Goal: Information Seeking & Learning: Learn about a topic

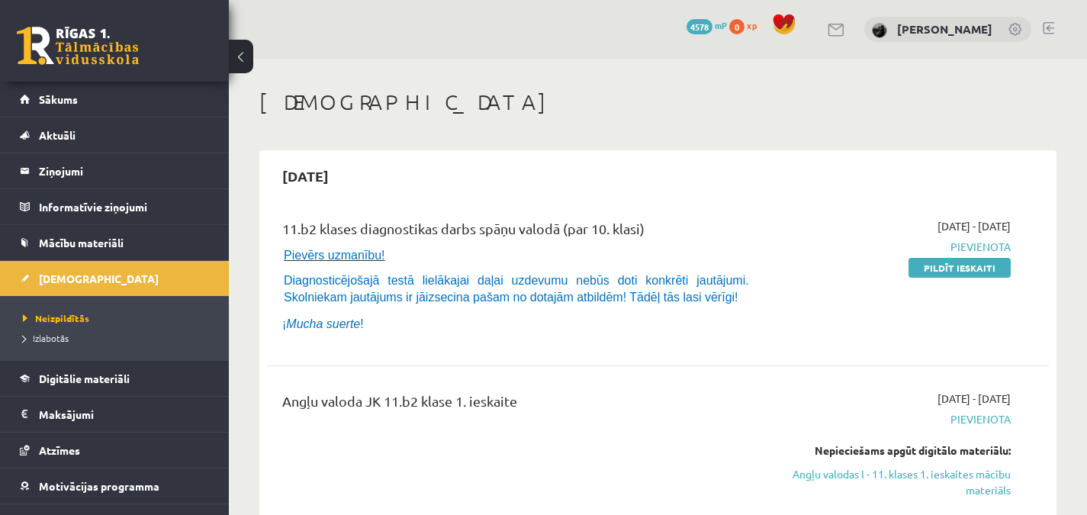
scroll to position [175, 0]
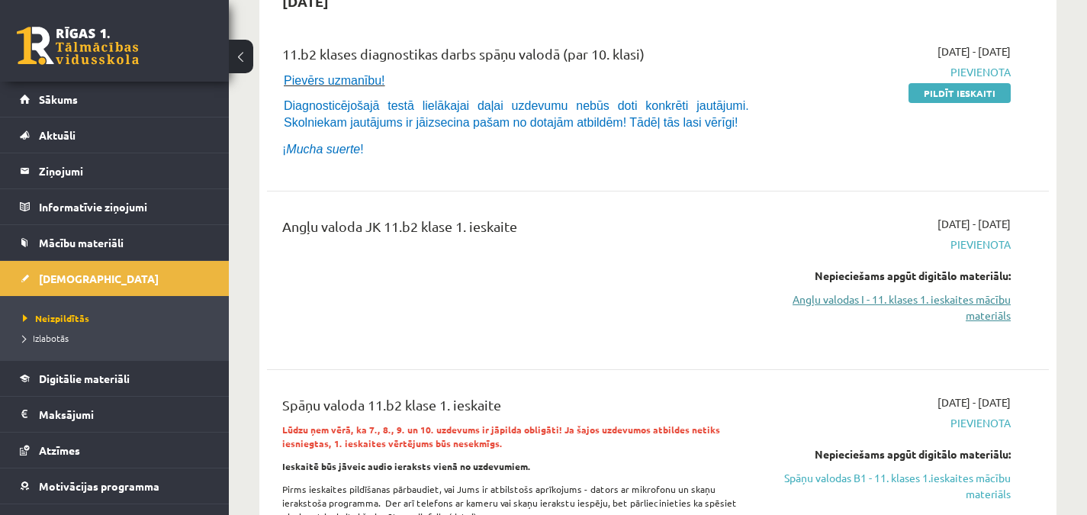
click at [970, 296] on link "Angļu valodas I - 11. klases 1. ieskaites mācību materiāls" at bounding box center [897, 307] width 227 height 32
click at [972, 297] on link "Angļu valodas I - 11. klases 1. ieskaites mācību materiāls" at bounding box center [897, 307] width 227 height 32
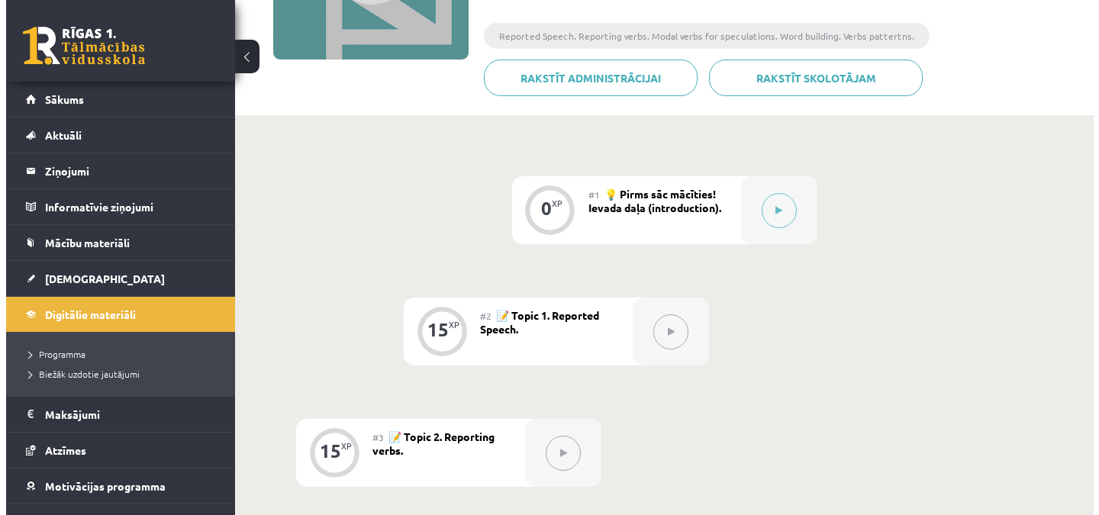
scroll to position [258, 0]
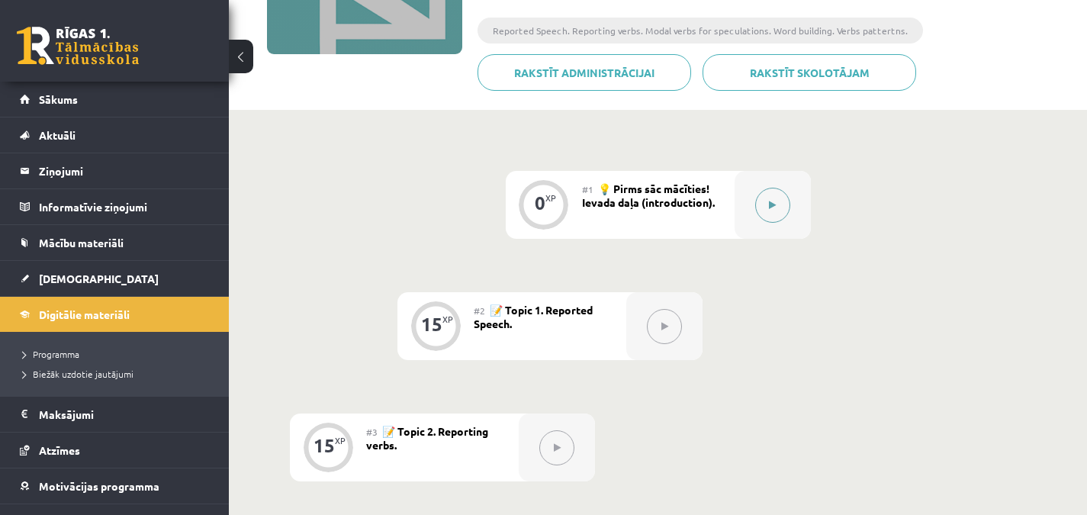
click at [776, 203] on icon at bounding box center [772, 205] width 7 height 9
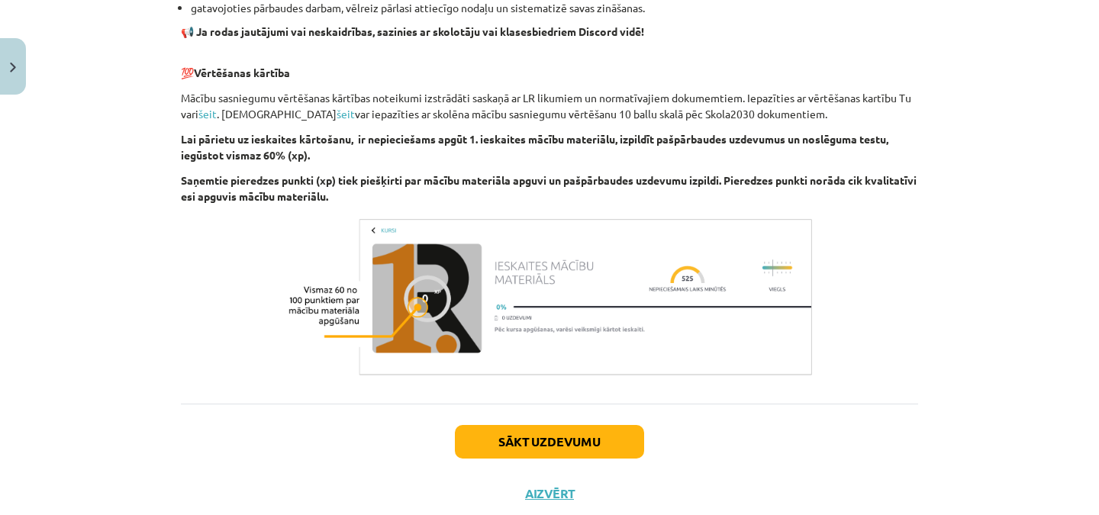
scroll to position [1090, 0]
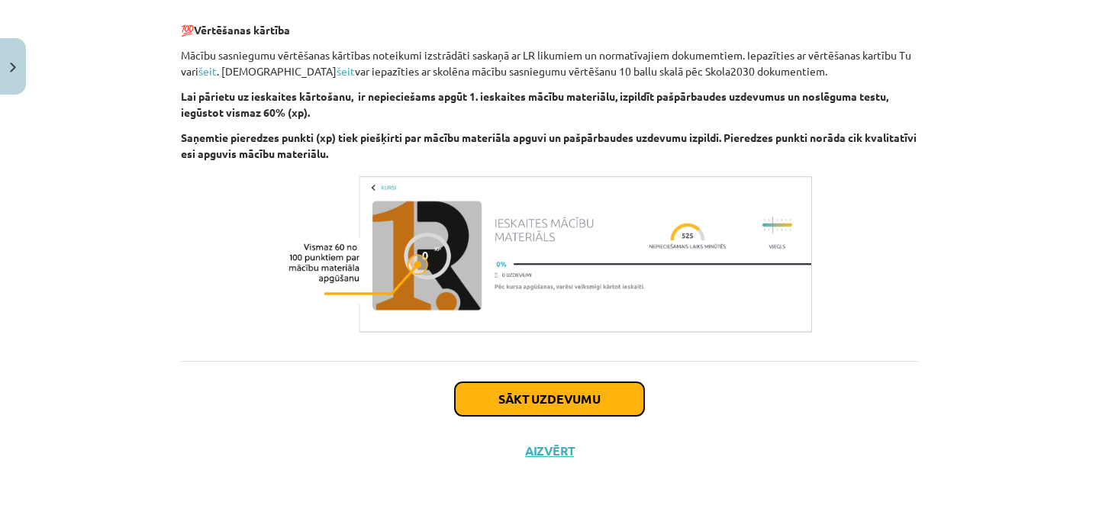
click at [581, 400] on button "Sākt uzdevumu" at bounding box center [549, 399] width 189 height 34
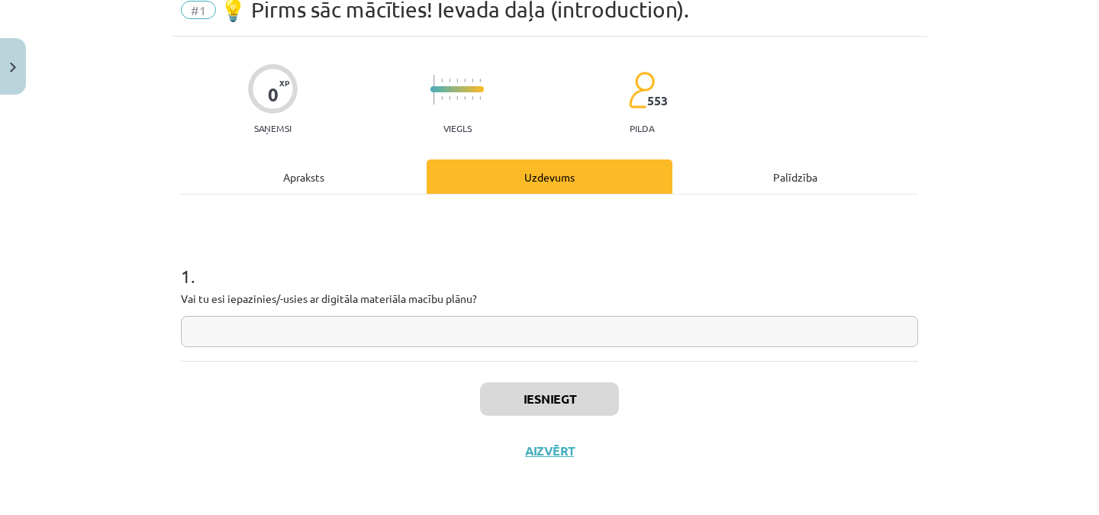
scroll to position [38, 0]
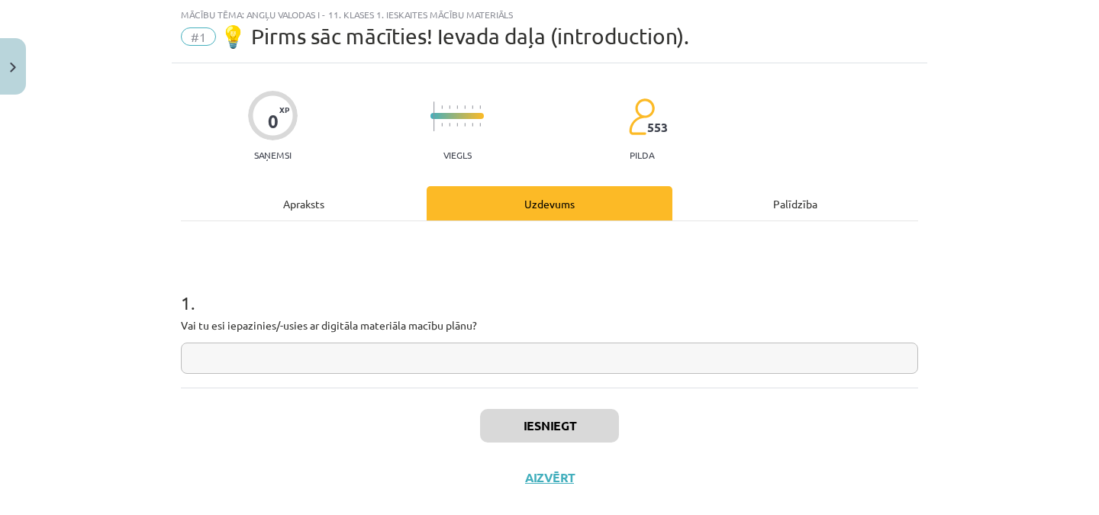
click at [568, 360] on input "text" at bounding box center [549, 358] width 737 height 31
type input "**"
click at [553, 420] on button "Iesniegt" at bounding box center [549, 426] width 139 height 34
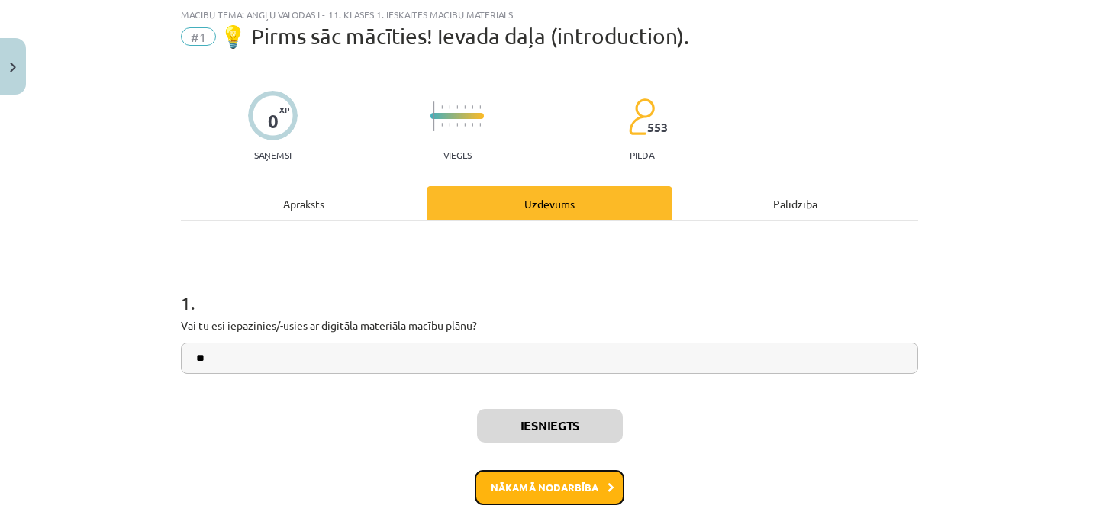
click at [578, 487] on button "Nākamā nodarbība" at bounding box center [550, 487] width 150 height 35
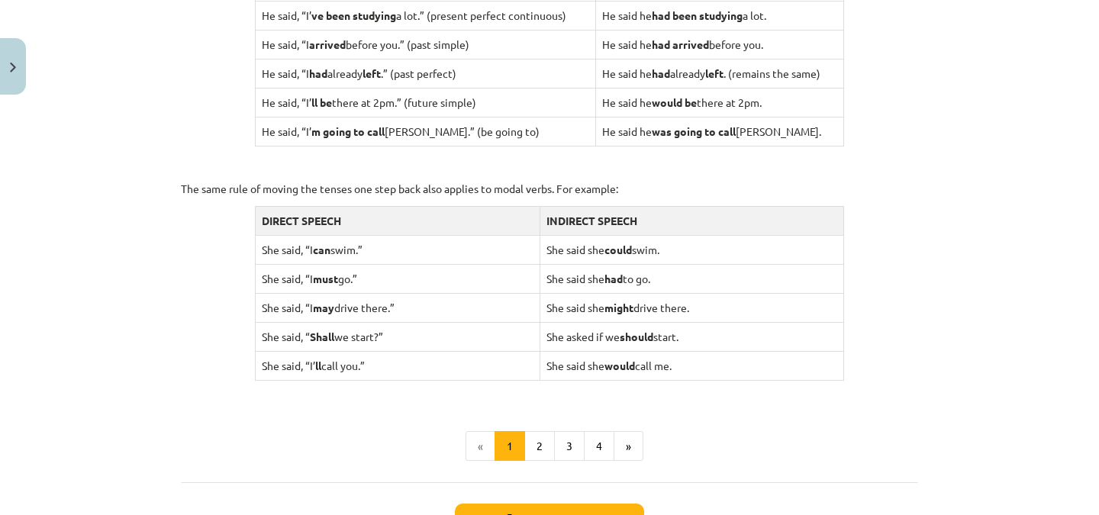
scroll to position [1432, 0]
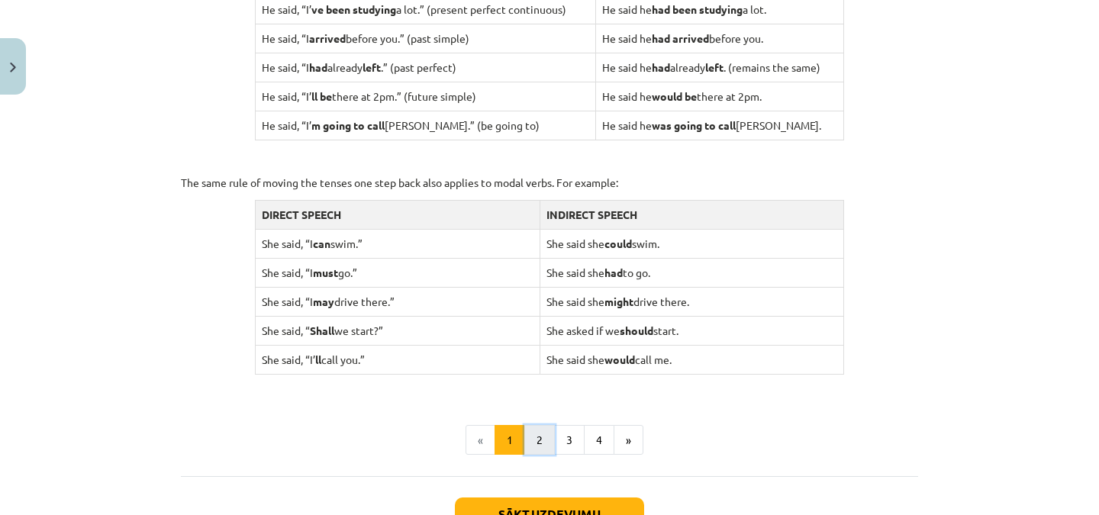
click at [536, 426] on button "2" at bounding box center [539, 440] width 31 height 31
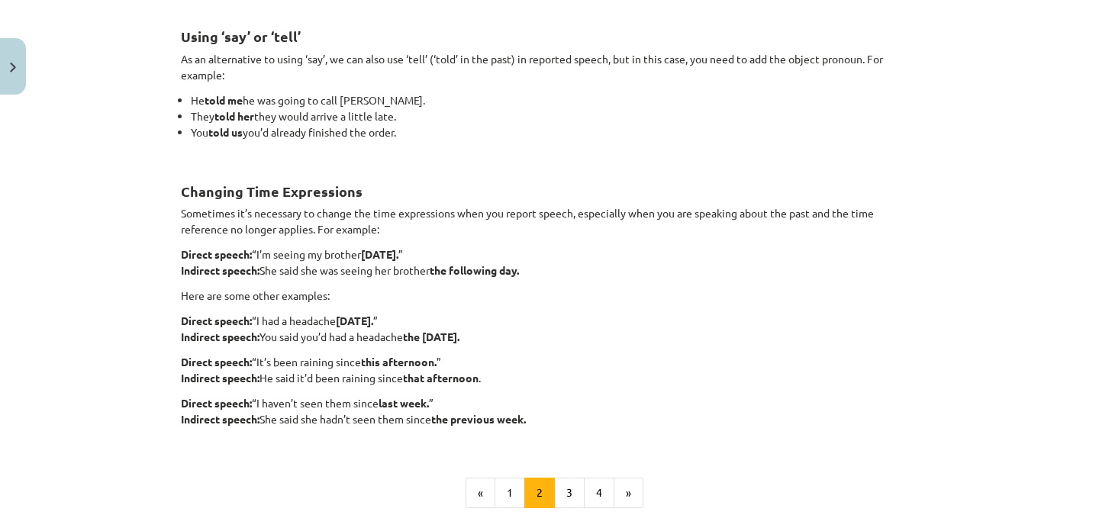
scroll to position [267, 0]
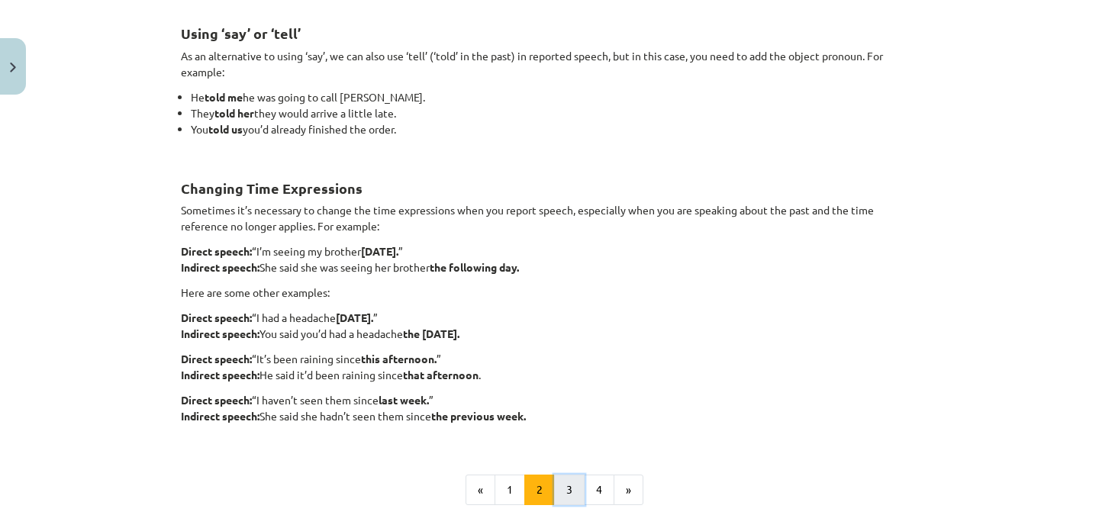
click at [556, 491] on button "3" at bounding box center [569, 490] width 31 height 31
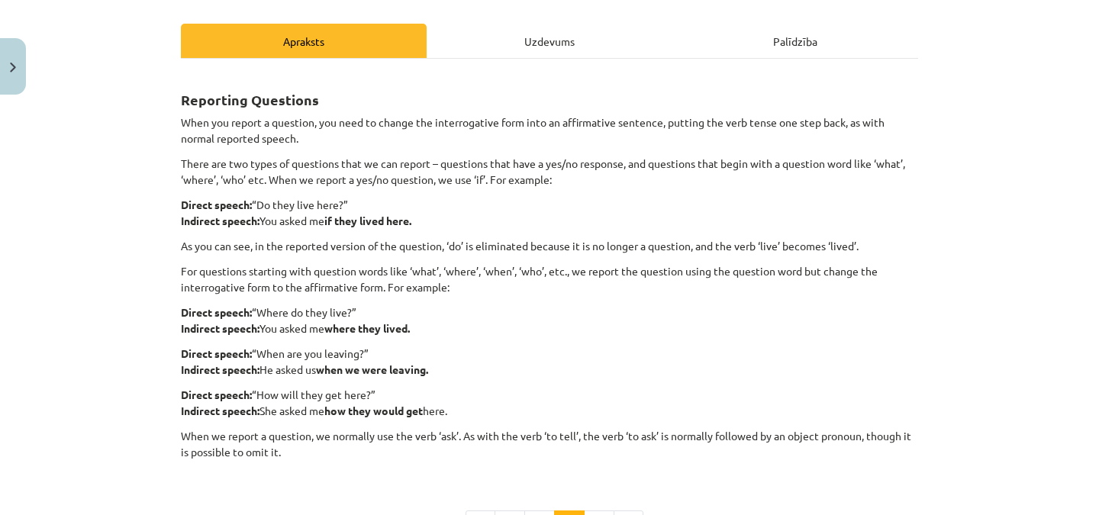
scroll to position [213, 0]
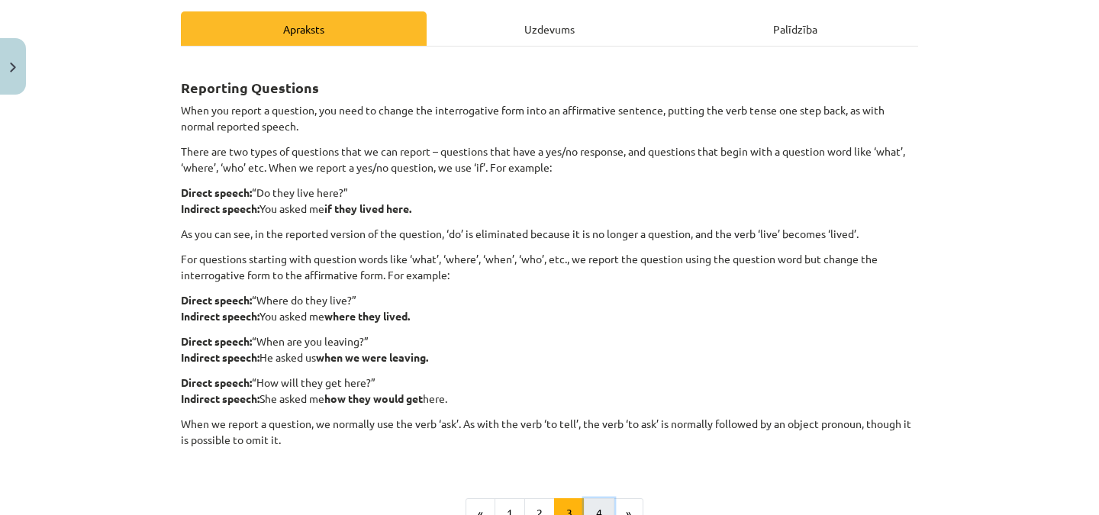
click at [591, 503] on button "4" at bounding box center [599, 513] width 31 height 31
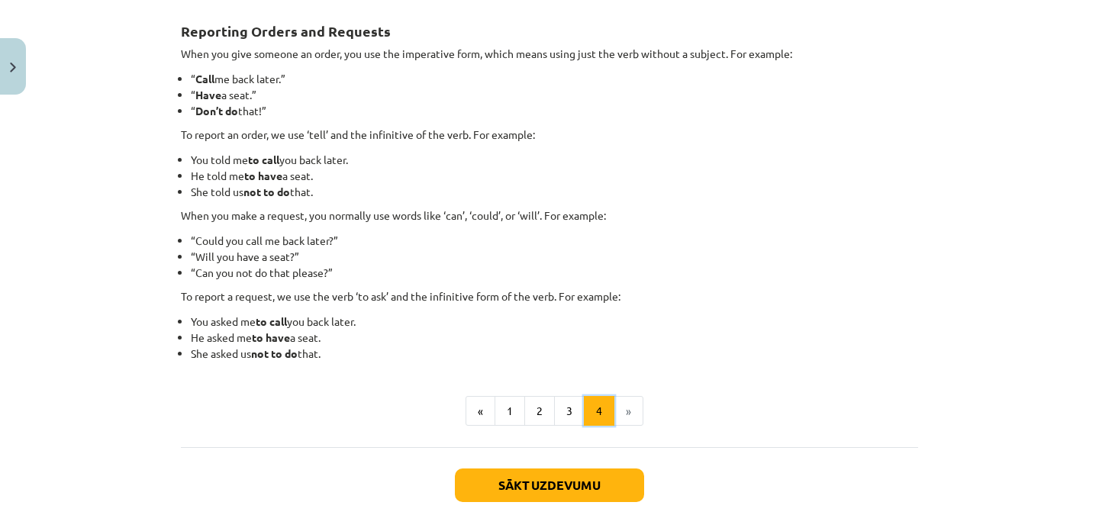
scroll to position [273, 0]
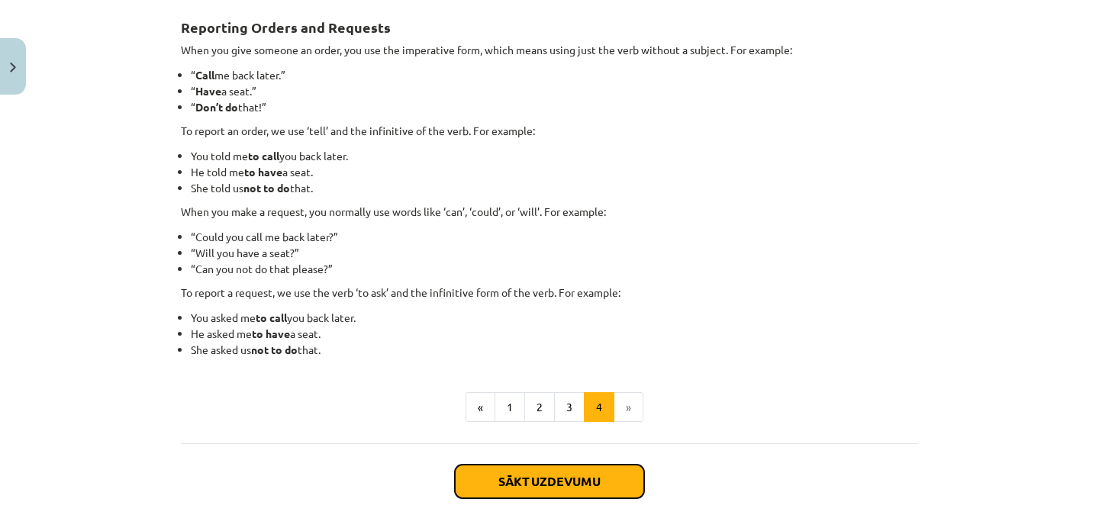
click at [560, 481] on button "Sākt uzdevumu" at bounding box center [549, 482] width 189 height 34
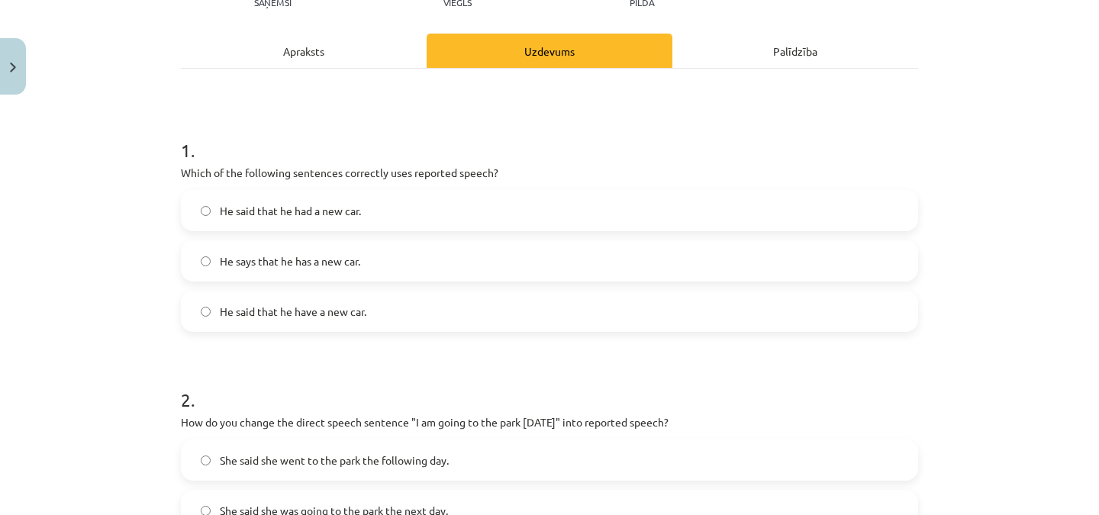
scroll to position [194, 0]
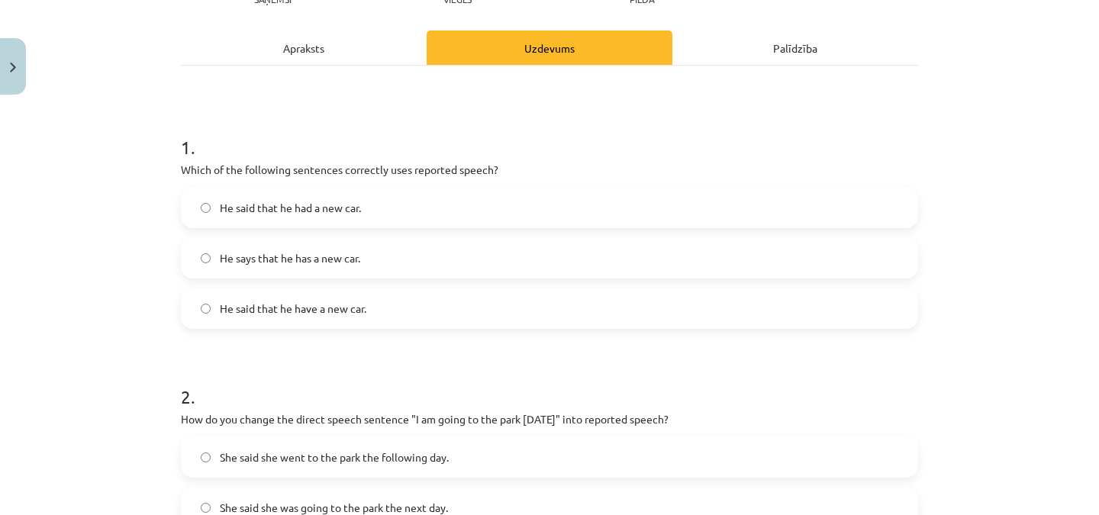
click at [484, 209] on label "He said that he had a new car." at bounding box center [549, 207] width 734 height 38
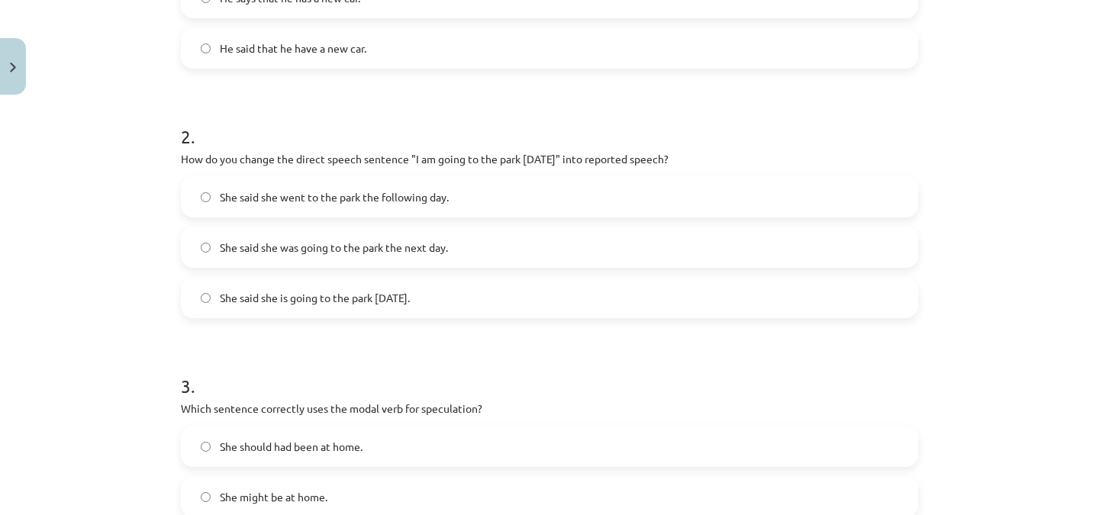
scroll to position [455, 0]
click at [724, 195] on label "She said she went to the park the following day." at bounding box center [549, 195] width 734 height 38
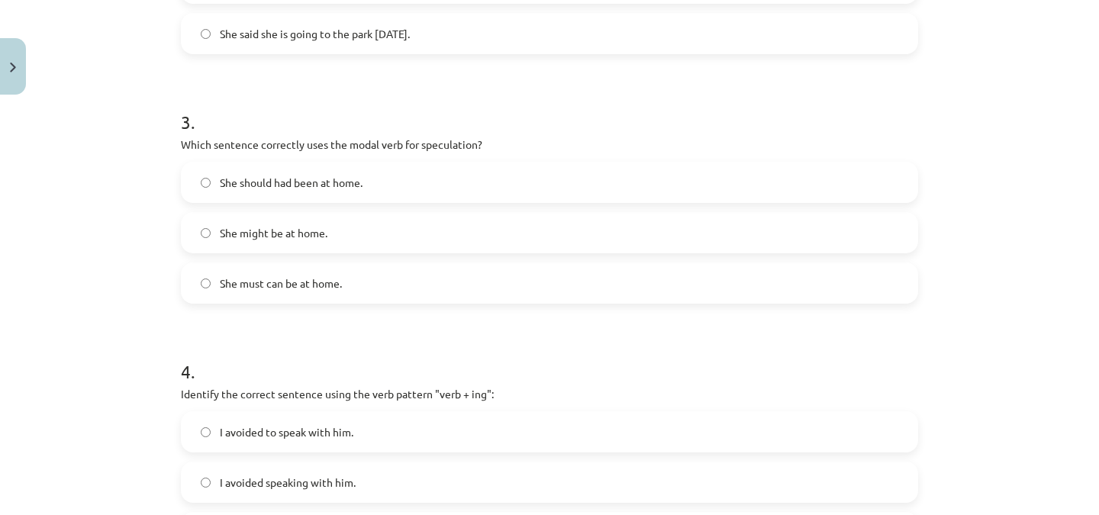
scroll to position [721, 0]
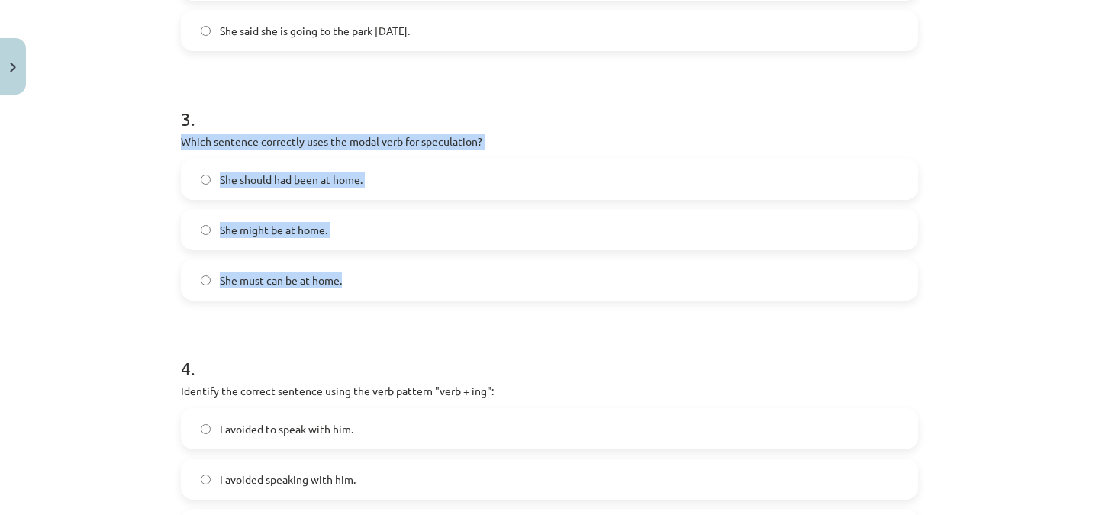
drag, startPoint x: 175, startPoint y: 140, endPoint x: 387, endPoint y: 286, distance: 257.1
click at [387, 286] on div "3 . Which sentence correctly uses the modal verb for speculation? She should ha…" at bounding box center [549, 191] width 737 height 219
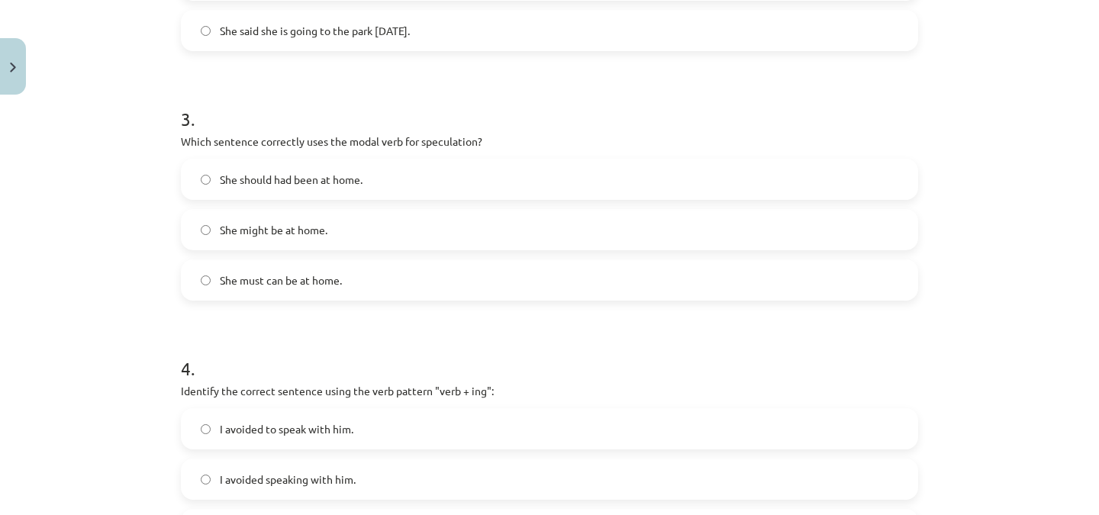
click at [523, 115] on h1 "3 ." at bounding box center [549, 105] width 737 height 47
click at [350, 230] on label "She might be at home." at bounding box center [549, 230] width 734 height 38
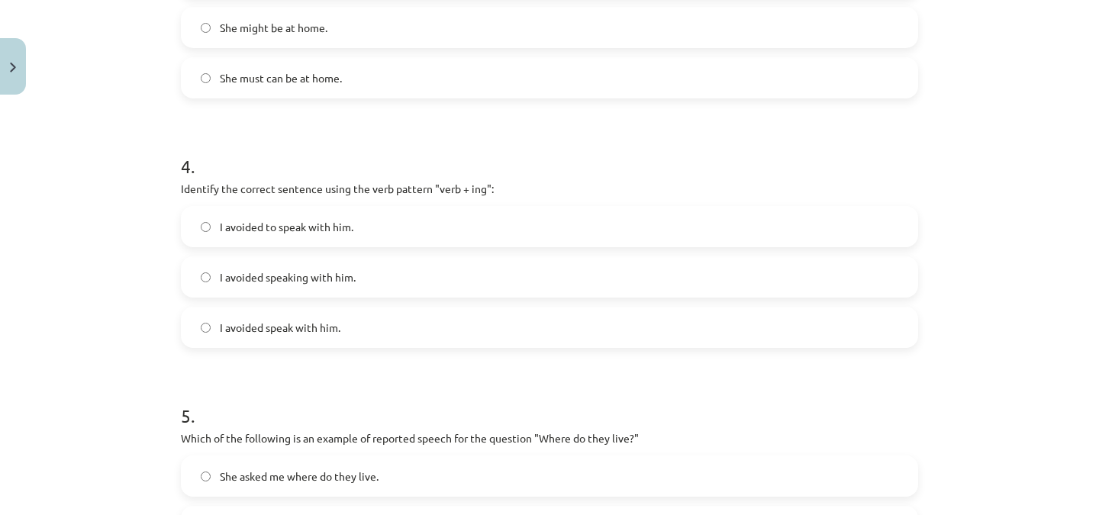
scroll to position [958, 0]
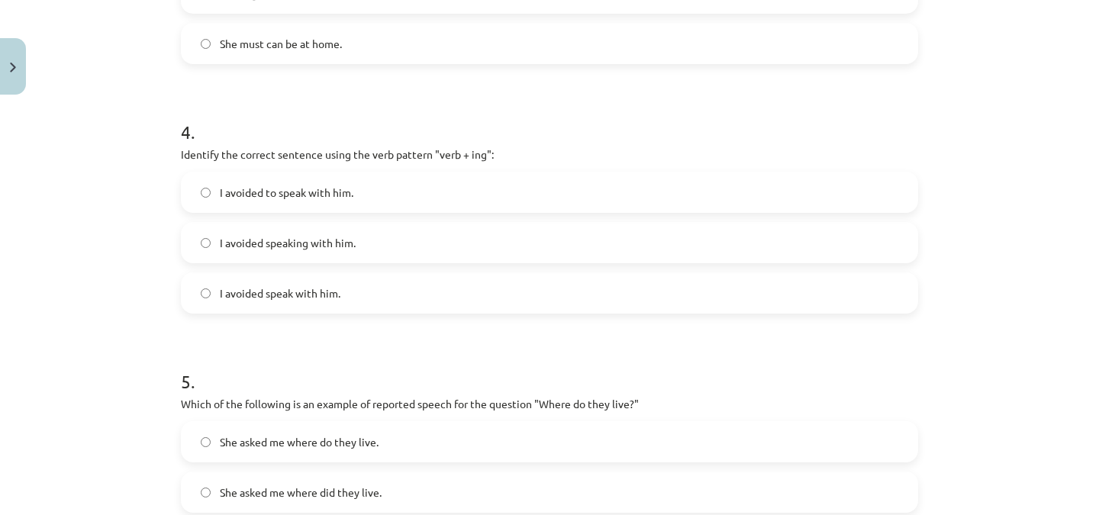
click at [742, 251] on label "I avoided speaking with him." at bounding box center [549, 243] width 734 height 38
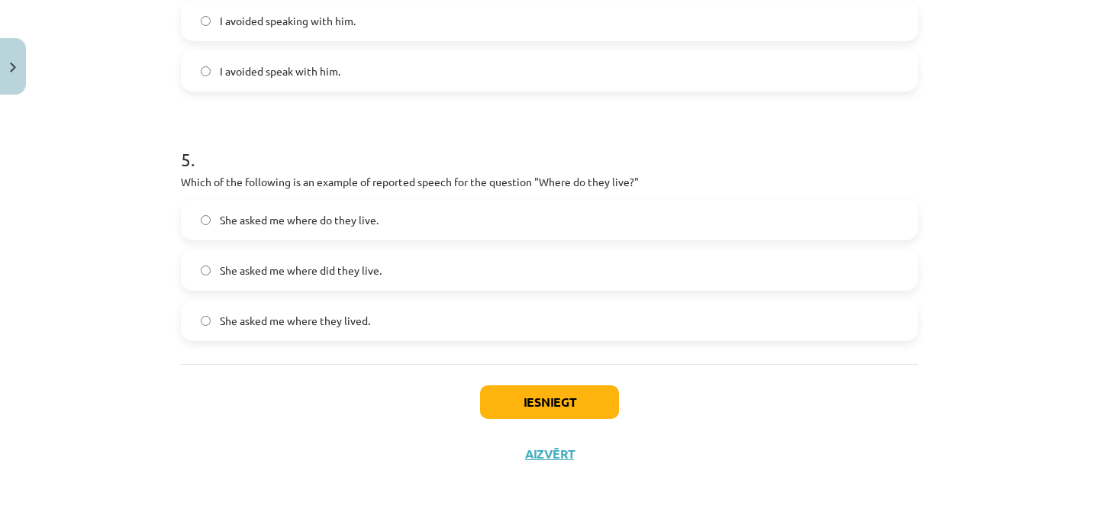
scroll to position [1183, 0]
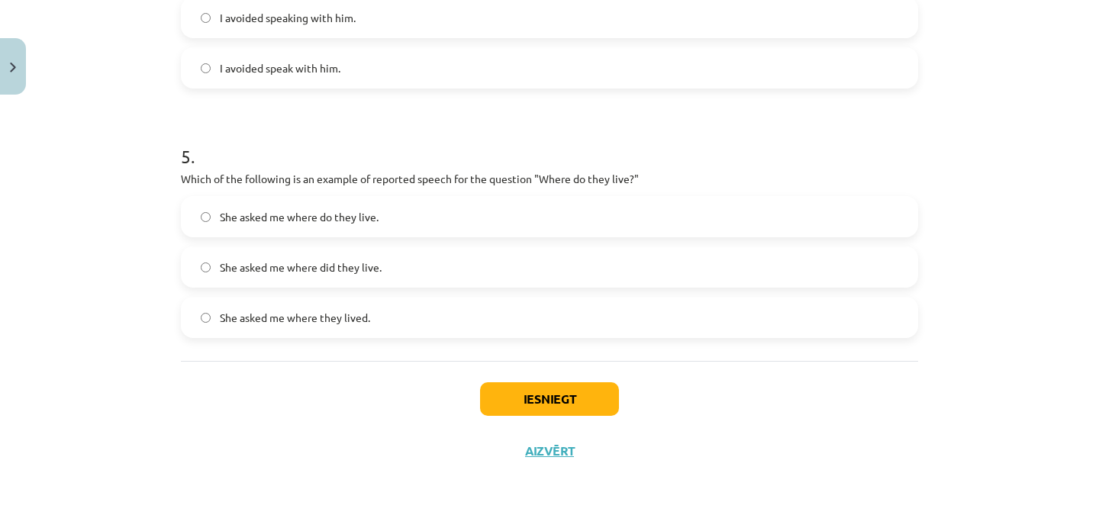
click at [652, 323] on label "She asked me where they lived." at bounding box center [549, 317] width 734 height 38
drag, startPoint x: 557, startPoint y: 395, endPoint x: 530, endPoint y: 395, distance: 26.7
click at [530, 395] on button "Iesniegt" at bounding box center [549, 399] width 139 height 34
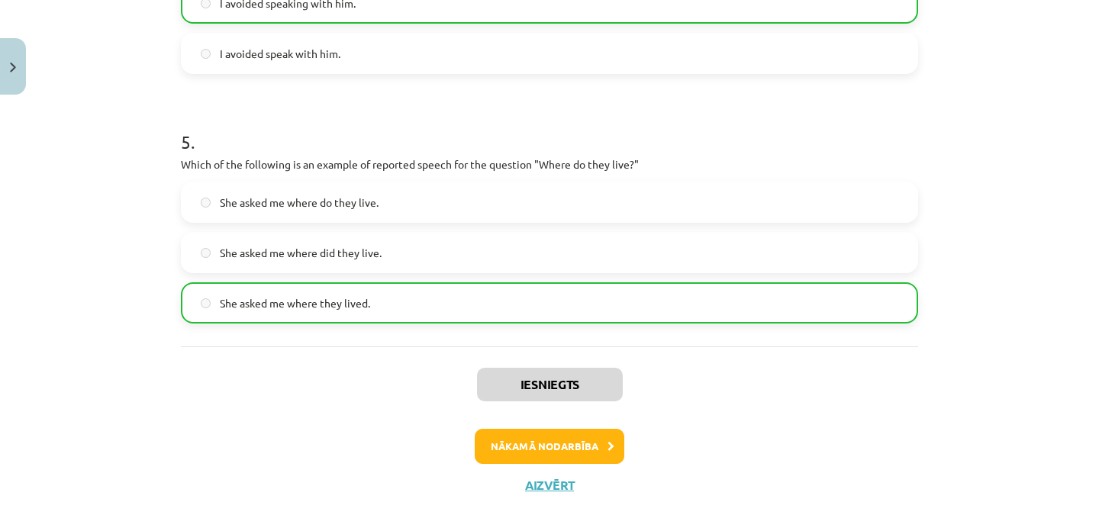
scroll to position [1231, 0]
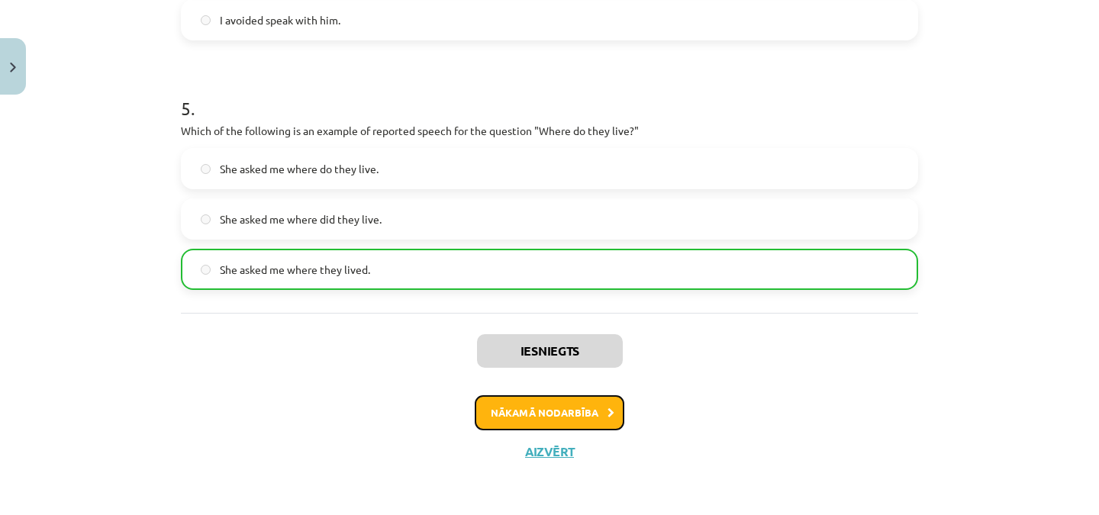
click at [568, 414] on button "Nākamā nodarbība" at bounding box center [550, 412] width 150 height 35
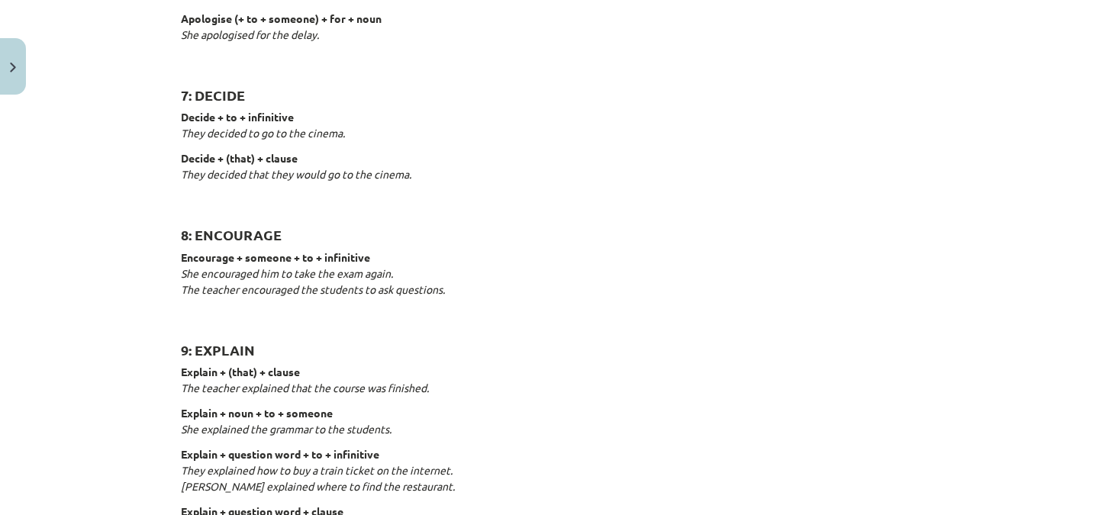
scroll to position [1266, 0]
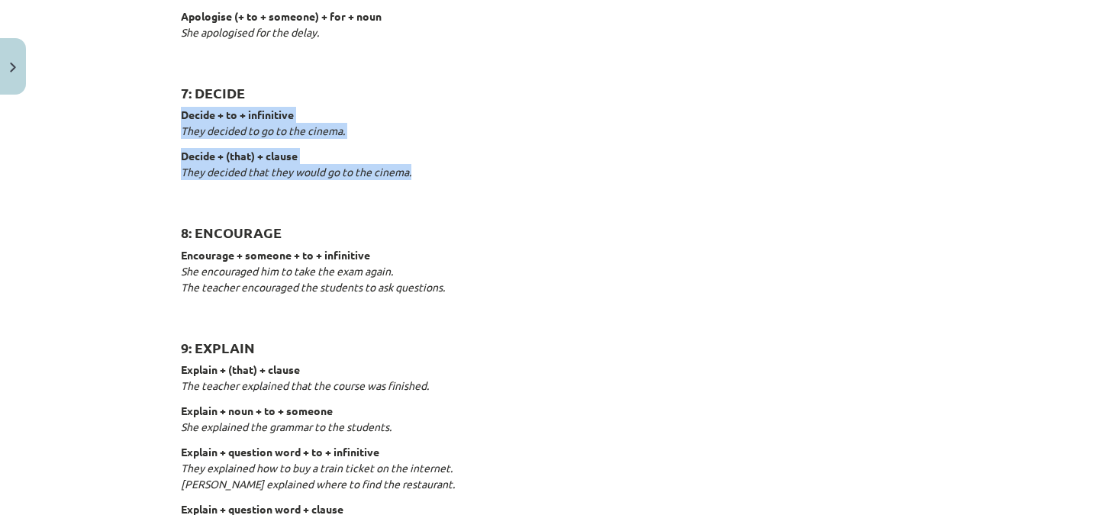
drag, startPoint x: 175, startPoint y: 113, endPoint x: 415, endPoint y: 173, distance: 247.0
click at [415, 173] on div "Reporting verbs 1: SAY say + (that) + clause She said (that) she had already ea…" at bounding box center [549, 256] width 737 height 2498
copy div "Decide + to + infinitive They decided to go to the cinema. Decide + (that) + cl…"
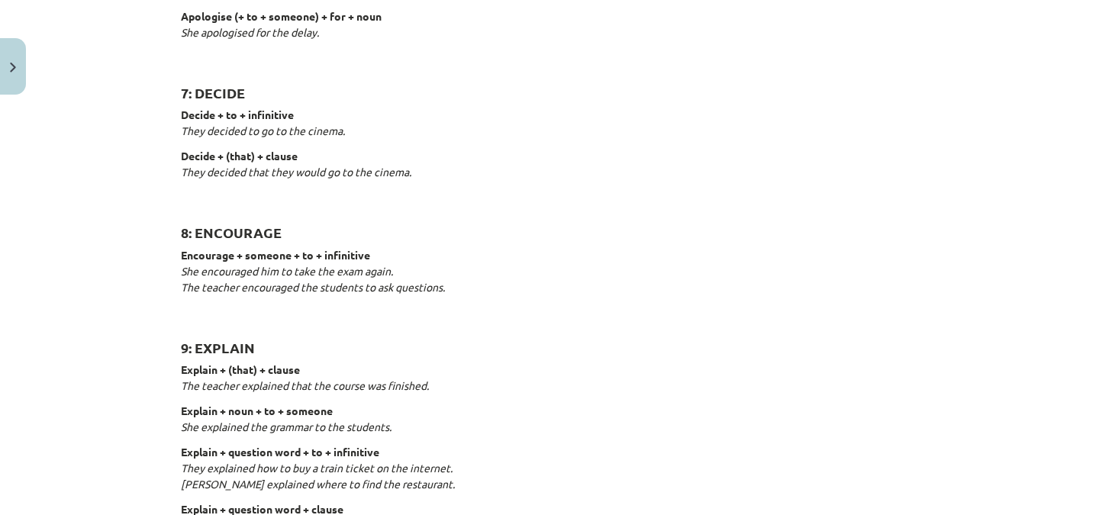
click at [479, 241] on h2 "8: ENCOURAGE" at bounding box center [549, 223] width 737 height 37
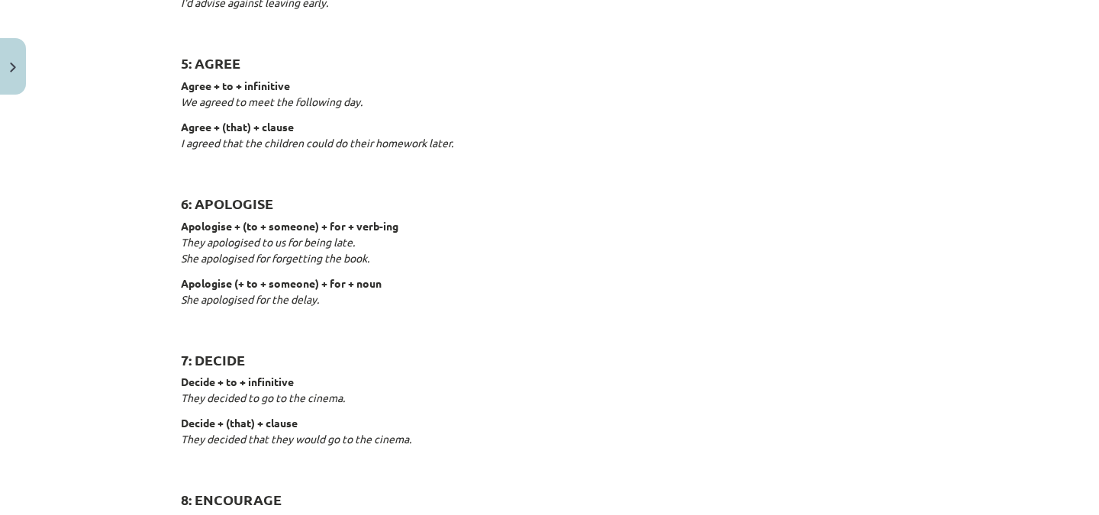
scroll to position [994, 0]
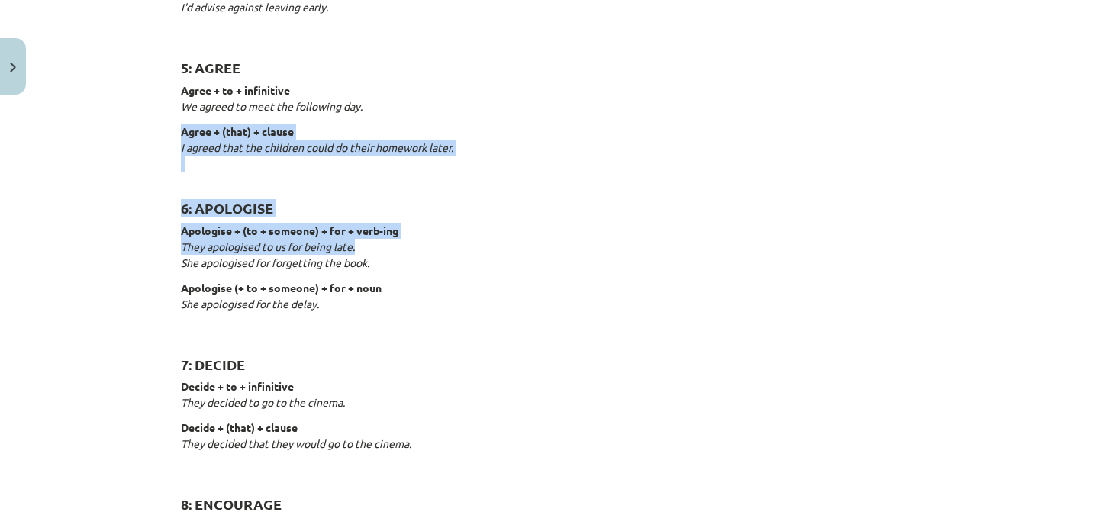
drag, startPoint x: 1086, startPoint y: 242, endPoint x: 1077, endPoint y: 117, distance: 124.6
click at [1077, 117] on div "Mācību tēma: Angļu valodas i - 11. klases 1. ieskaites mācību materiāls #3 📝 To…" at bounding box center [549, 257] width 1099 height 515
click at [1055, 199] on div "Mācību tēma: Angļu valodas i - 11. klases 1. ieskaites mācību materiāls #3 📝 To…" at bounding box center [549, 257] width 1099 height 515
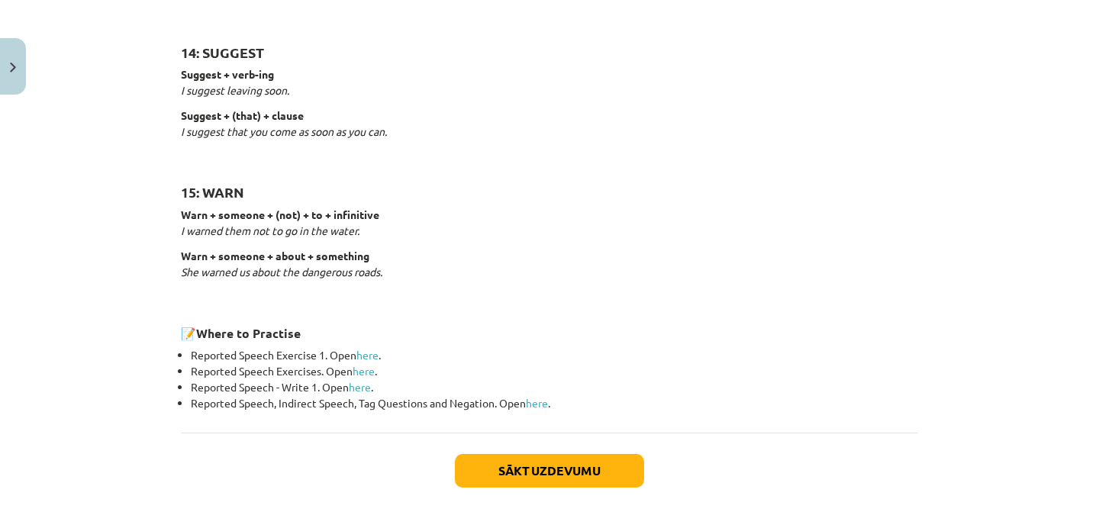
scroll to position [2430, 0]
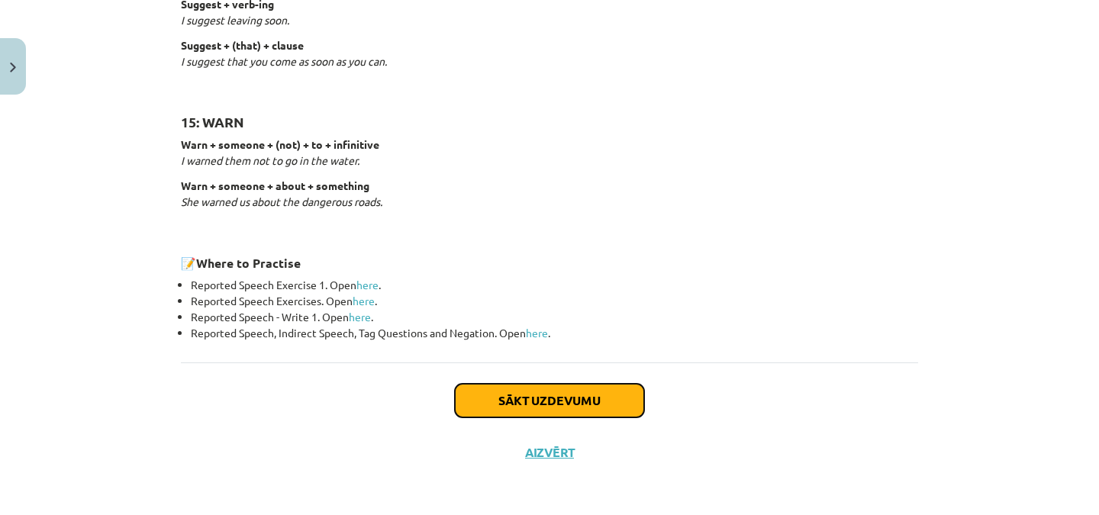
click at [608, 397] on button "Sākt uzdevumu" at bounding box center [549, 401] width 189 height 34
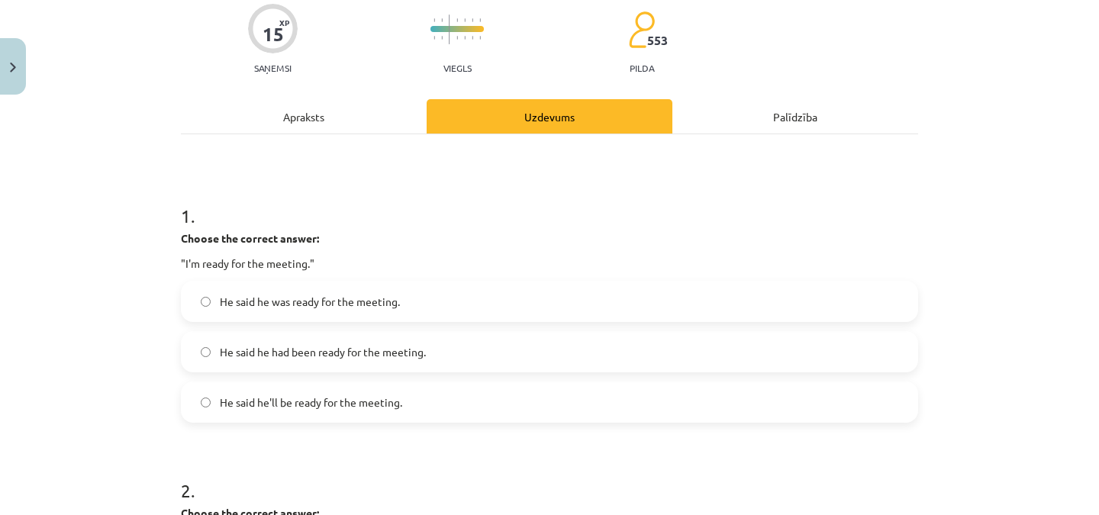
scroll to position [127, 0]
click at [804, 291] on label "He said he was ready for the meeting." at bounding box center [549, 300] width 734 height 38
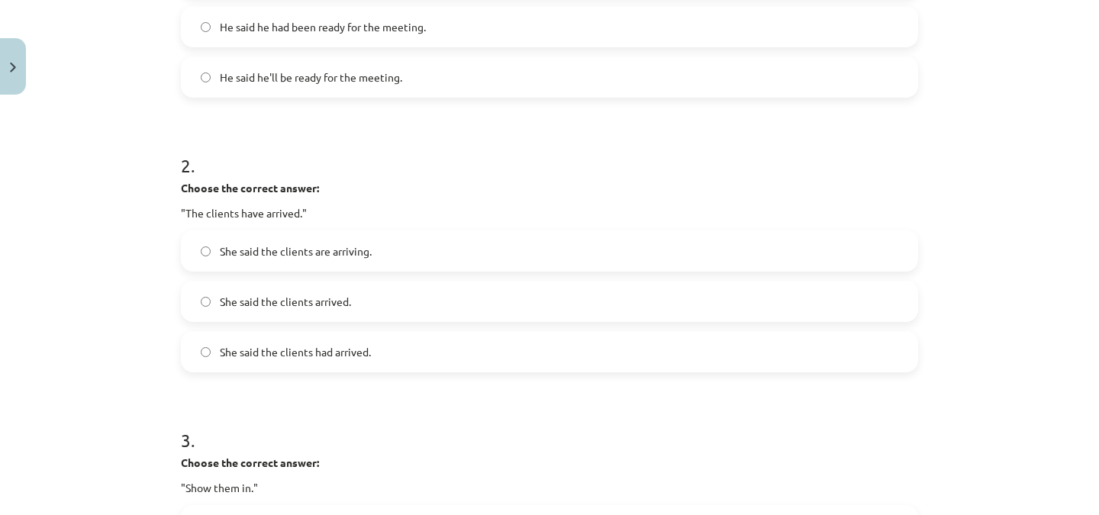
scroll to position [463, 0]
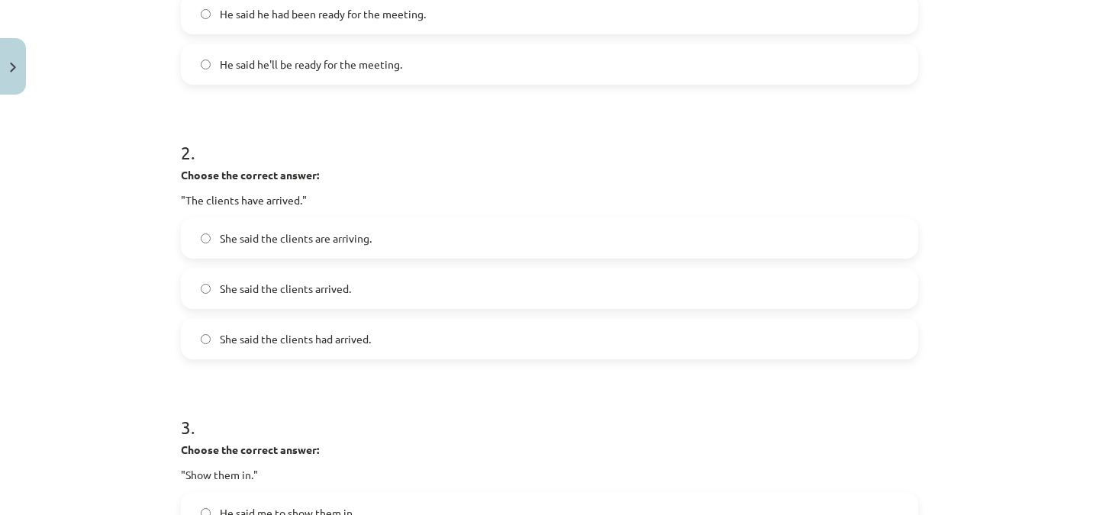
click at [324, 286] on span "She said the clients arrived." at bounding box center [285, 289] width 131 height 16
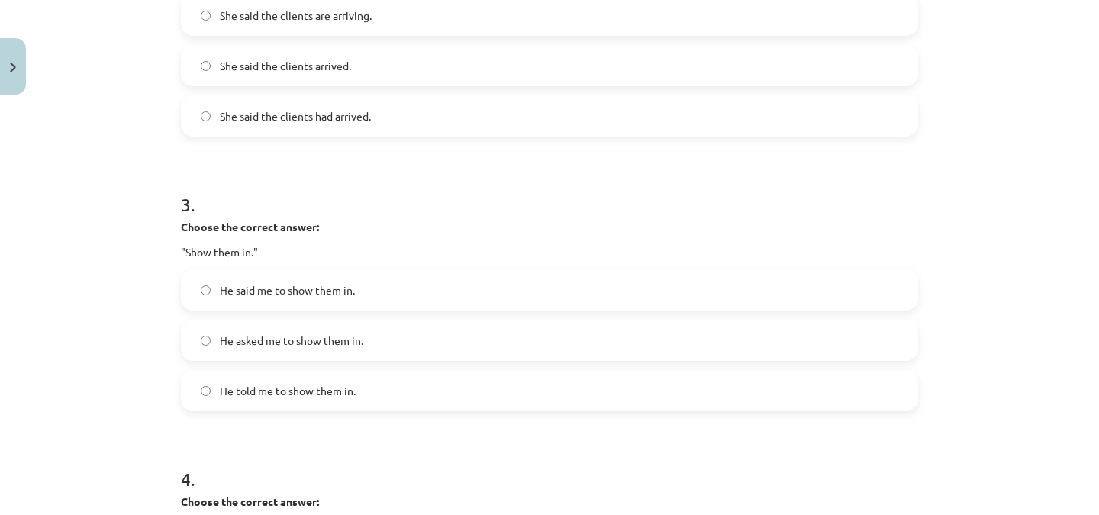
scroll to position [696, 0]
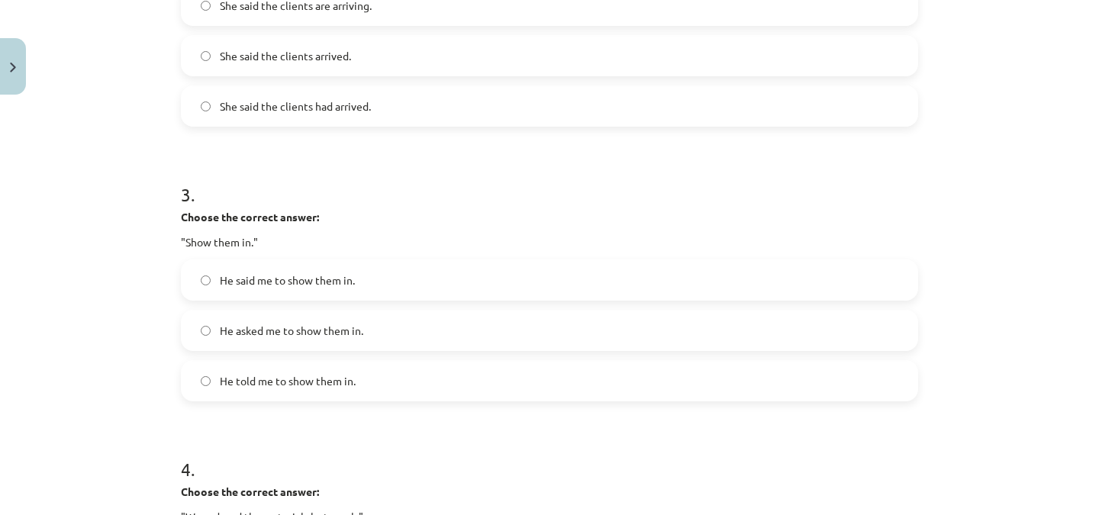
click at [339, 386] on span "He told me to show them in." at bounding box center [288, 381] width 136 height 16
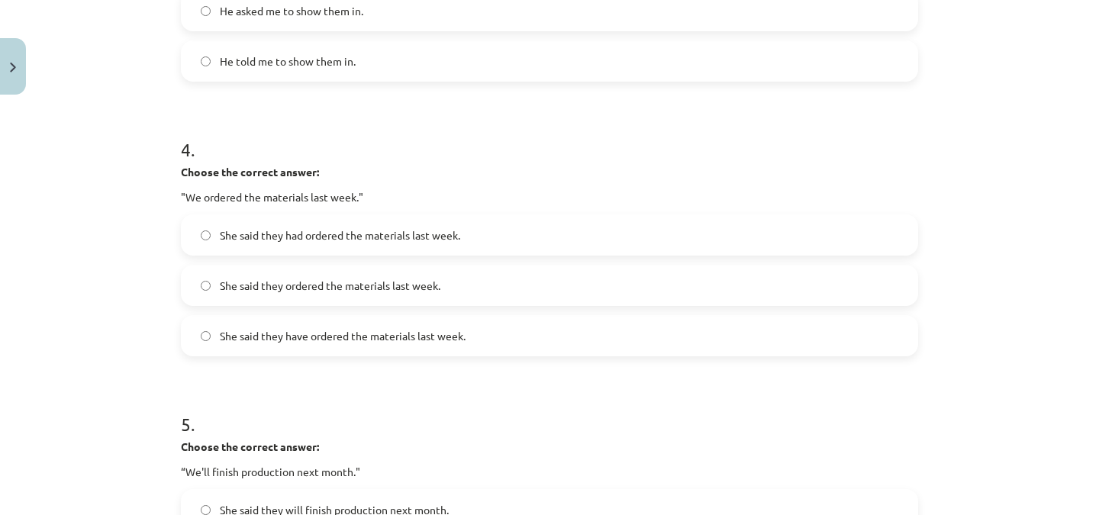
scroll to position [1017, 0]
click at [353, 237] on span "She said they had ordered the materials last week." at bounding box center [340, 234] width 240 height 16
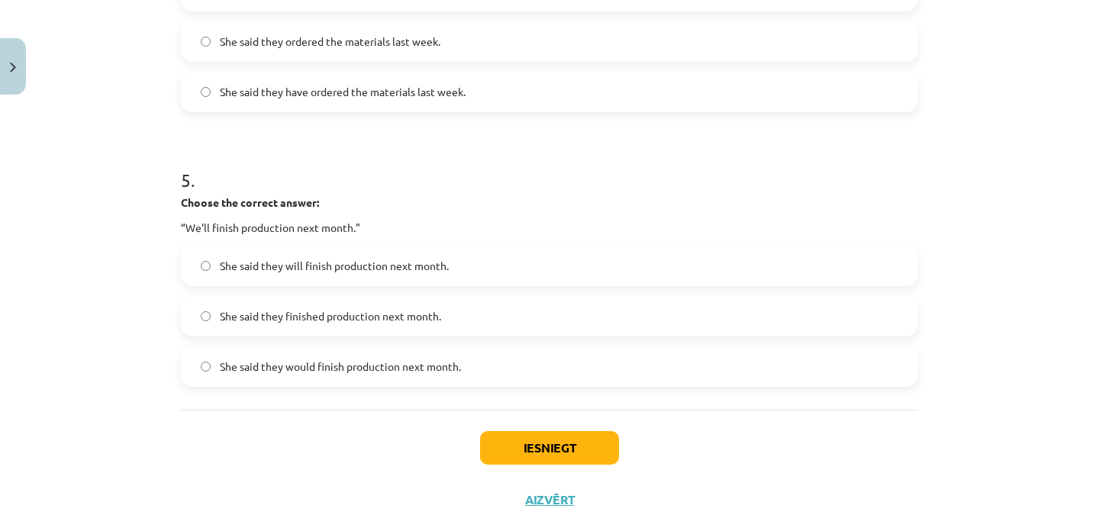
scroll to position [1265, 0]
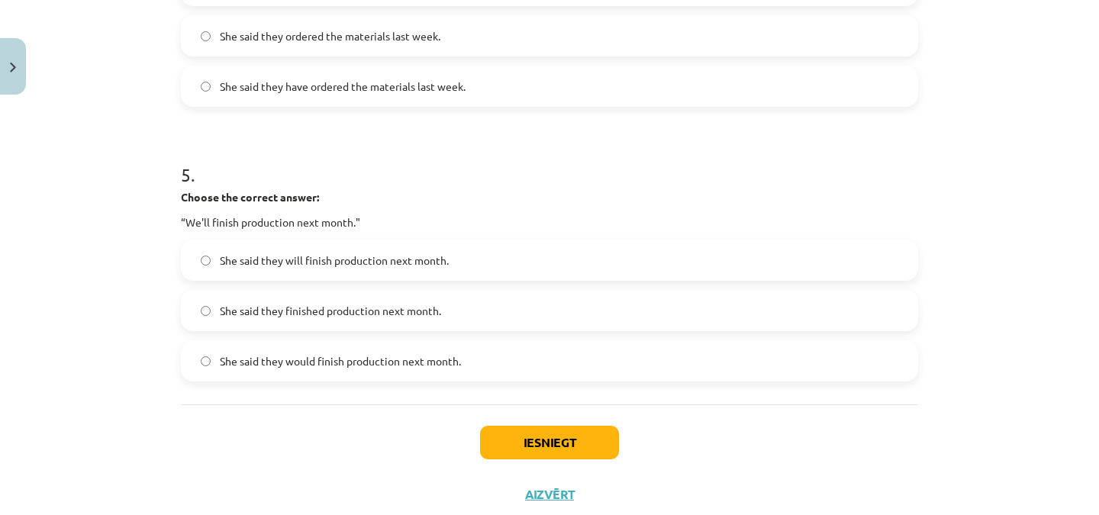
click at [282, 257] on span "She said they will finish production next month." at bounding box center [334, 261] width 229 height 16
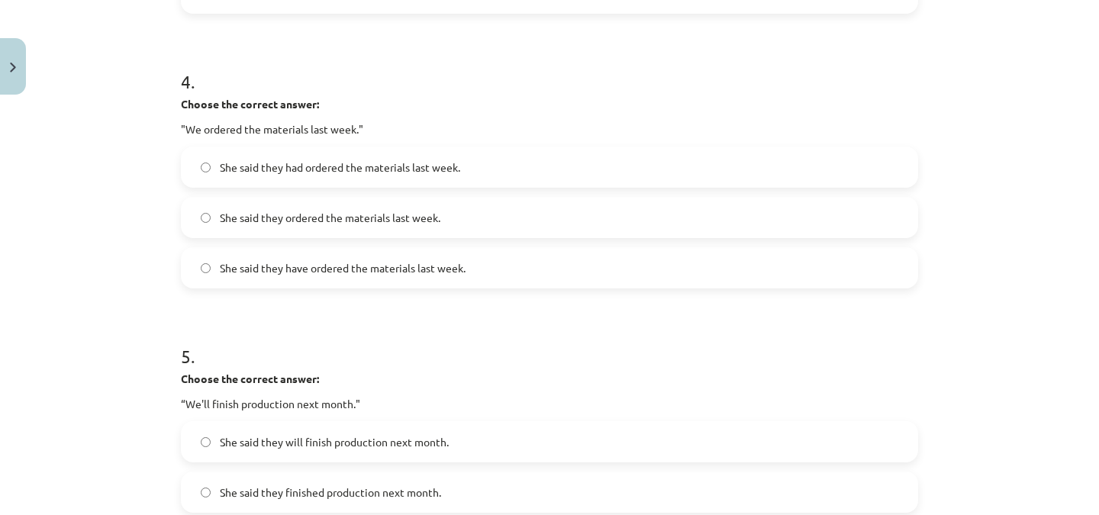
scroll to position [1308, 0]
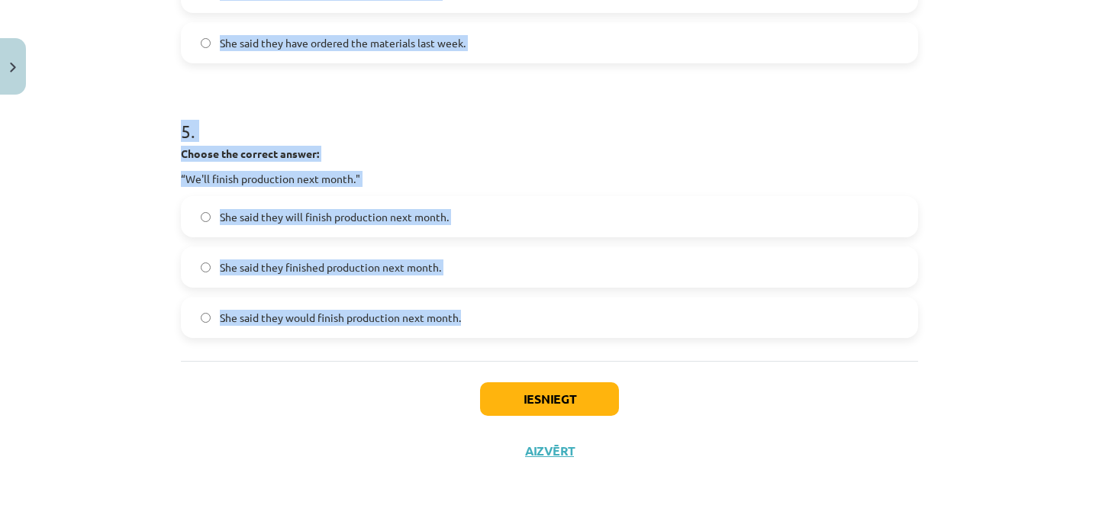
drag, startPoint x: 175, startPoint y: 128, endPoint x: 464, endPoint y: 348, distance: 362.6
copy form "Choose the correct answer: "I'm ready for the meeting." He said he was ready fo…"
click at [1016, 284] on div "Mācību tēma: Angļu valodas i - 11. klases 1. ieskaites mācību materiāls #3 📝 To…" at bounding box center [549, 257] width 1099 height 515
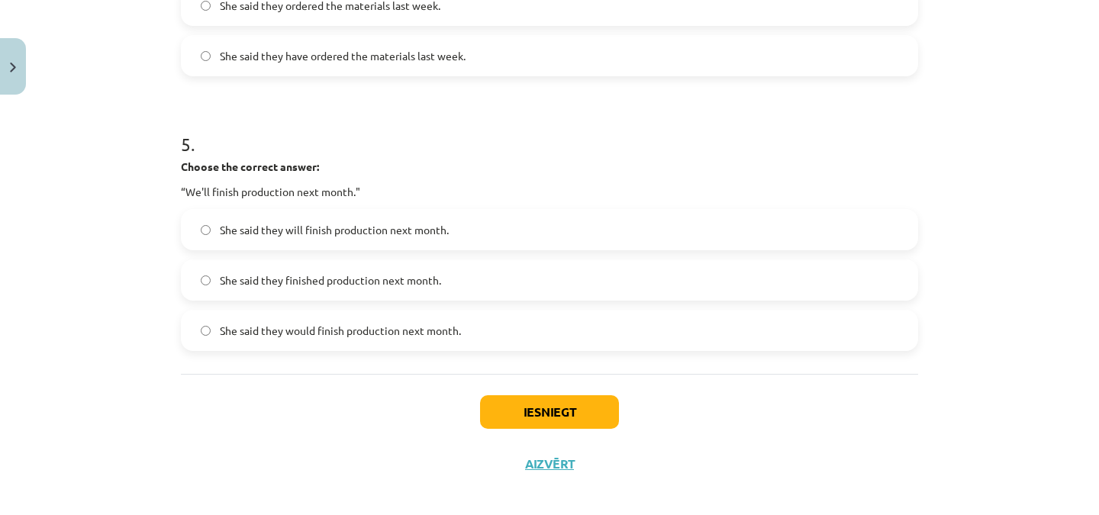
scroll to position [1299, 0]
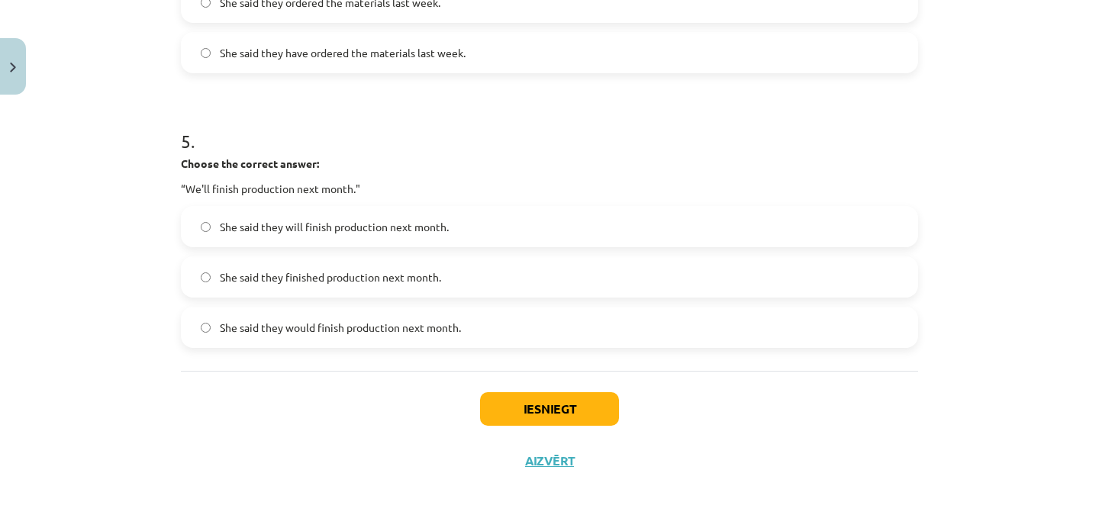
click at [356, 321] on span "She said they would finish production next month." at bounding box center [340, 328] width 241 height 16
click at [578, 410] on button "Iesniegt" at bounding box center [549, 409] width 139 height 34
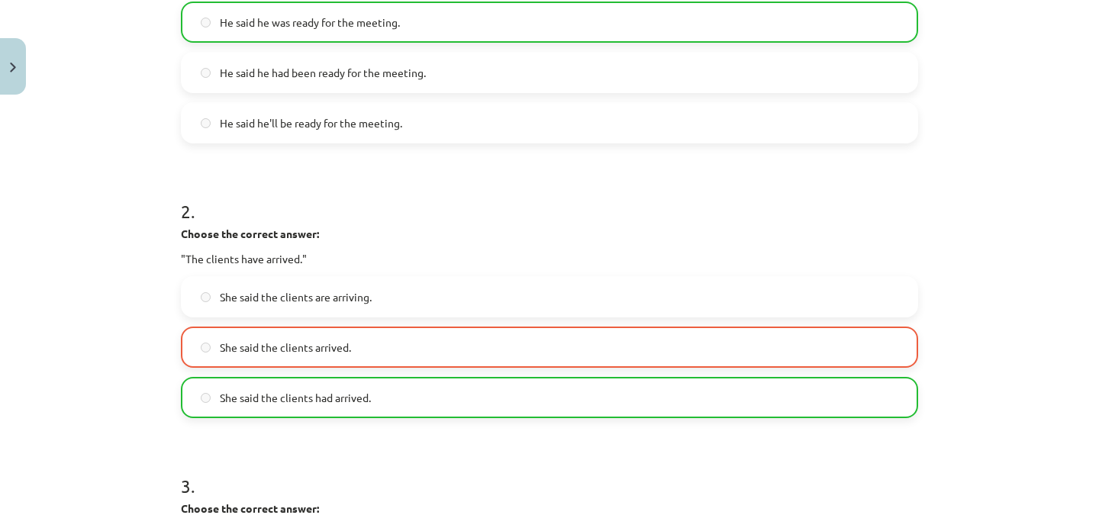
scroll to position [406, 0]
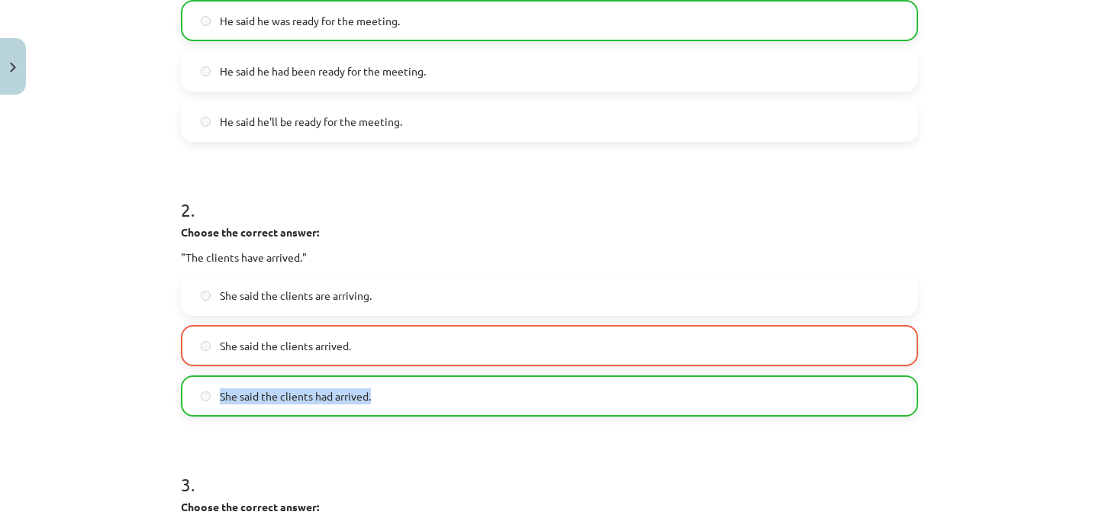
drag, startPoint x: 214, startPoint y: 391, endPoint x: 372, endPoint y: 405, distance: 158.5
click at [372, 405] on label "She said the clients had arrived." at bounding box center [549, 396] width 734 height 38
copy span "She said the clients had arrived."
click at [1083, 266] on div "Mācību tēma: Angļu valodas i - 11. klases 1. ieskaites mācību materiāls #3 📝 To…" at bounding box center [549, 257] width 1099 height 515
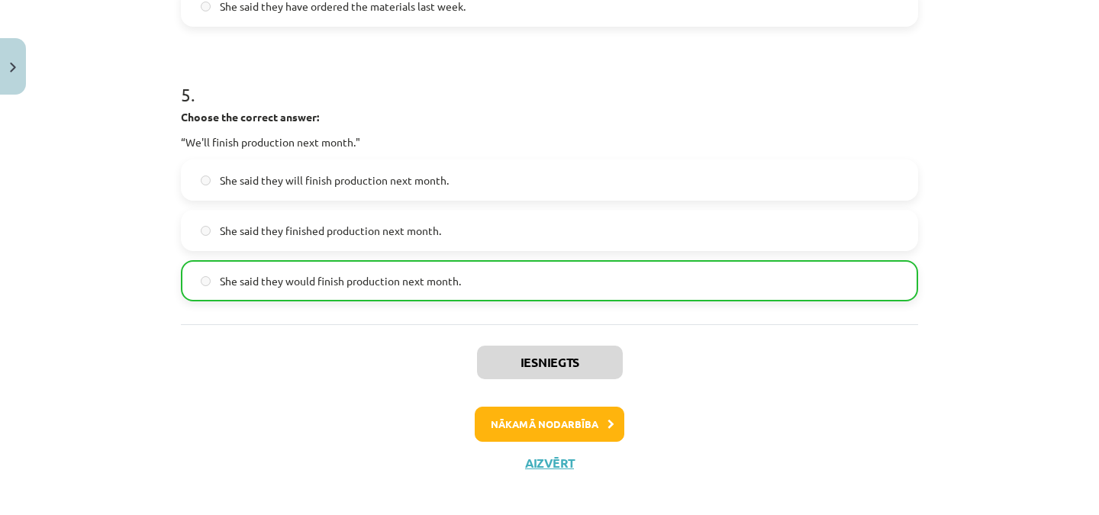
scroll to position [1357, 0]
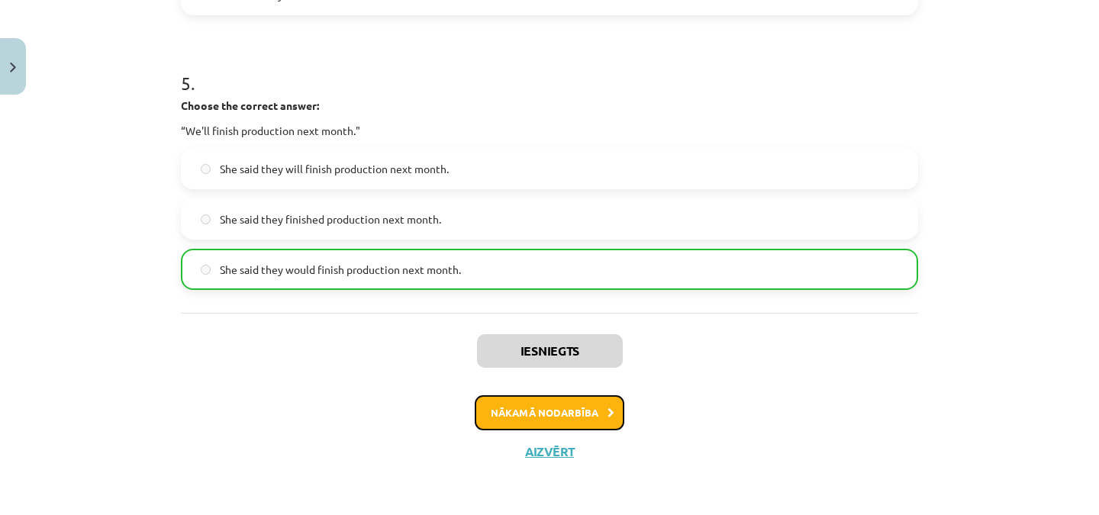
click at [574, 405] on button "Nākamā nodarbība" at bounding box center [550, 412] width 150 height 35
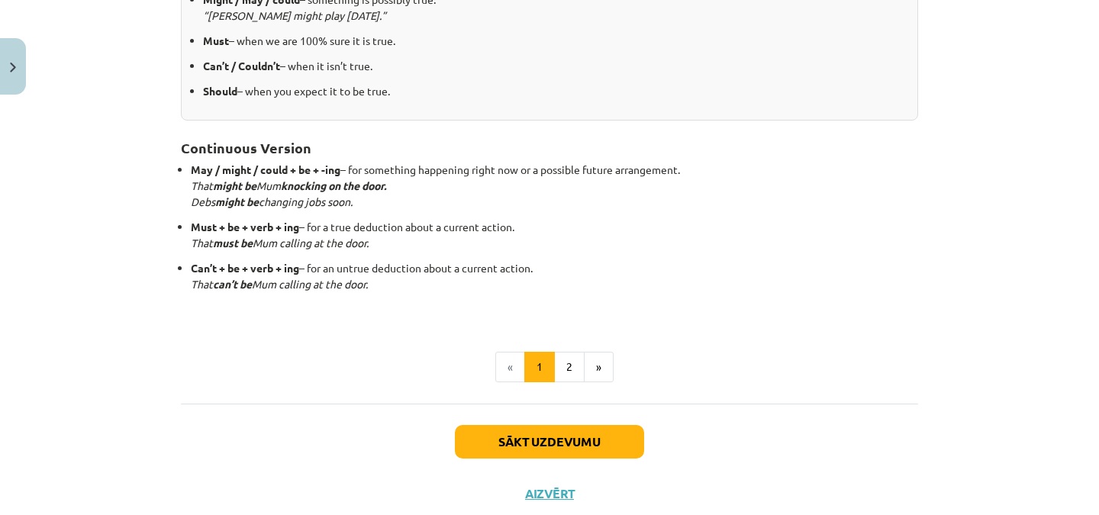
scroll to position [401, 0]
click at [565, 365] on button "2" at bounding box center [569, 366] width 31 height 31
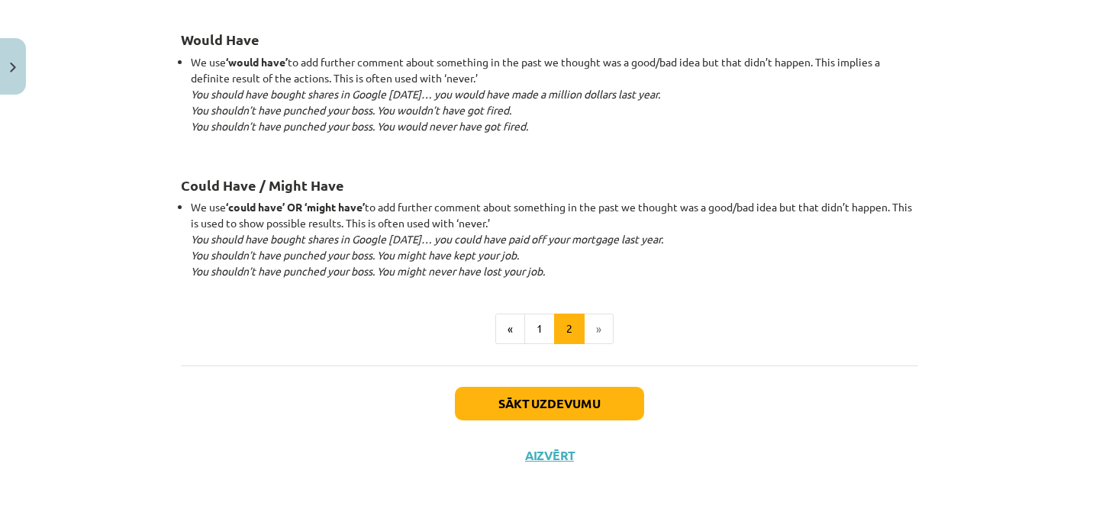
scroll to position [1537, 0]
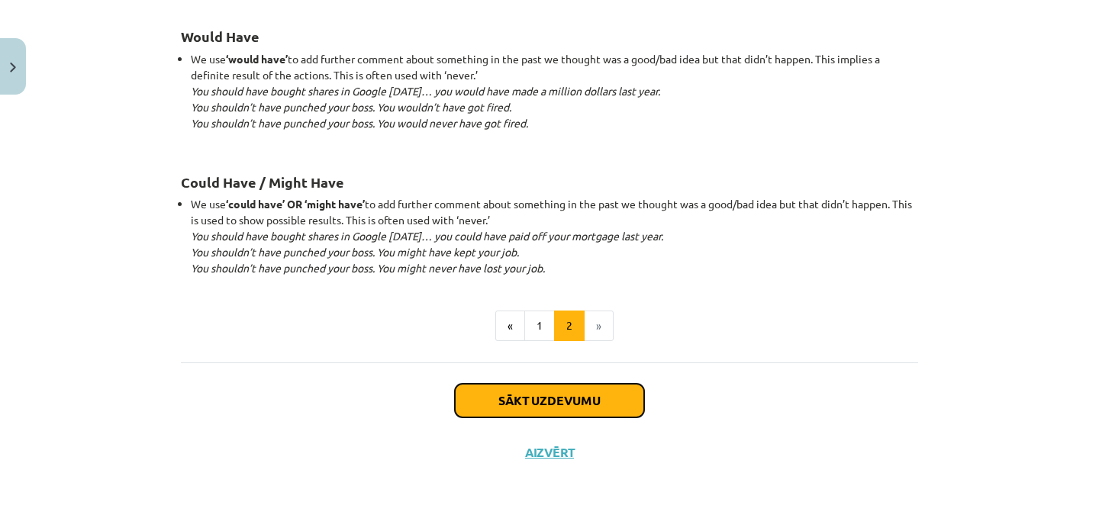
click at [605, 397] on button "Sākt uzdevumu" at bounding box center [549, 401] width 189 height 34
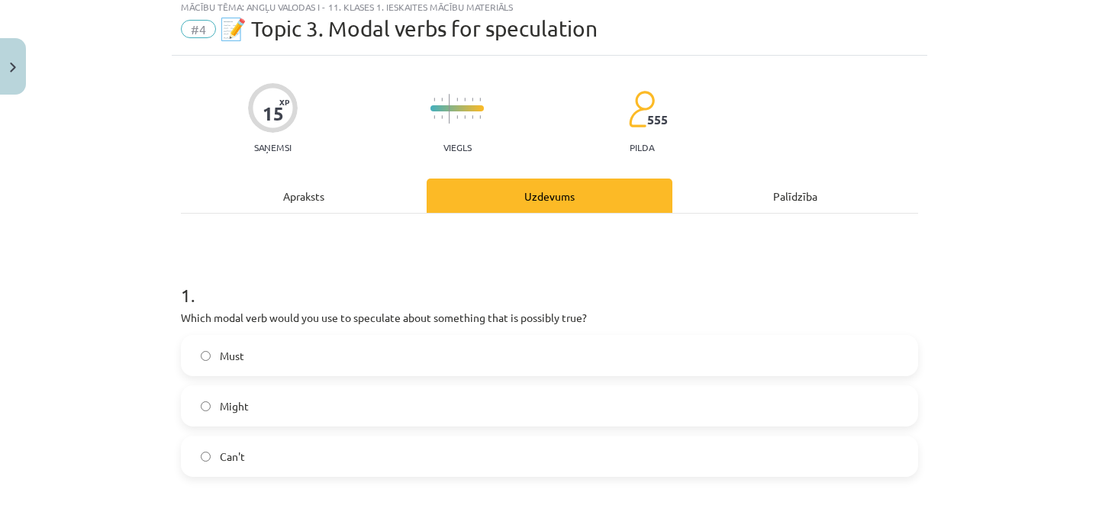
scroll to position [38, 0]
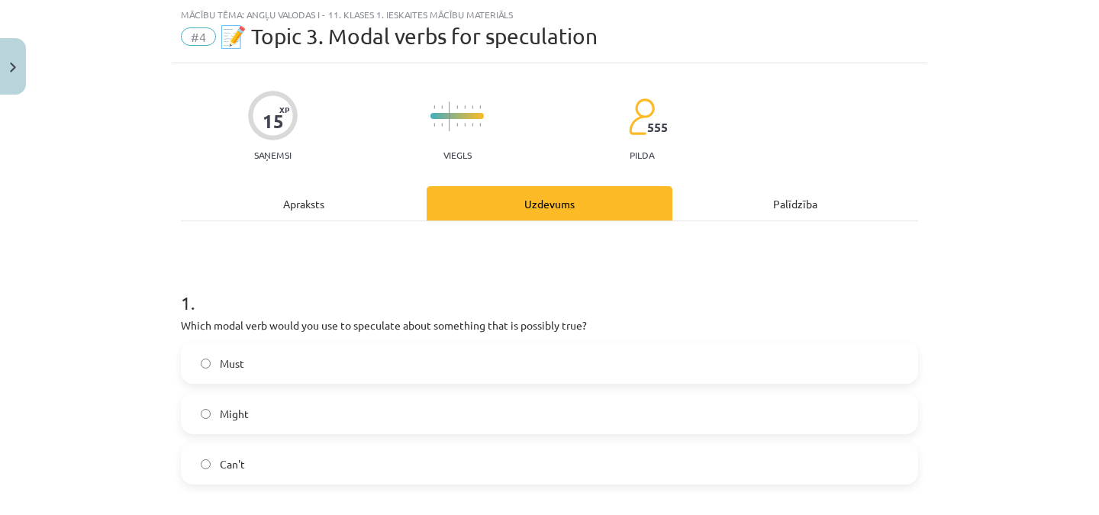
click at [265, 417] on label "Might" at bounding box center [549, 413] width 734 height 38
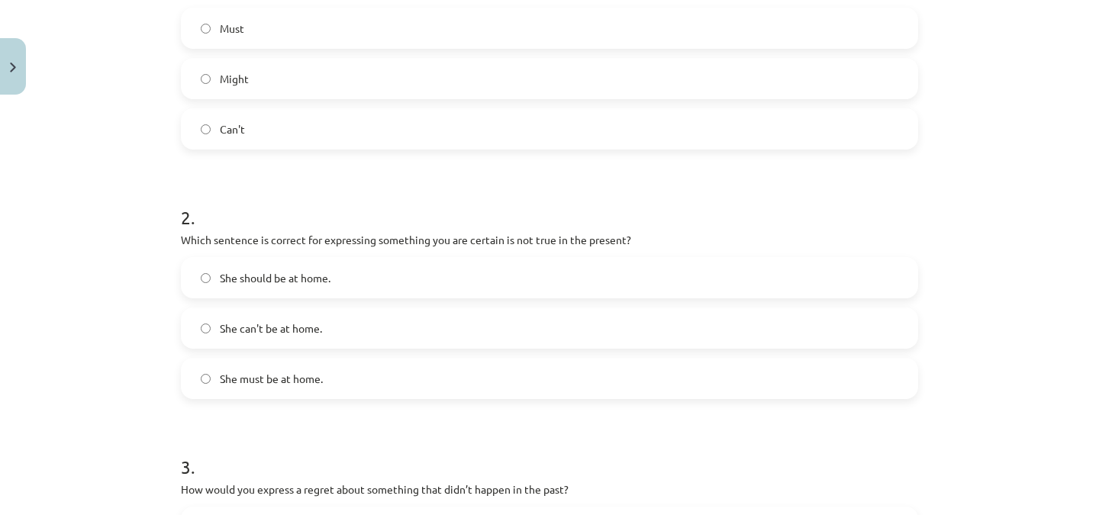
scroll to position [374, 0]
click at [448, 325] on label "She can't be at home." at bounding box center [549, 327] width 734 height 38
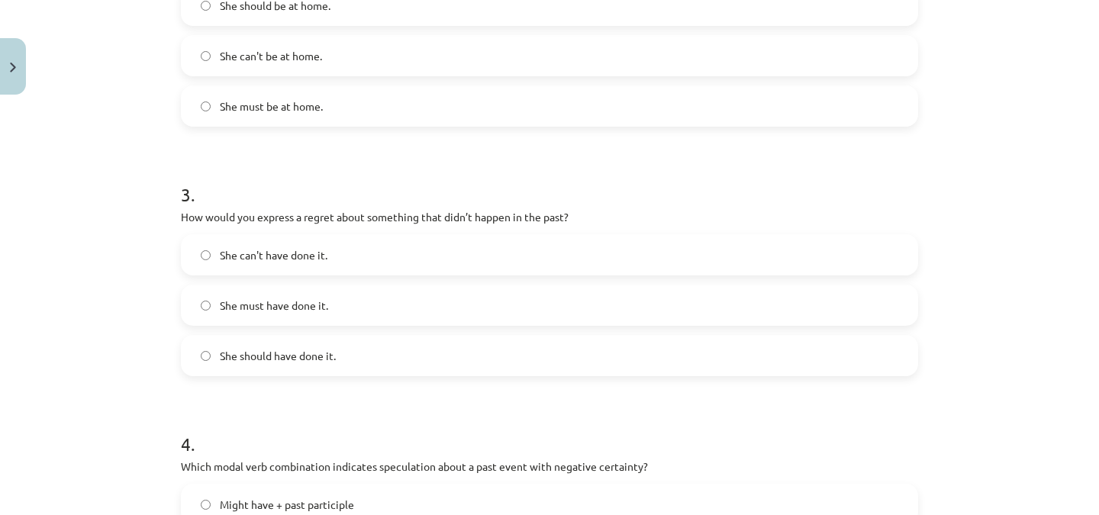
scroll to position [651, 0]
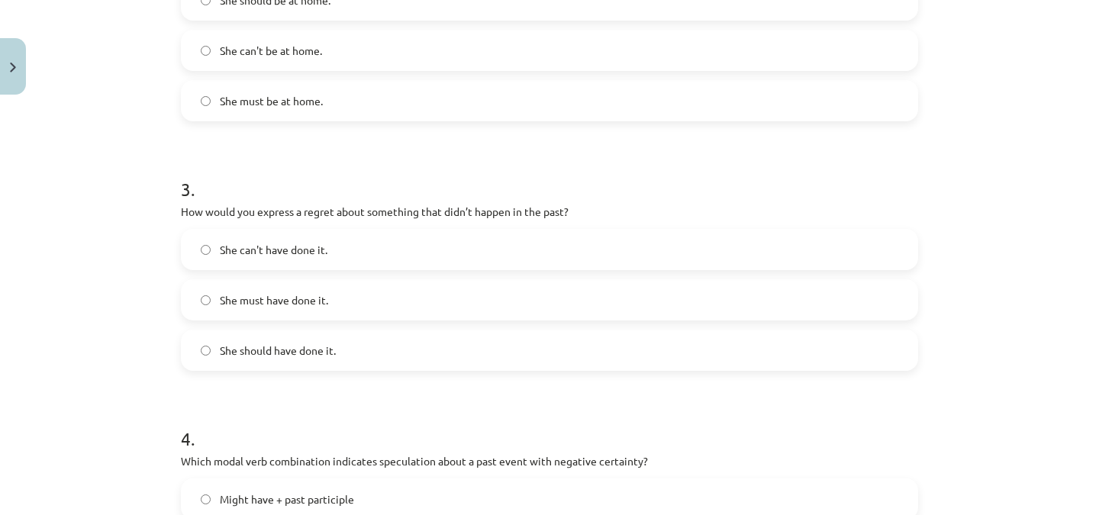
click at [385, 345] on label "She should have done it." at bounding box center [549, 350] width 734 height 38
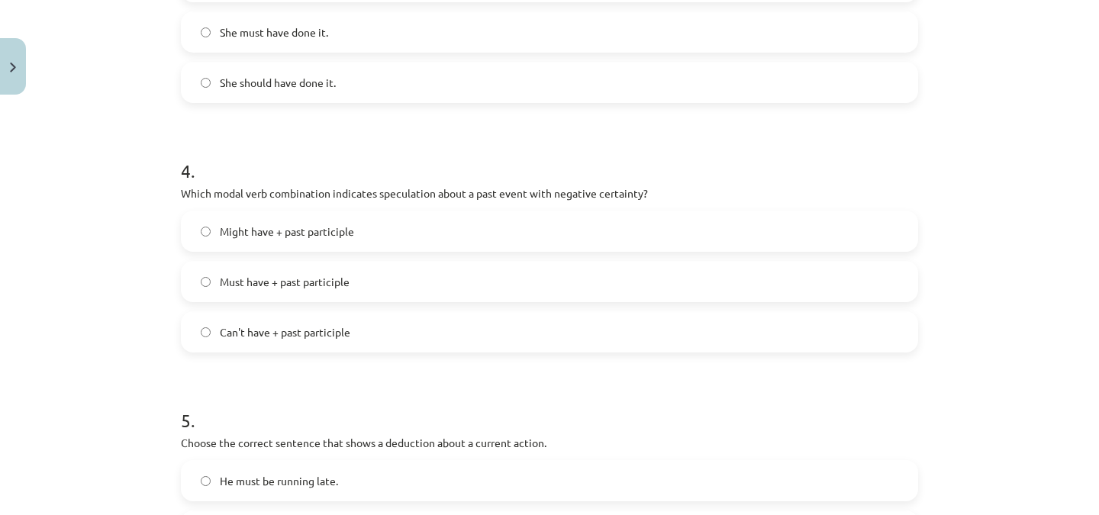
scroll to position [927, 0]
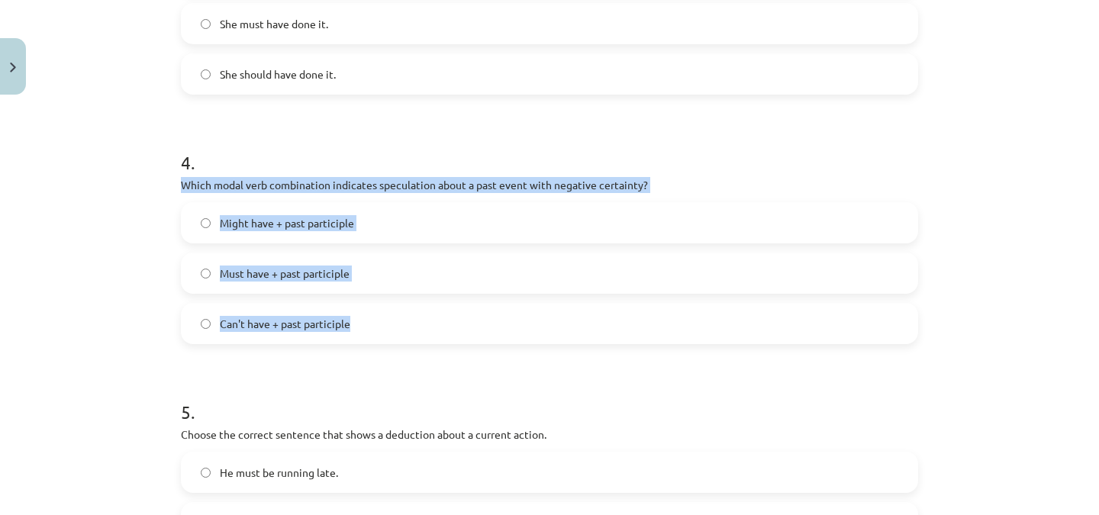
drag, startPoint x: 177, startPoint y: 183, endPoint x: 368, endPoint y: 320, distance: 235.0
click at [368, 320] on div "4 . Which modal verb combination indicates speculation about a past event with …" at bounding box center [549, 234] width 737 height 219
copy div "Which modal verb combination indicates speculation about a past event with nega…"
click at [382, 320] on label "Can't have + past participle" at bounding box center [549, 323] width 734 height 38
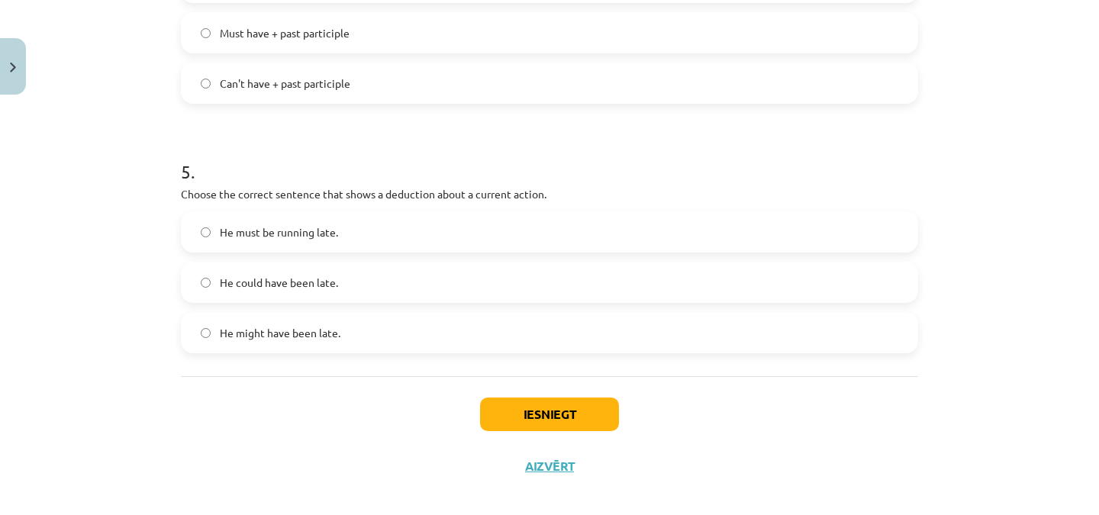
scroll to position [1171, 0]
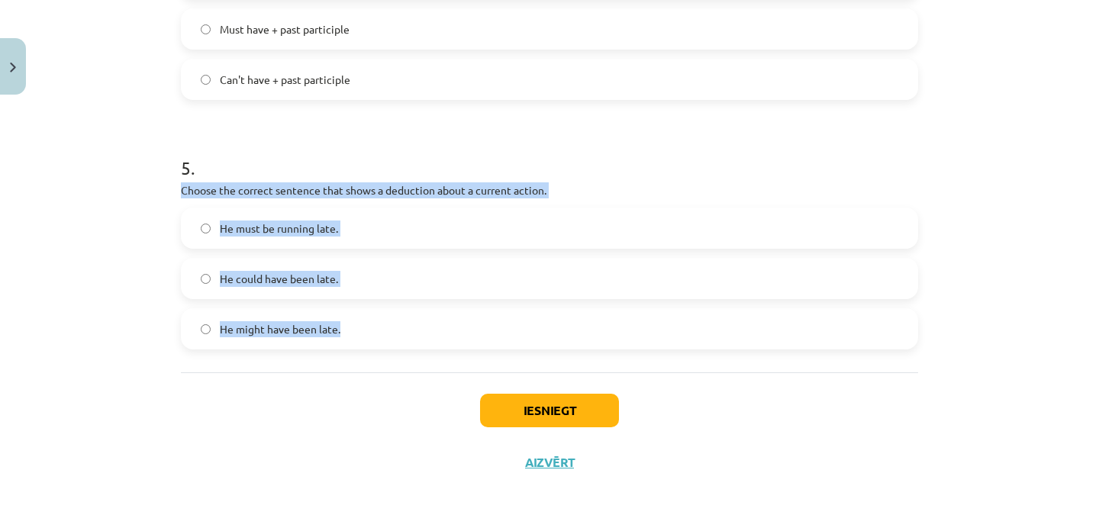
drag, startPoint x: 176, startPoint y: 187, endPoint x: 369, endPoint y: 320, distance: 234.1
click at [369, 320] on div "5 . Choose the correct sentence that shows a deduction about a current action. …" at bounding box center [549, 239] width 737 height 219
copy div "Choose the correct sentence that shows a deduction about a current action. He m…"
click at [410, 233] on label "He must be running late." at bounding box center [549, 228] width 734 height 38
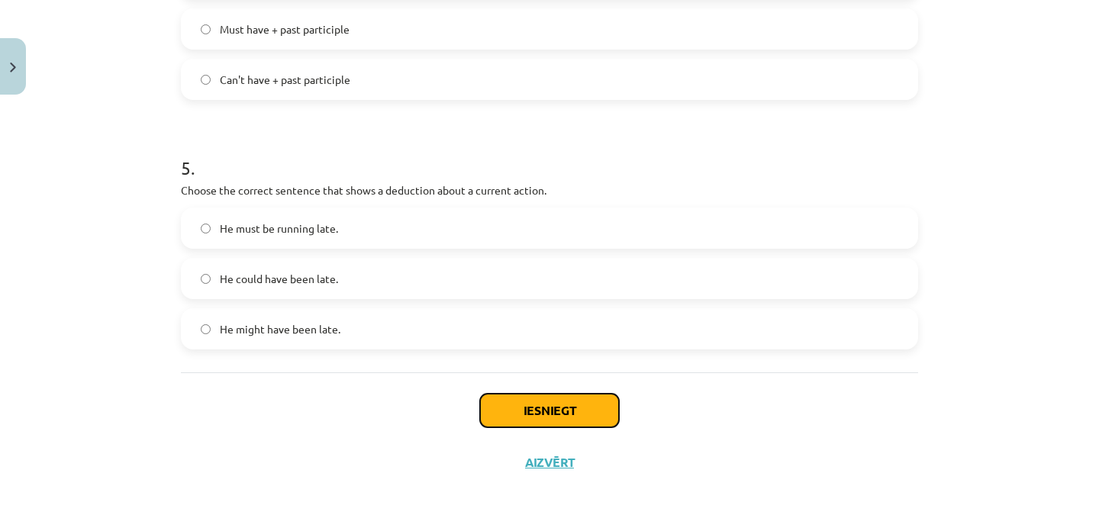
click at [552, 403] on button "Iesniegt" at bounding box center [549, 411] width 139 height 34
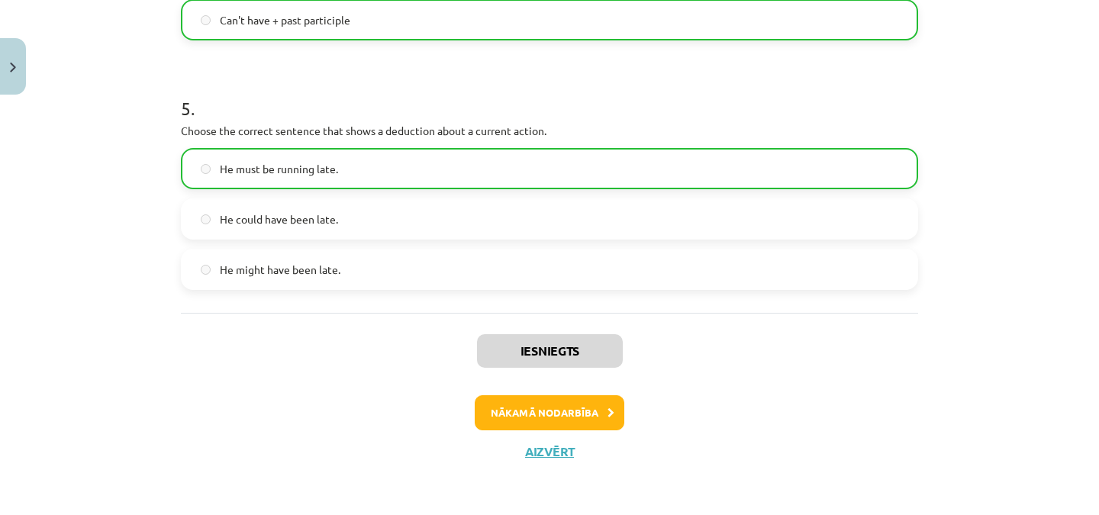
scroll to position [1231, 0]
click at [570, 407] on button "Nākamā nodarbība" at bounding box center [550, 412] width 150 height 35
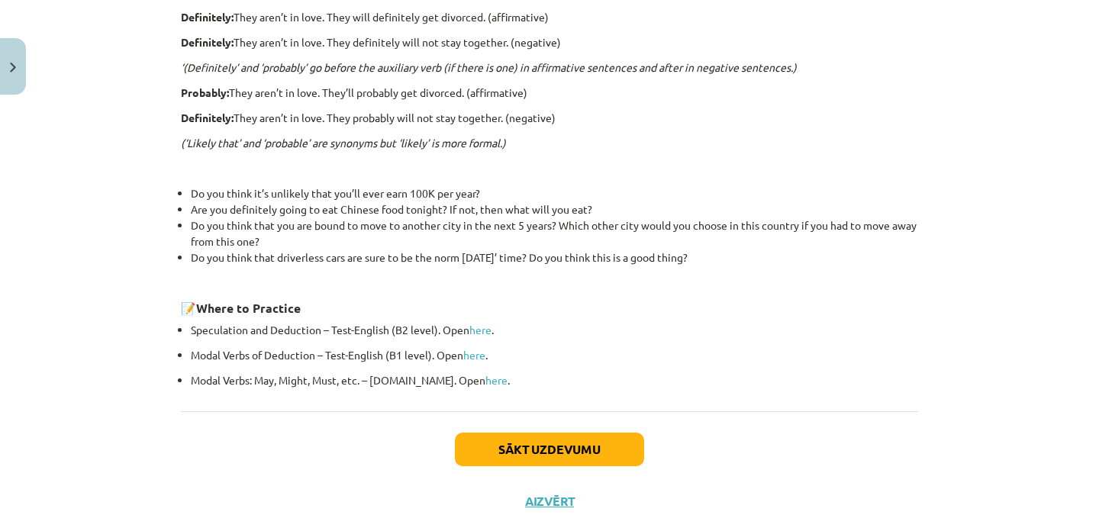
scroll to position [537, 0]
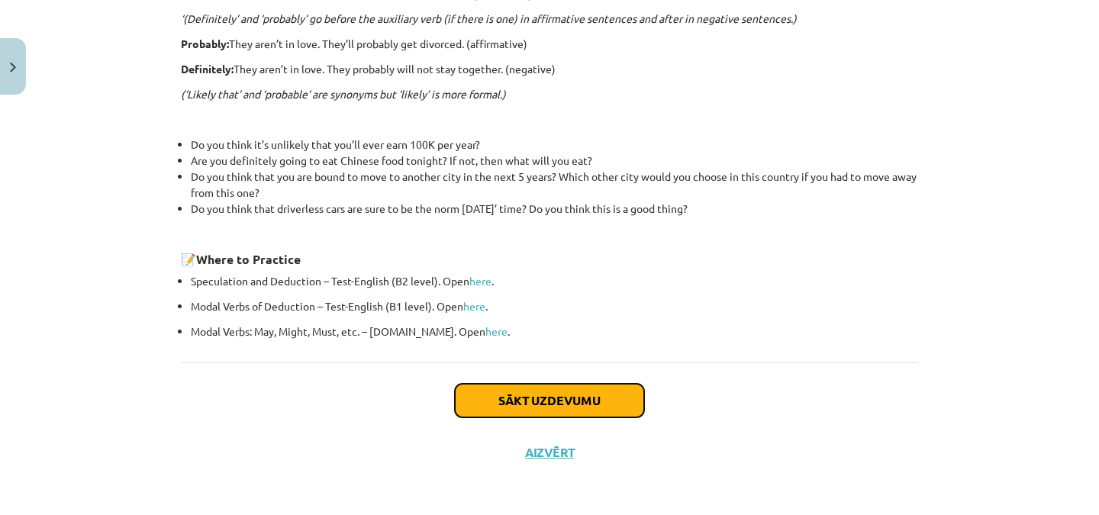
click at [569, 396] on button "Sākt uzdevumu" at bounding box center [549, 401] width 189 height 34
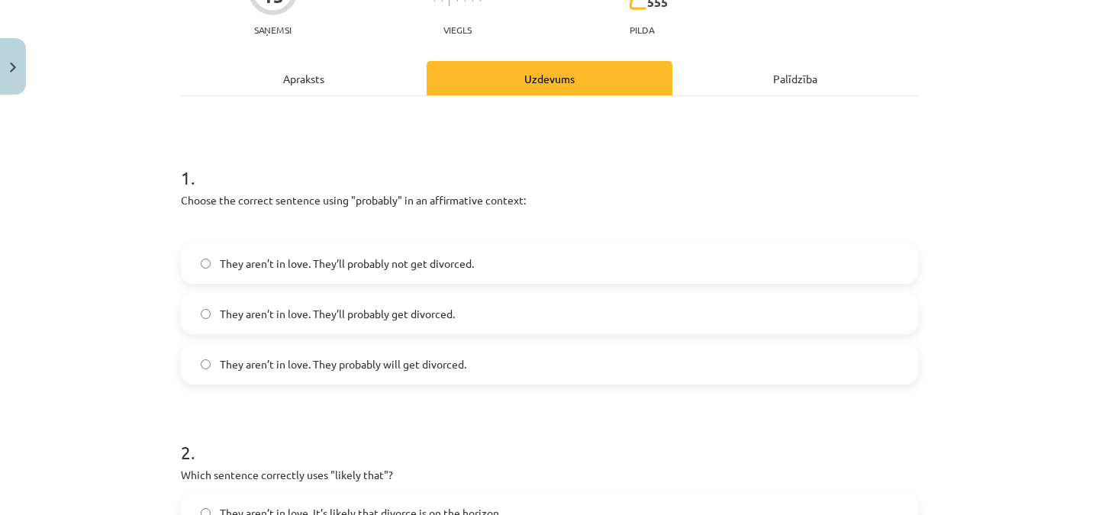
scroll to position [162, 0]
click at [880, 310] on label "They aren’t in love. They’ll probably get divorced." at bounding box center [549, 315] width 734 height 38
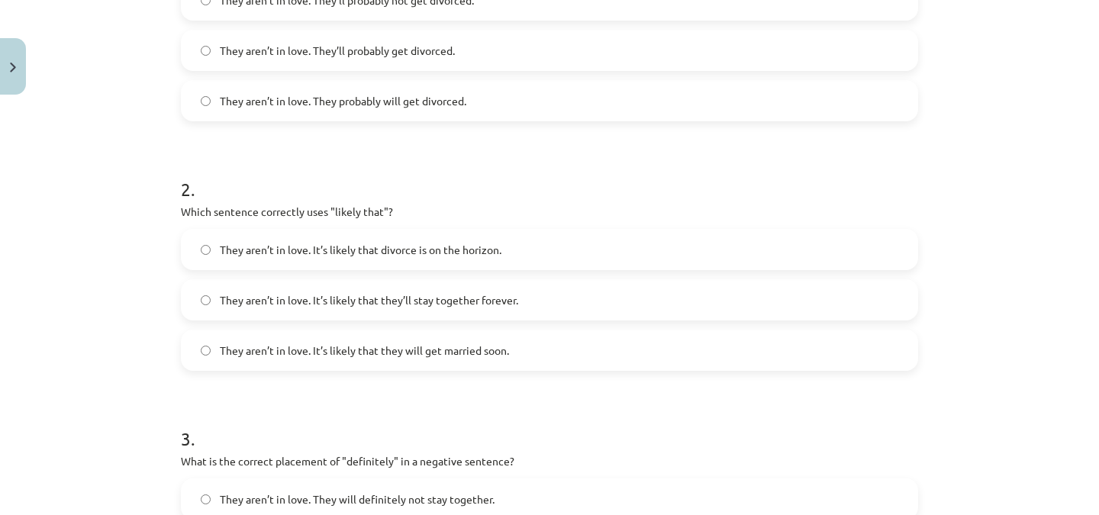
scroll to position [434, 0]
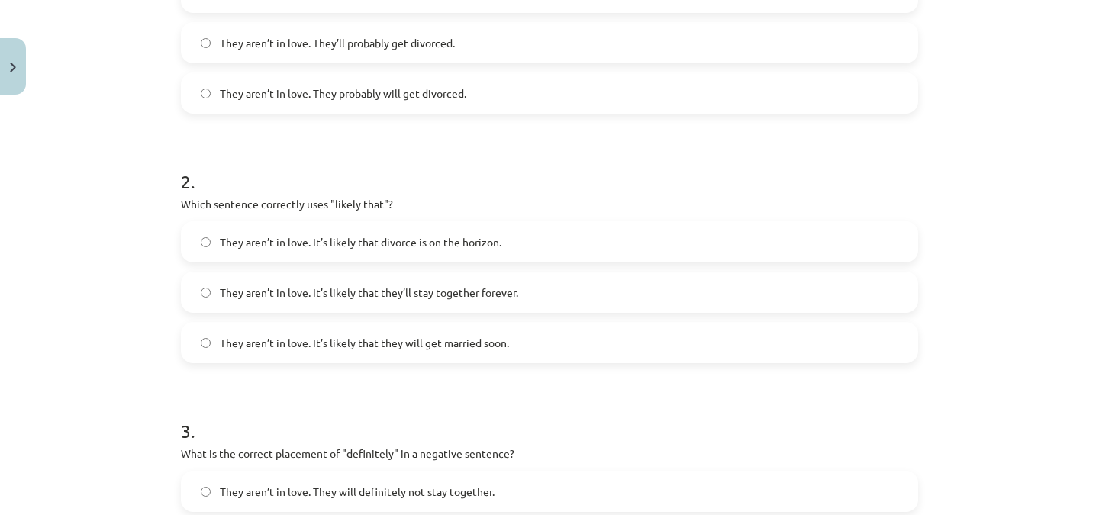
click at [468, 244] on span "They aren’t in love. It’s likely that divorce is on the horizon." at bounding box center [361, 242] width 282 height 16
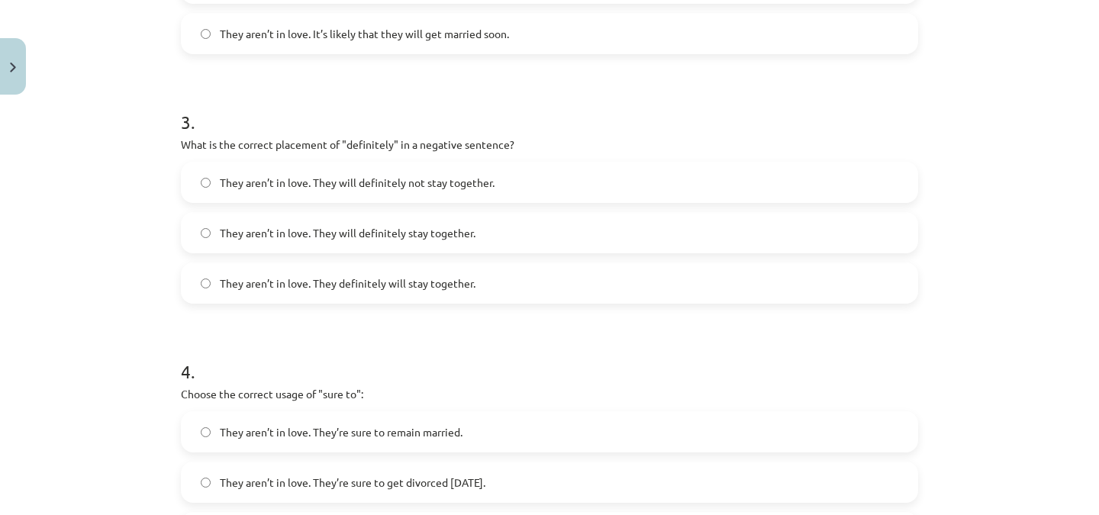
scroll to position [750, 0]
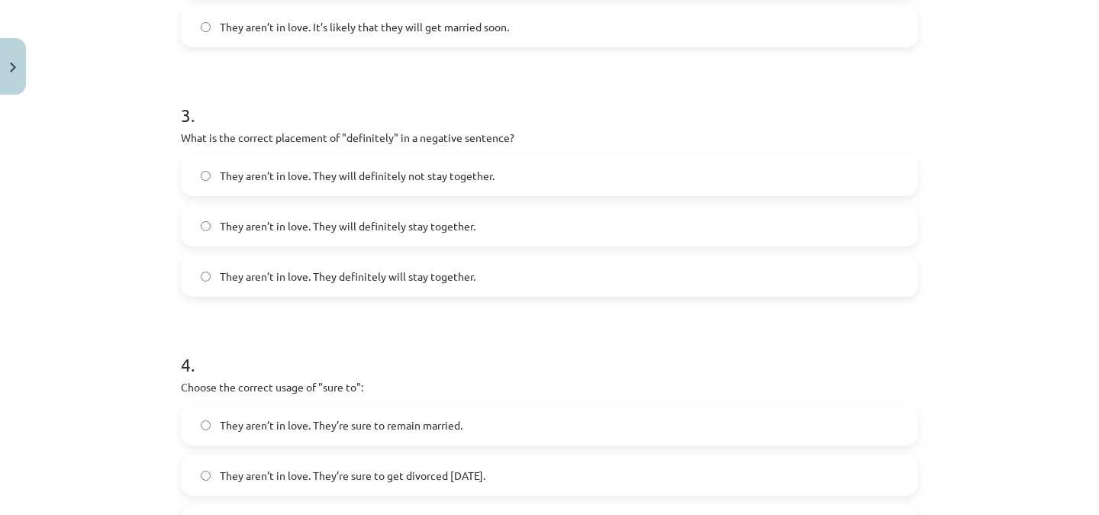
click at [491, 174] on label "They aren’t in love. They will definitely not stay together." at bounding box center [549, 175] width 734 height 38
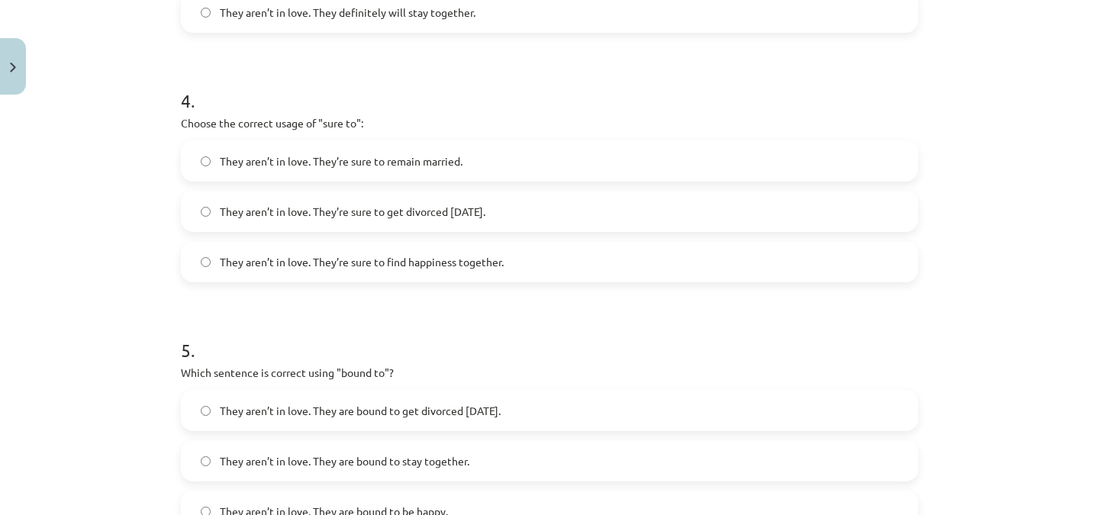
scroll to position [1018, 0]
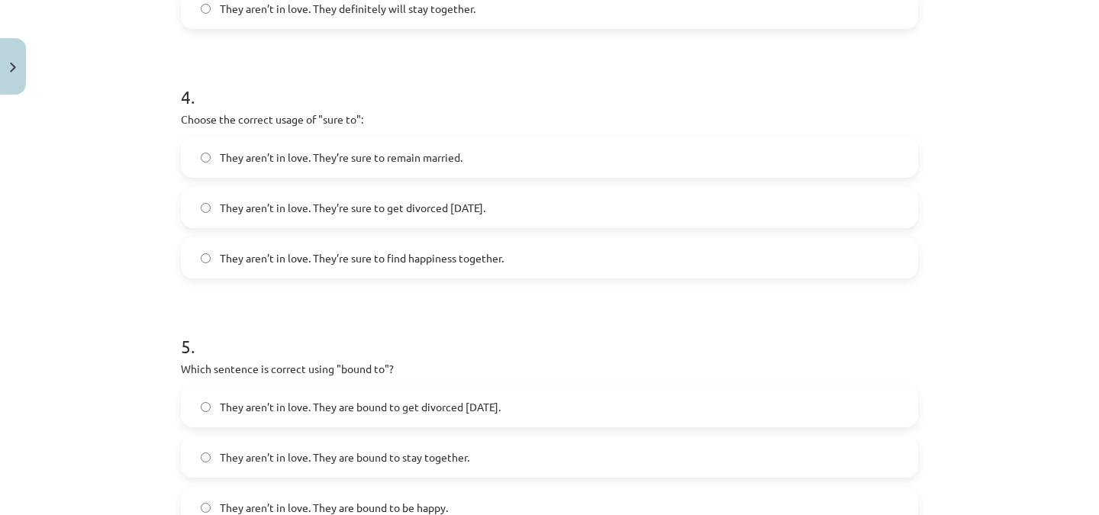
click at [651, 210] on label "They aren’t in love. They’re sure to get divorced [DATE]." at bounding box center [549, 207] width 734 height 38
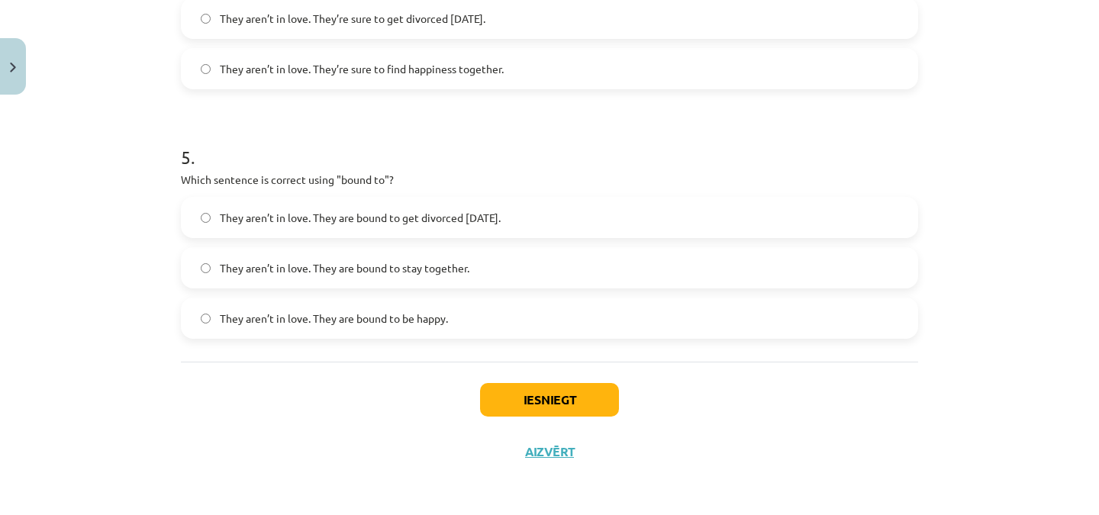
scroll to position [1208, 0]
click at [602, 213] on label "They aren’t in love. They are bound to get divorced [DATE]." at bounding box center [549, 217] width 734 height 38
click at [572, 399] on button "Iesniegt" at bounding box center [549, 399] width 139 height 34
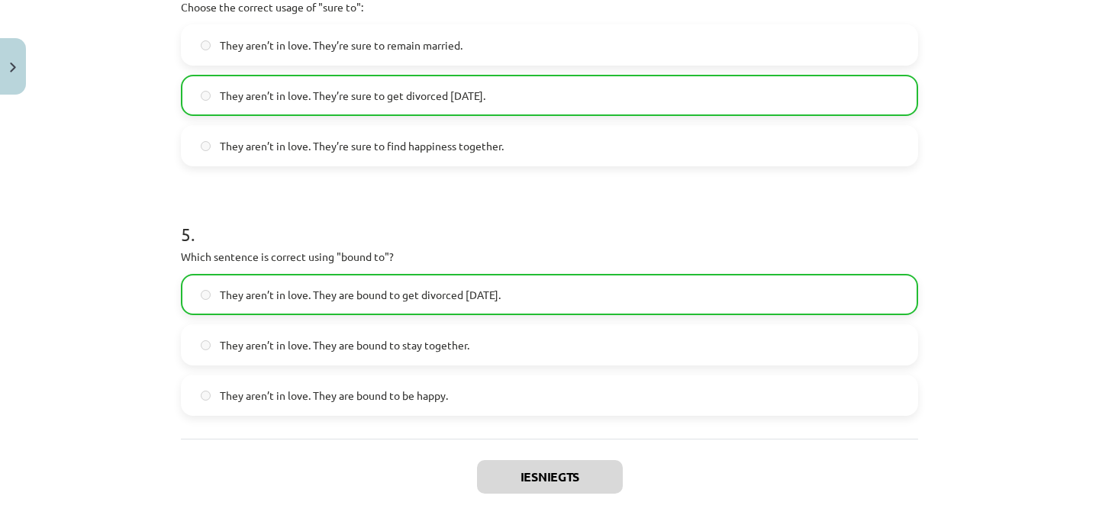
scroll to position [1256, 0]
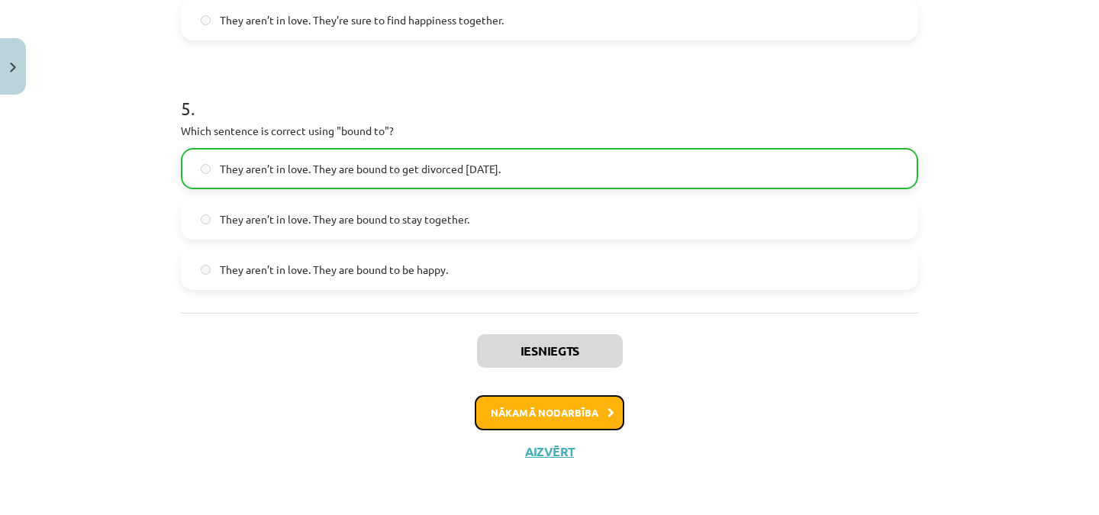
click at [587, 402] on button "Nākamā nodarbība" at bounding box center [550, 412] width 150 height 35
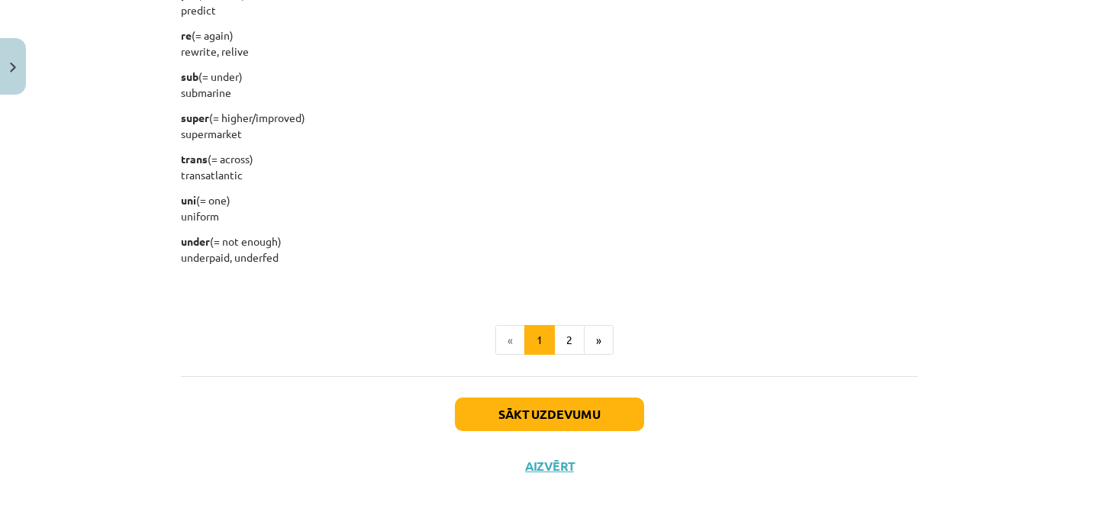
scroll to position [1978, 0]
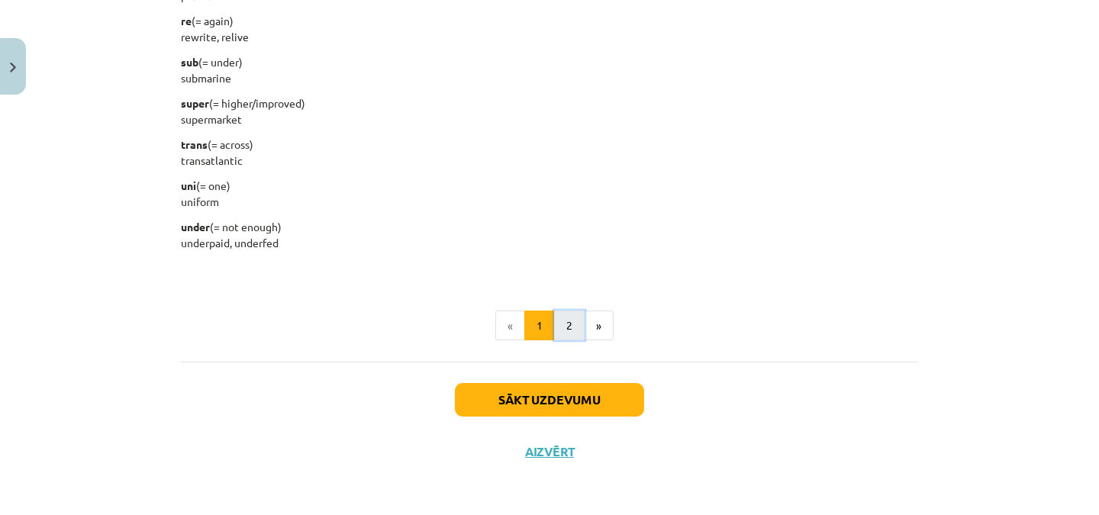
click at [571, 323] on button "2" at bounding box center [569, 326] width 31 height 31
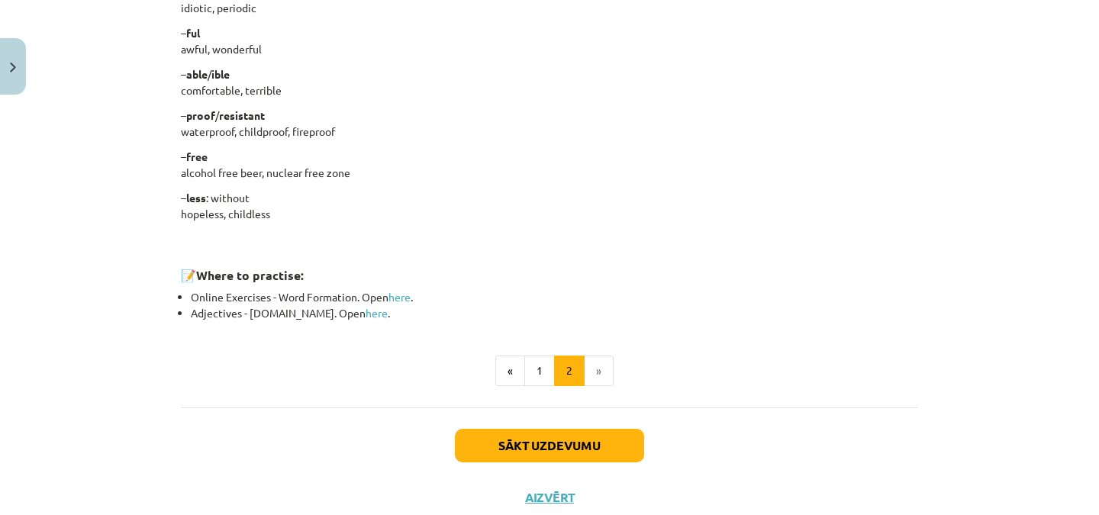
scroll to position [1334, 0]
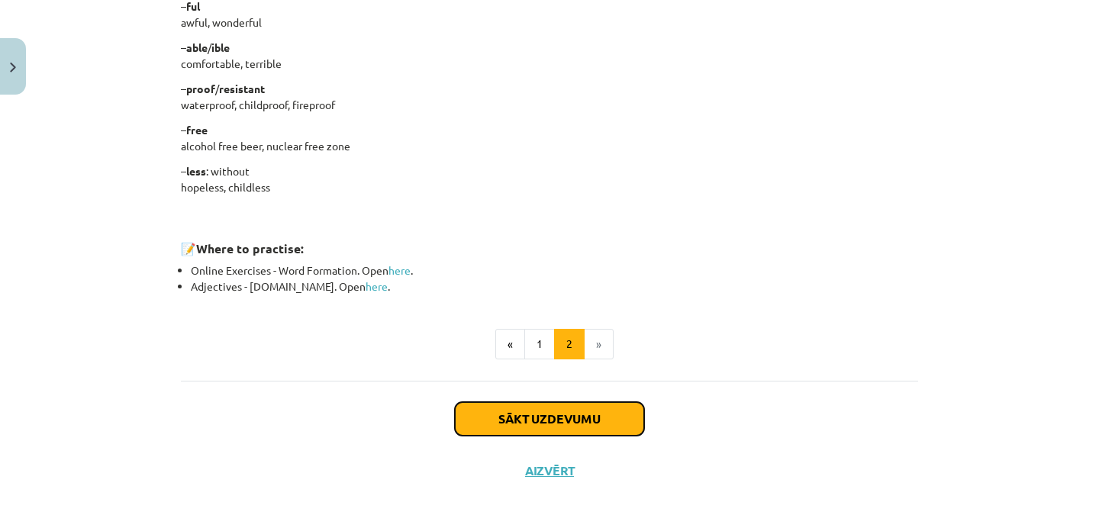
click at [603, 417] on button "Sākt uzdevumu" at bounding box center [549, 419] width 189 height 34
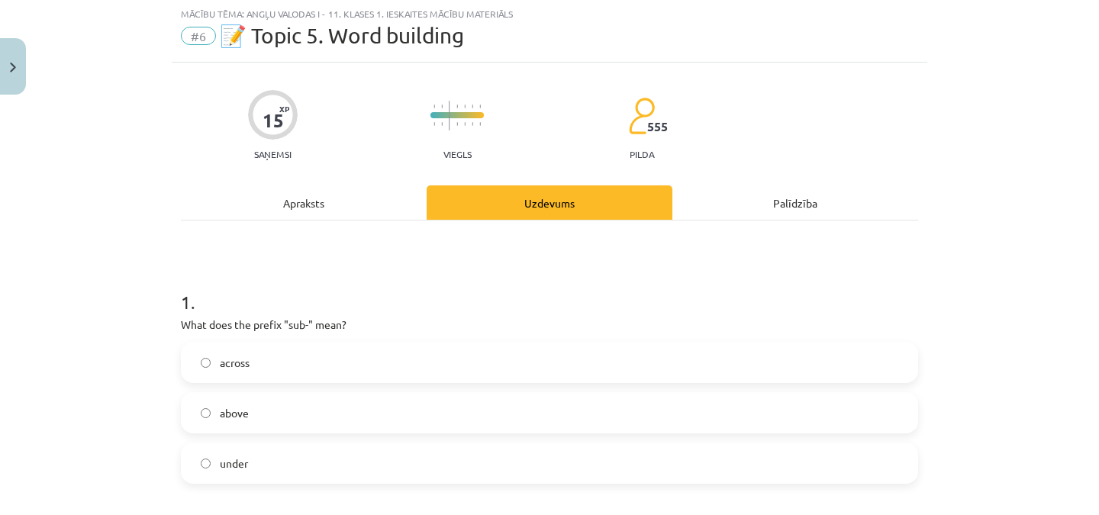
scroll to position [38, 0]
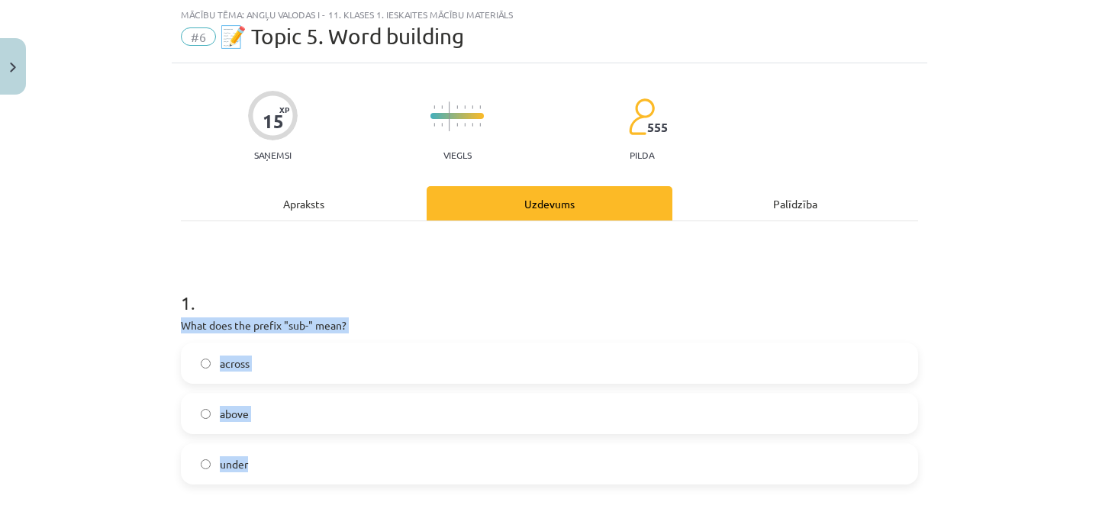
drag, startPoint x: 177, startPoint y: 323, endPoint x: 293, endPoint y: 473, distance: 189.2
click at [293, 473] on div "1 . What does the prefix "sub-" mean? across above under" at bounding box center [549, 375] width 737 height 219
copy div "What does the prefix "sub-" mean? across above under"
click at [269, 452] on label "under" at bounding box center [549, 464] width 734 height 38
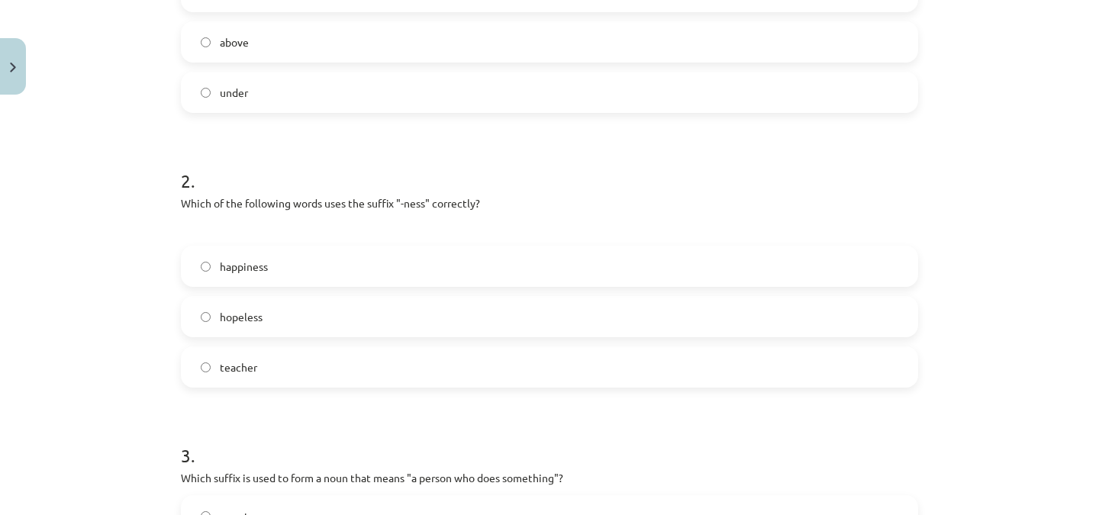
scroll to position [413, 0]
click at [642, 258] on label "happiness" at bounding box center [549, 263] width 734 height 38
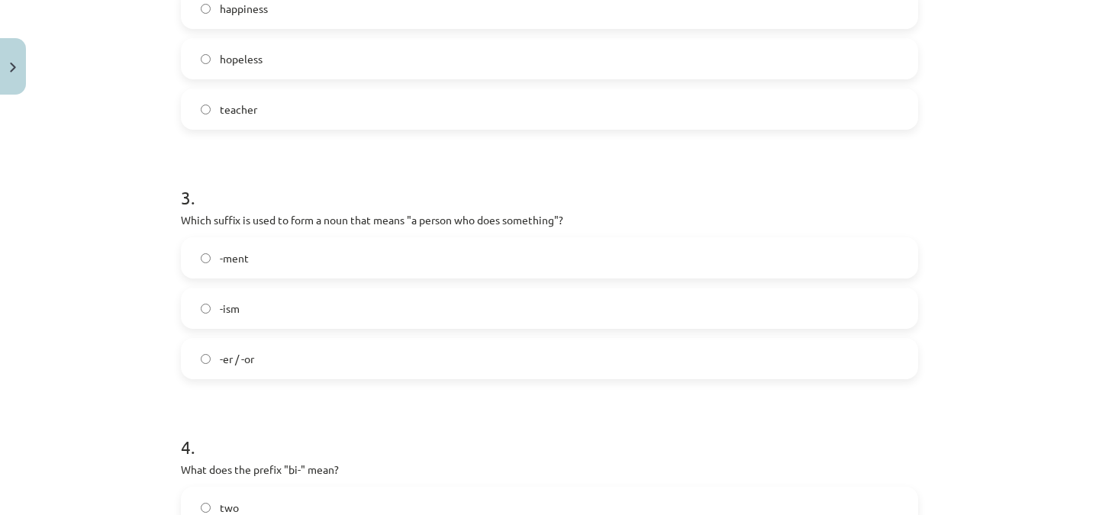
scroll to position [678, 0]
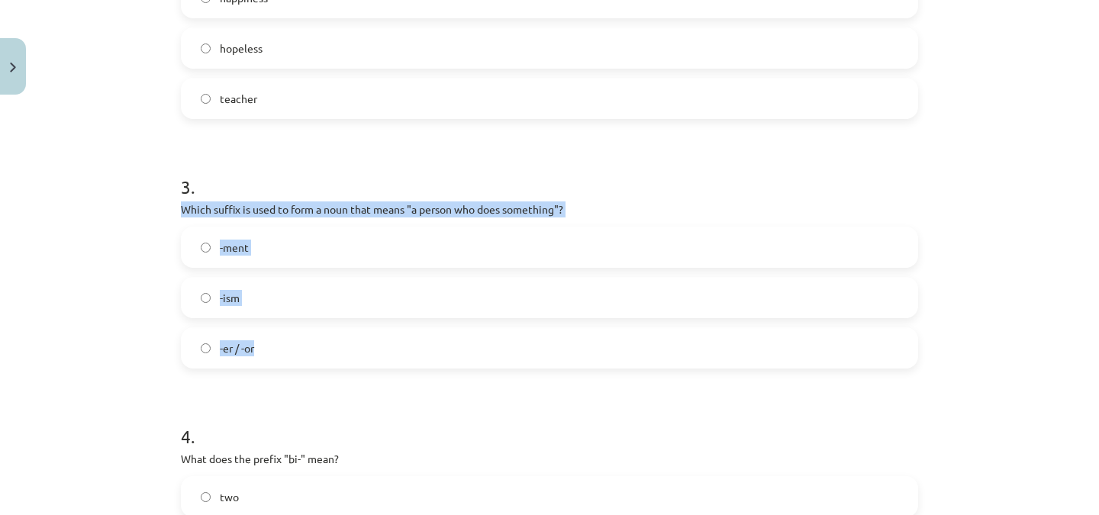
drag, startPoint x: 176, startPoint y: 206, endPoint x: 305, endPoint y: 339, distance: 185.1
click at [305, 339] on div "3 . Which suffix is used to form a noun that means "a person who does something…" at bounding box center [549, 259] width 737 height 219
copy div "Which suffix is used to form a noun that means "a person who does something"? -…"
click at [276, 349] on label "-er / -or" at bounding box center [549, 348] width 734 height 38
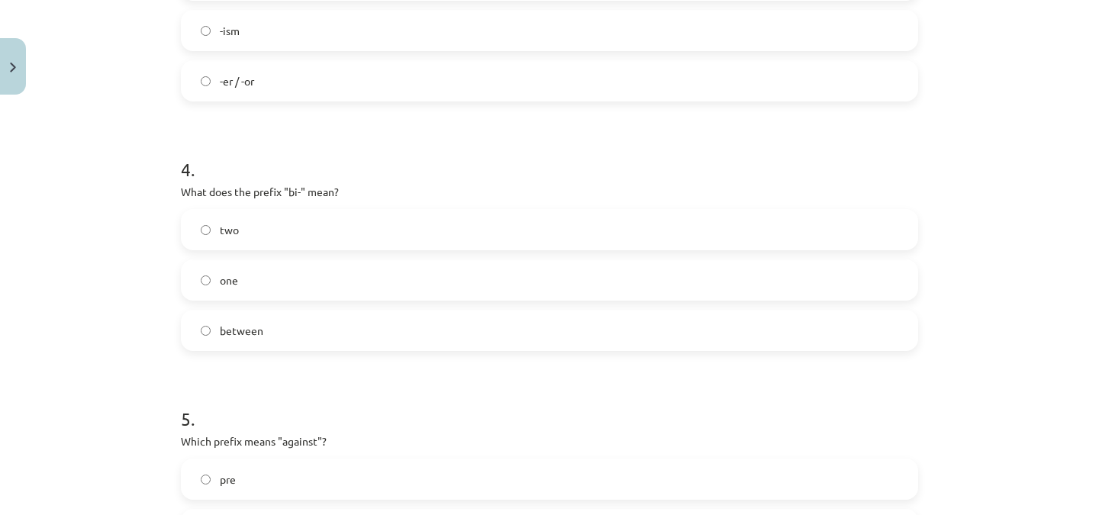
scroll to position [948, 0]
drag, startPoint x: 176, startPoint y: 189, endPoint x: 307, endPoint y: 324, distance: 187.8
click at [307, 324] on div "4 . What does the prefix "bi-" mean? two one between" at bounding box center [549, 239] width 737 height 219
copy div "What does the prefix "bi-" mean? two one between"
click at [288, 233] on label "two" at bounding box center [549, 227] width 734 height 38
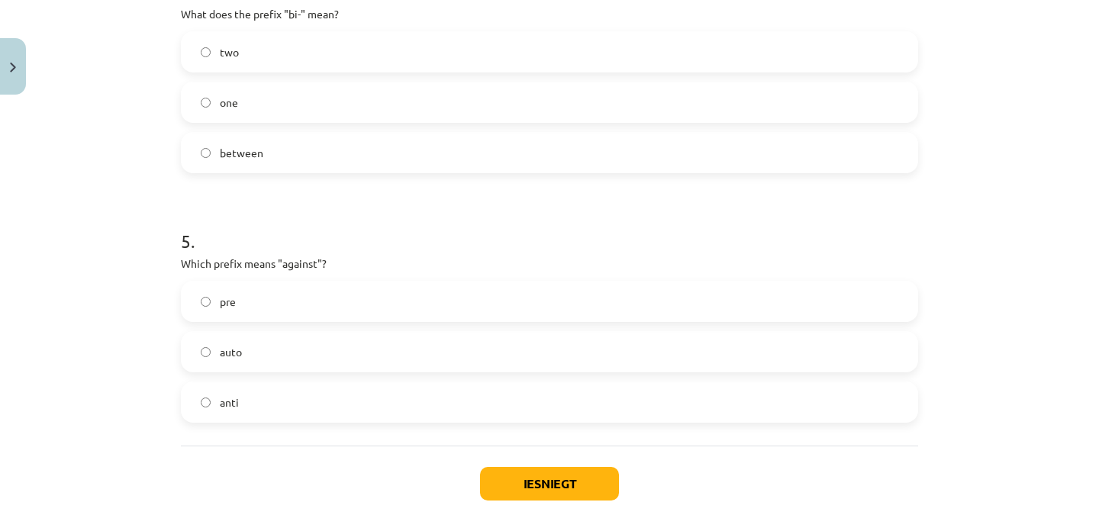
scroll to position [1208, 0]
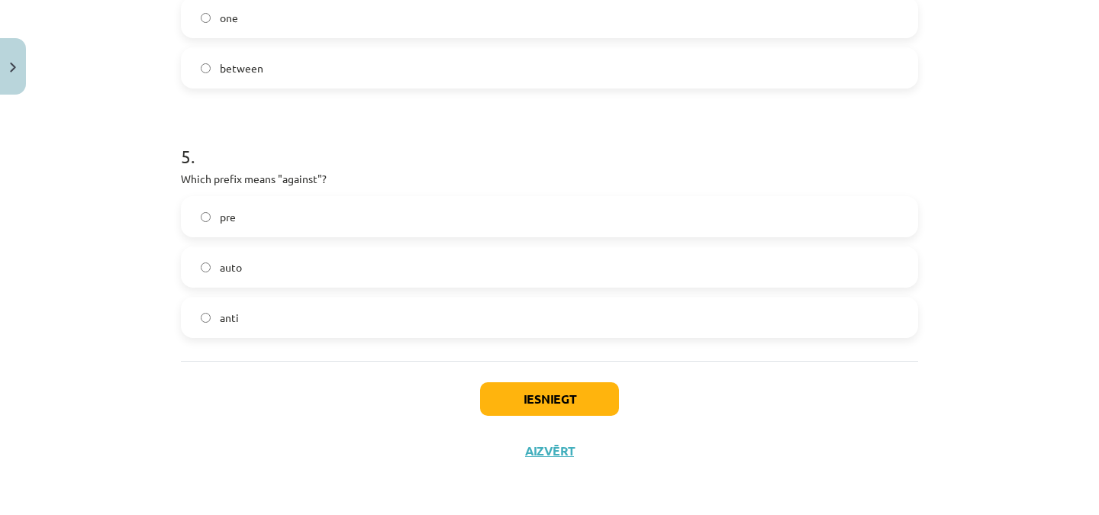
click at [251, 319] on label "anti" at bounding box center [549, 317] width 734 height 38
drag, startPoint x: 175, startPoint y: 176, endPoint x: 301, endPoint y: 338, distance: 205.0
copy div "Which prefix means "against"? pre auto anti"
click at [465, 156] on h1 "5 ." at bounding box center [549, 142] width 737 height 47
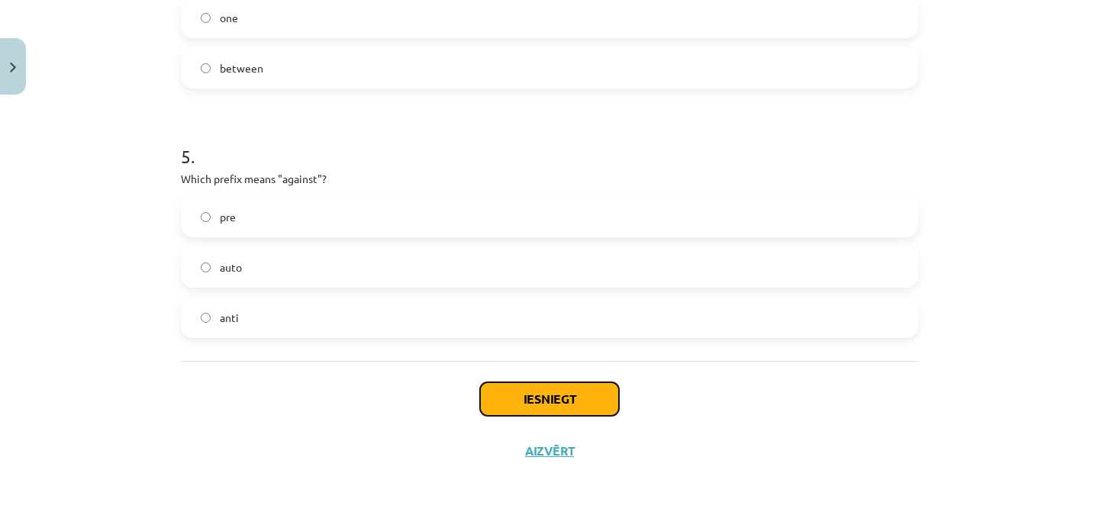
click at [546, 391] on button "Iesniegt" at bounding box center [549, 399] width 139 height 34
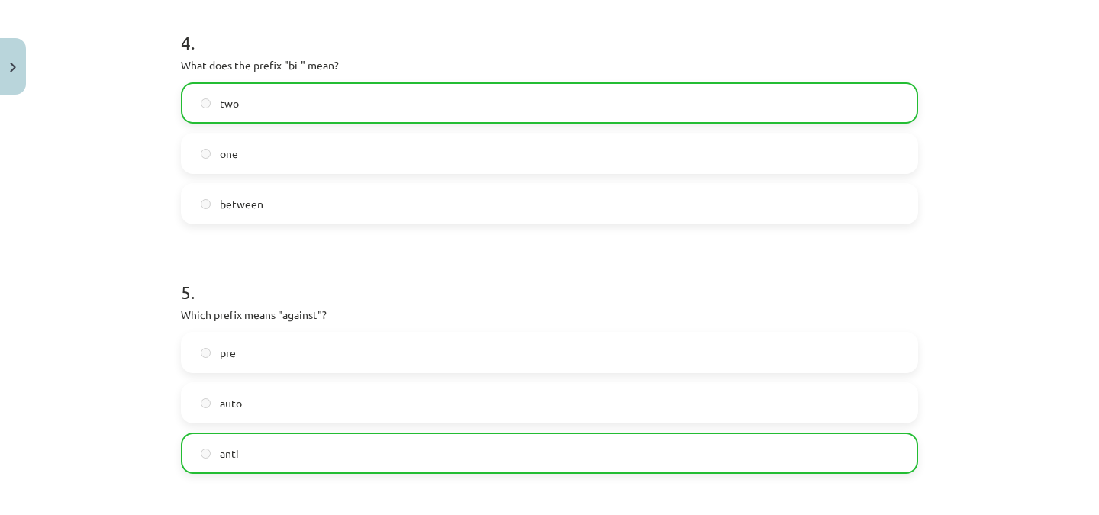
scroll to position [1256, 0]
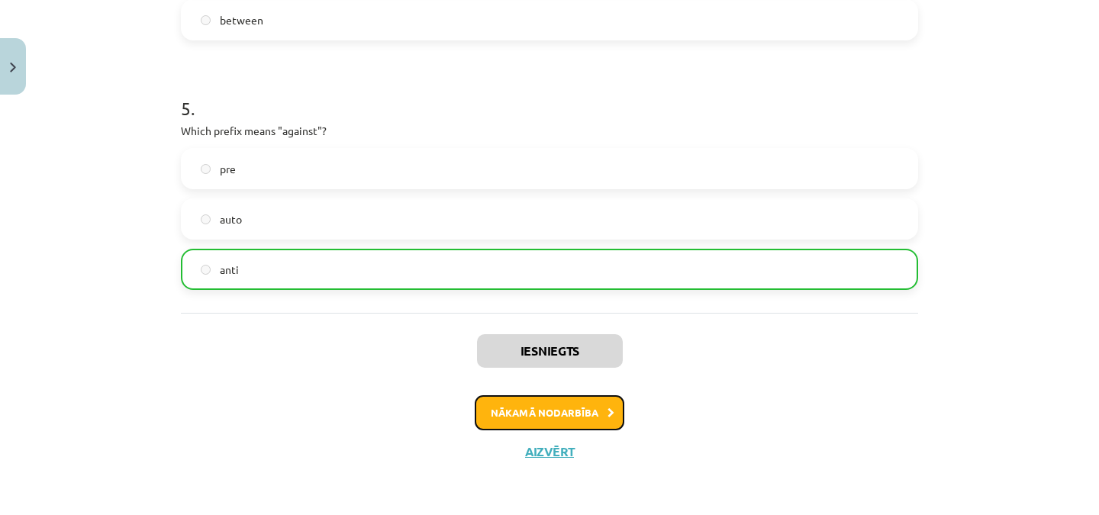
click at [566, 406] on button "Nākamā nodarbība" at bounding box center [550, 412] width 150 height 35
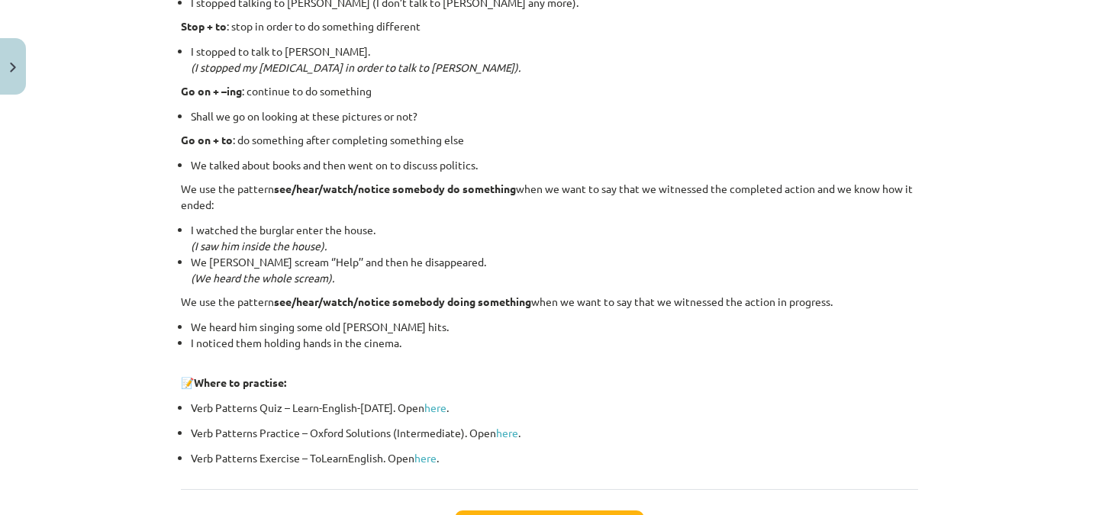
scroll to position [2089, 0]
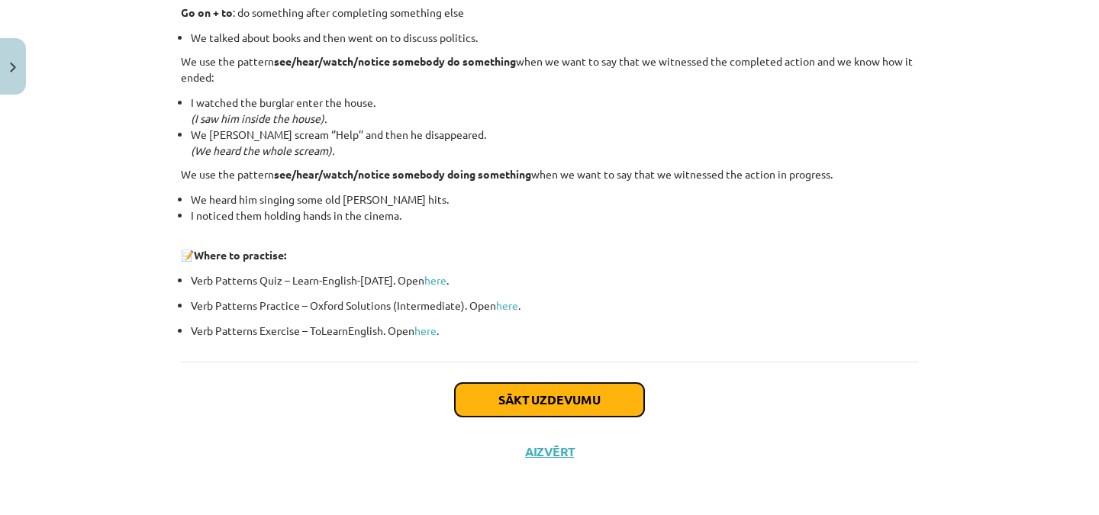
click at [591, 392] on button "Sākt uzdevumu" at bounding box center [549, 400] width 189 height 34
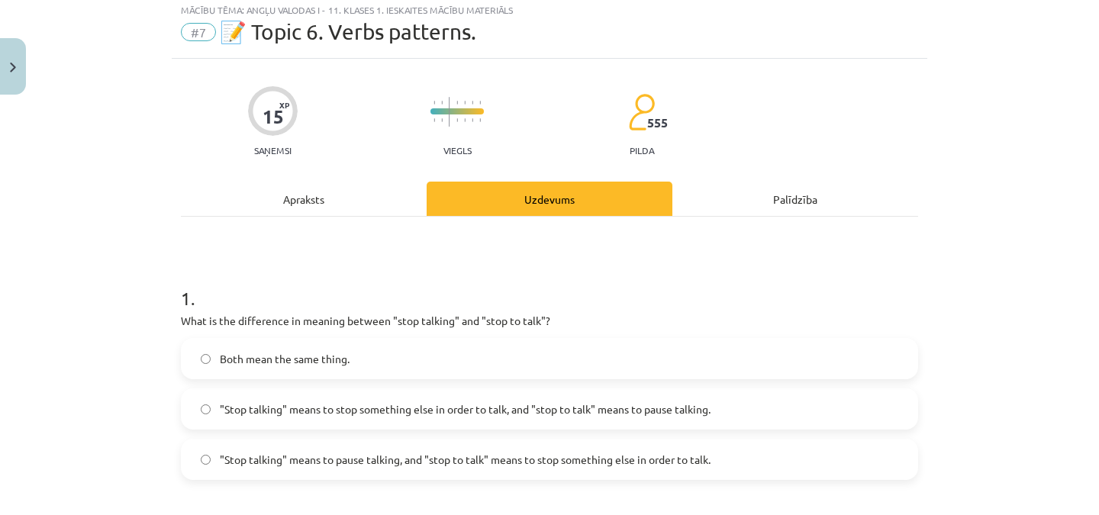
scroll to position [38, 0]
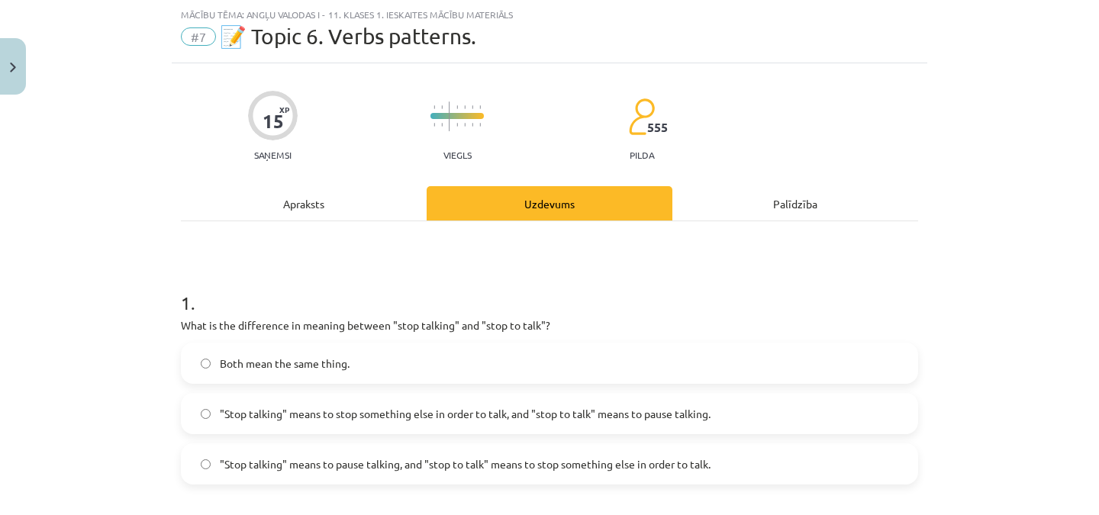
click at [389, 459] on span ""Stop talking" means to pause talking, and "stop to talk" means to stop somethi…" at bounding box center [465, 464] width 491 height 16
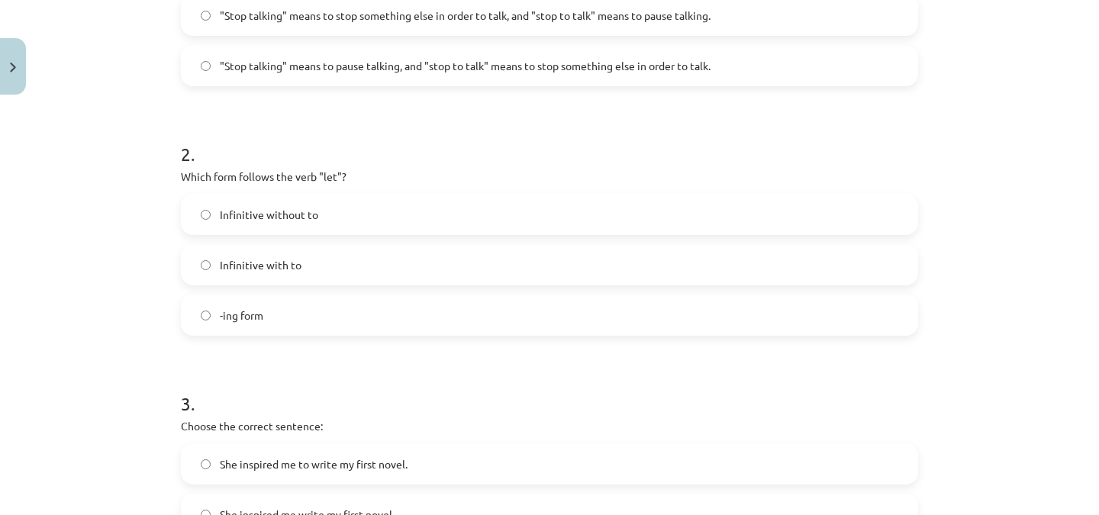
scroll to position [438, 0]
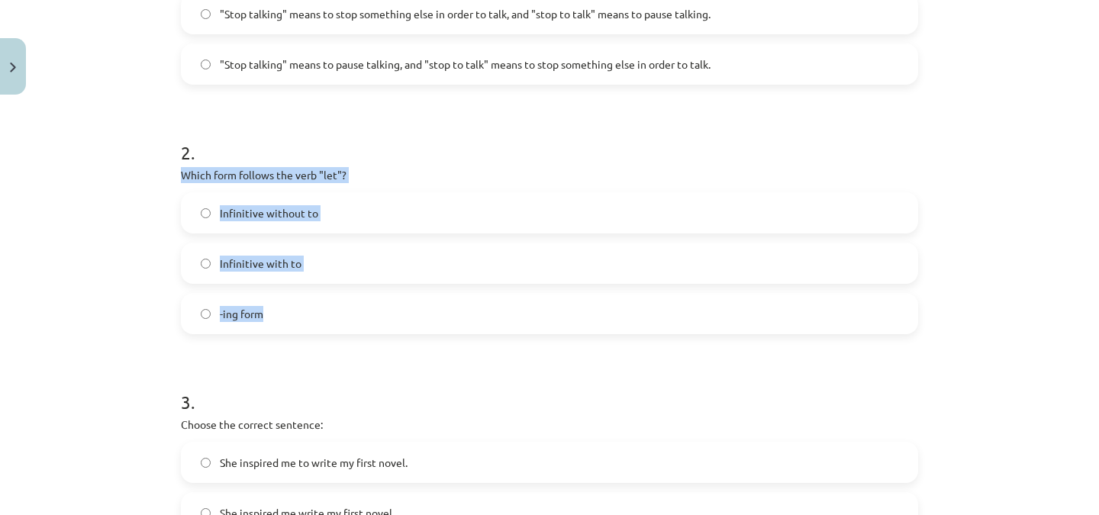
drag, startPoint x: 175, startPoint y: 173, endPoint x: 309, endPoint y: 318, distance: 197.6
click at [309, 318] on div "15 XP Saņemsi Viegls 555 pilda Apraksts Uzdevums Palīdzība 1 . What is the diff…" at bounding box center [549, 443] width 755 height 1558
copy div "Which form follows the verb "let"? Infinitive without to Infinitive with to -in…"
click at [341, 211] on label "Infinitive without to" at bounding box center [549, 213] width 734 height 38
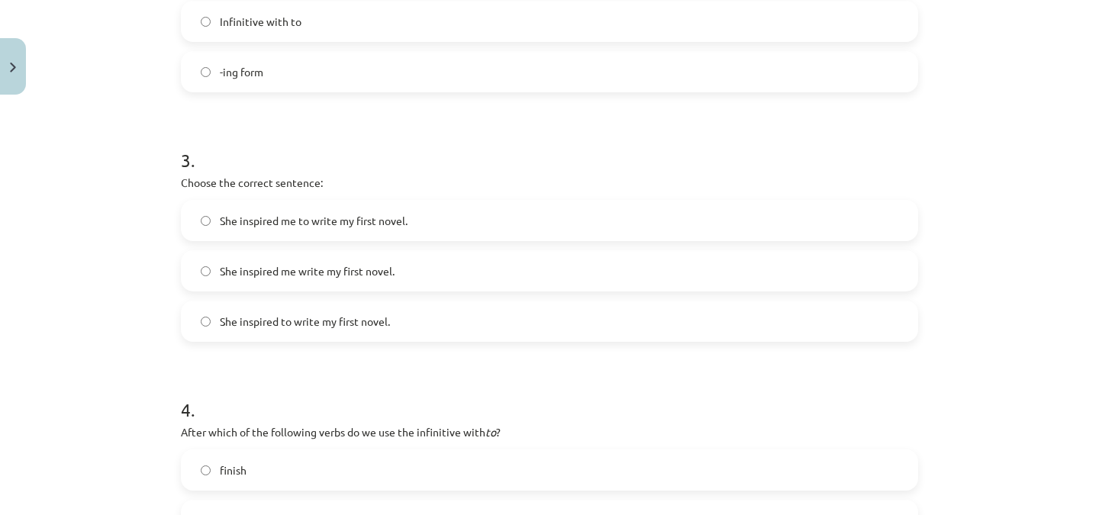
scroll to position [681, 0]
click at [455, 212] on label "She inspired me to write my first novel." at bounding box center [549, 219] width 734 height 38
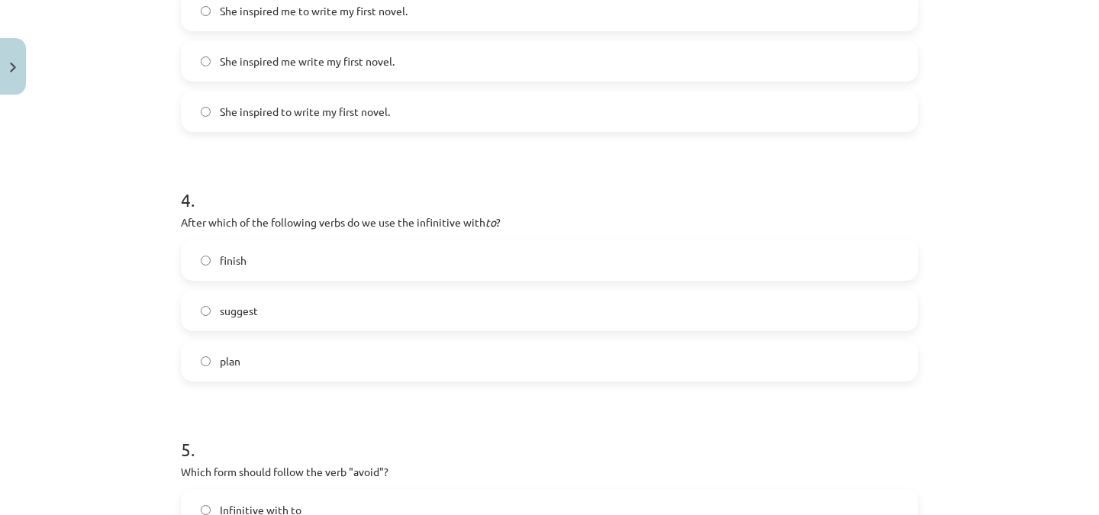
scroll to position [925, 0]
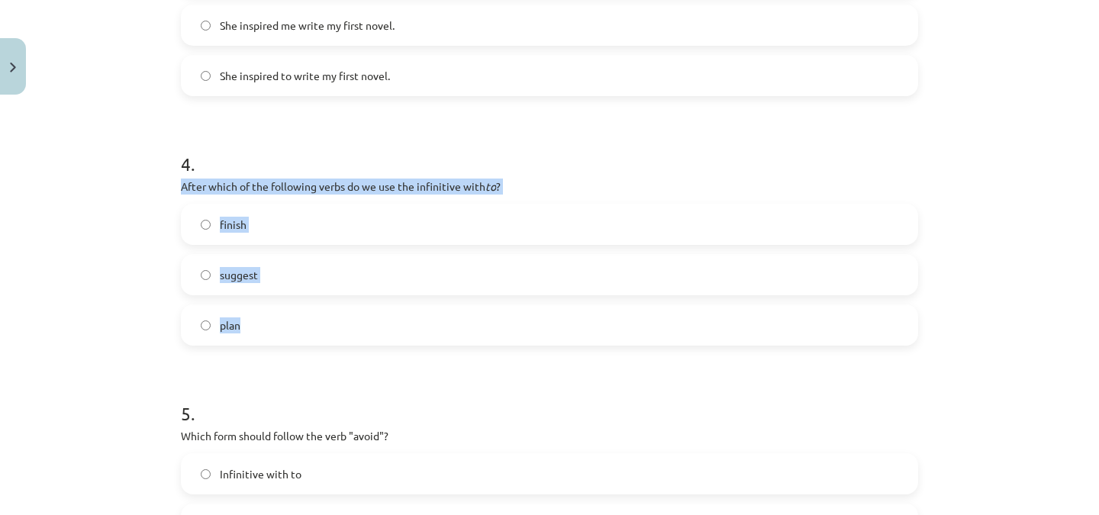
drag, startPoint x: 176, startPoint y: 185, endPoint x: 301, endPoint y: 327, distance: 188.1
click at [301, 327] on div "4 . After which of the following verbs do we use the infinitive with to ? finis…" at bounding box center [549, 236] width 737 height 219
click at [278, 330] on label "plan" at bounding box center [549, 325] width 734 height 38
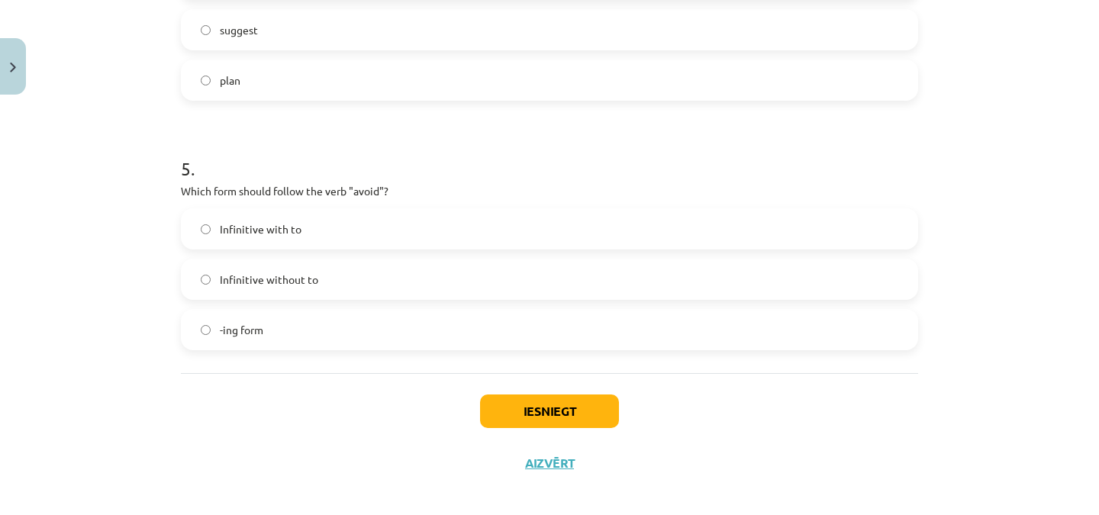
scroll to position [1183, 0]
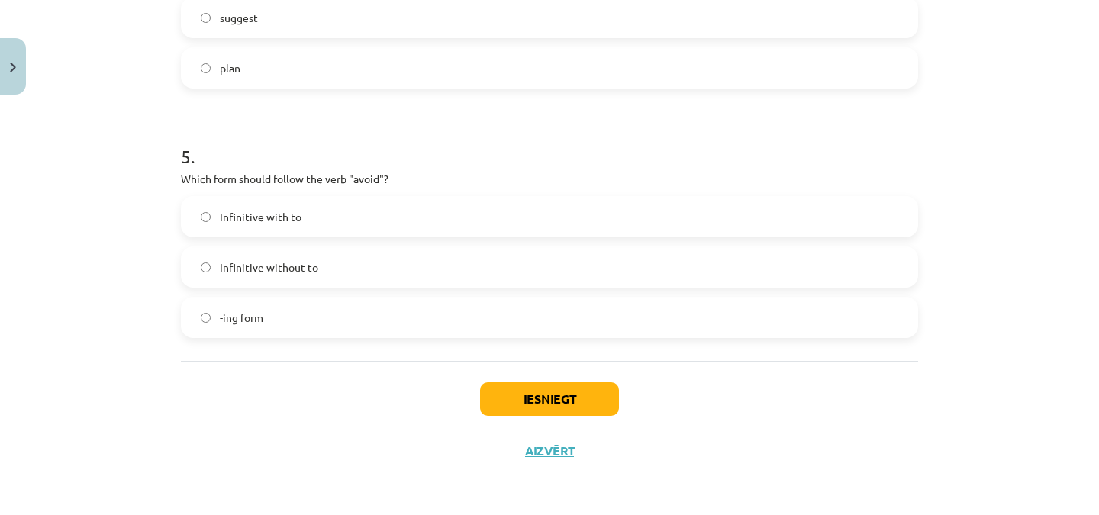
click at [286, 211] on span "Infinitive with to" at bounding box center [261, 217] width 82 height 16
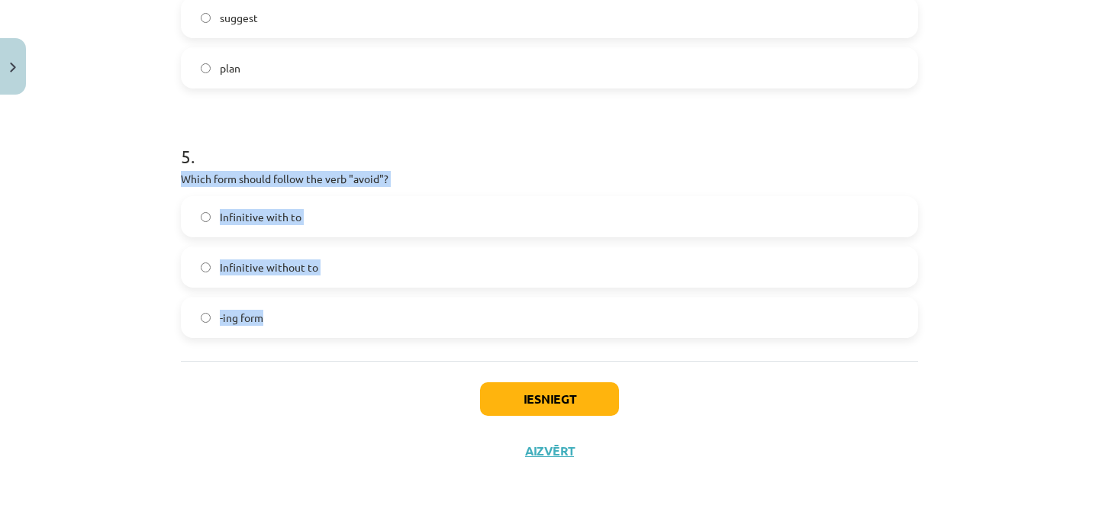
drag, startPoint x: 174, startPoint y: 179, endPoint x: 290, endPoint y: 320, distance: 182.1
click at [294, 315] on label "-ing form" at bounding box center [549, 317] width 734 height 38
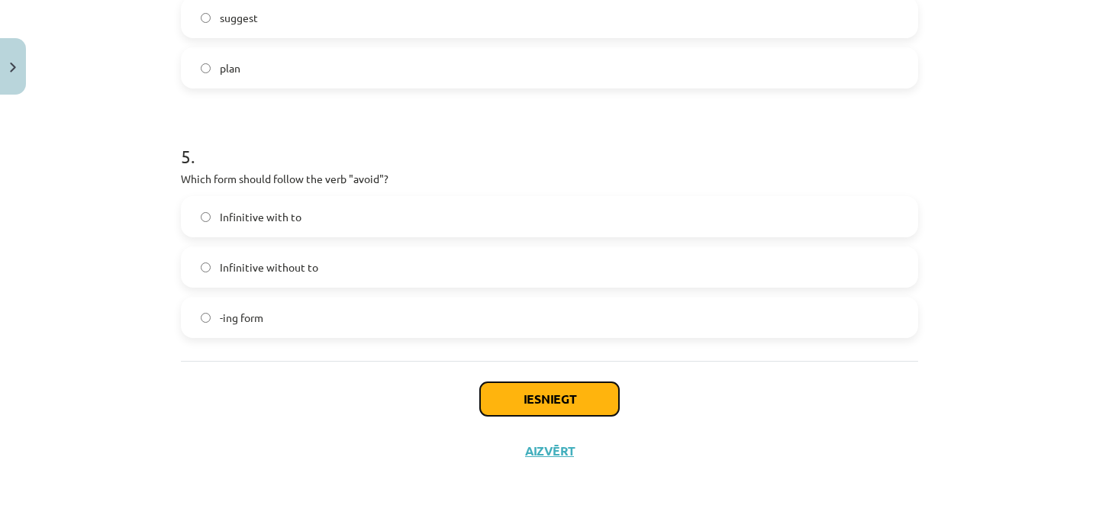
click at [533, 394] on button "Iesniegt" at bounding box center [549, 399] width 139 height 34
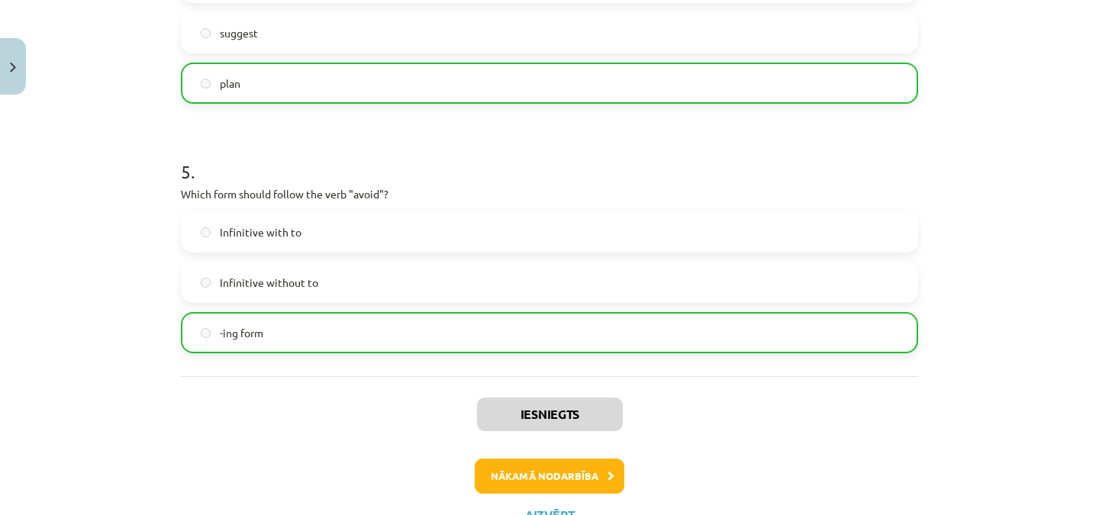
scroll to position [1231, 0]
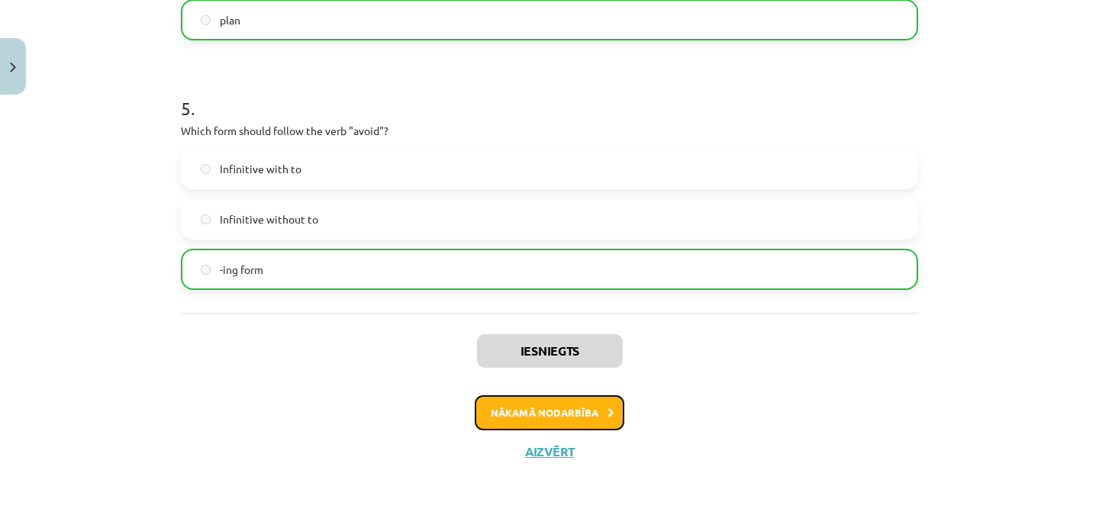
click at [591, 402] on button "Nākamā nodarbība" at bounding box center [550, 412] width 150 height 35
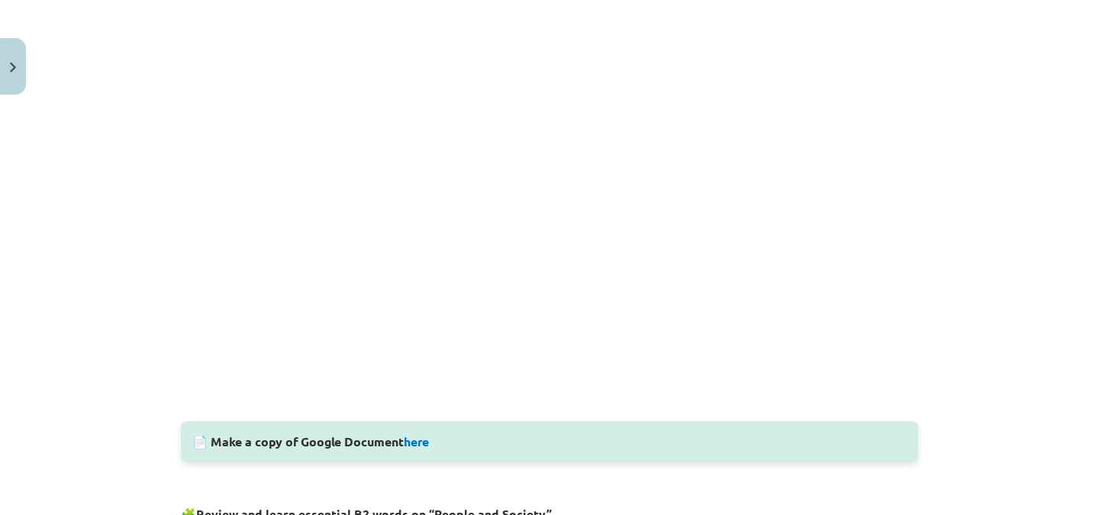
scroll to position [439, 0]
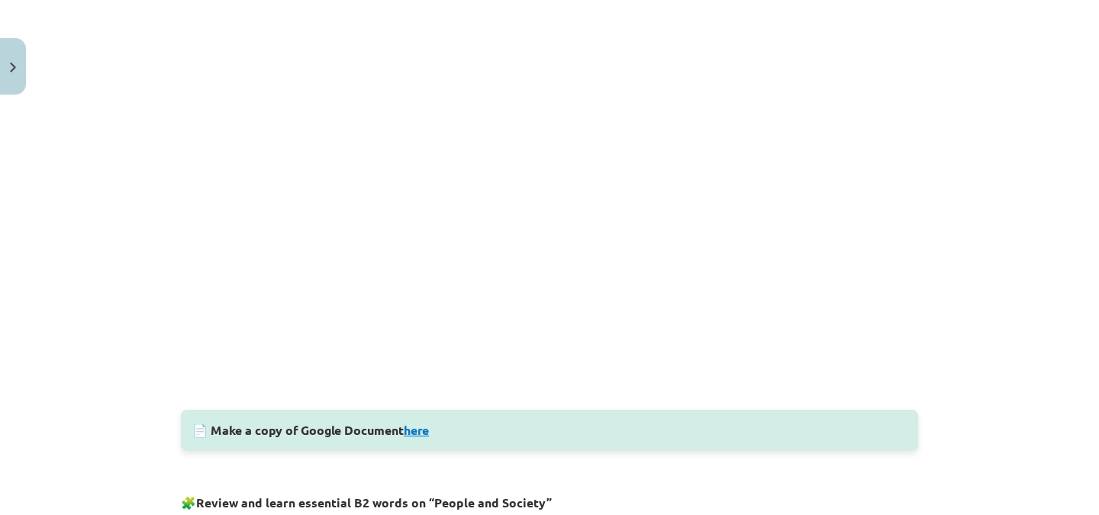
click at [419, 428] on link "here" at bounding box center [416, 430] width 25 height 16
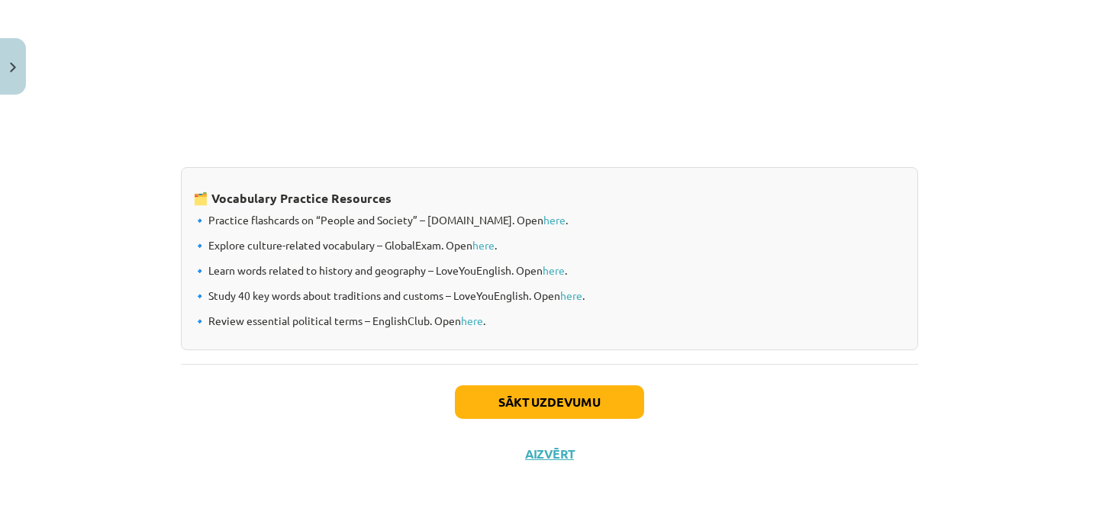
scroll to position [1286, 0]
click at [585, 401] on button "Sākt uzdevumu" at bounding box center [549, 401] width 189 height 34
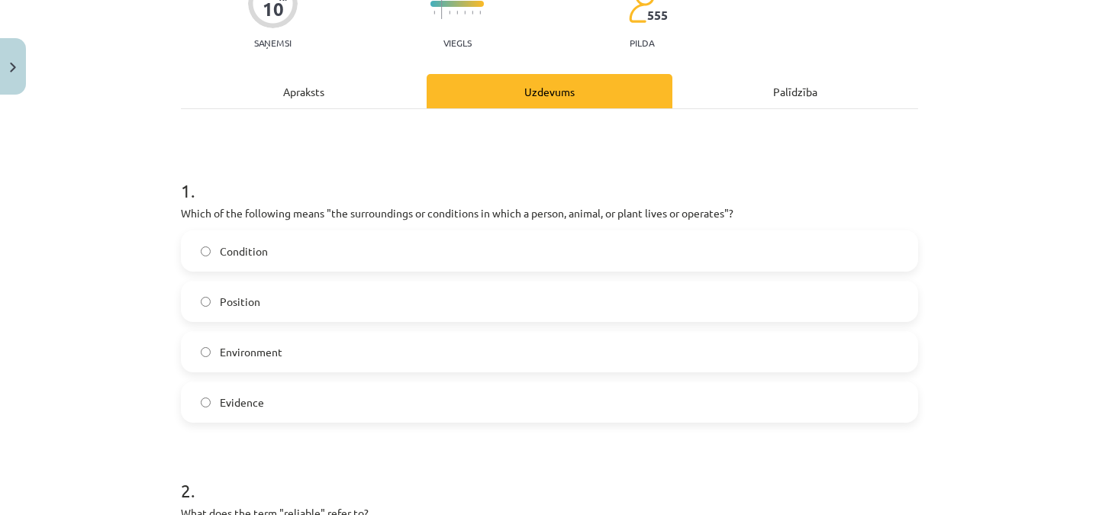
scroll to position [153, 0]
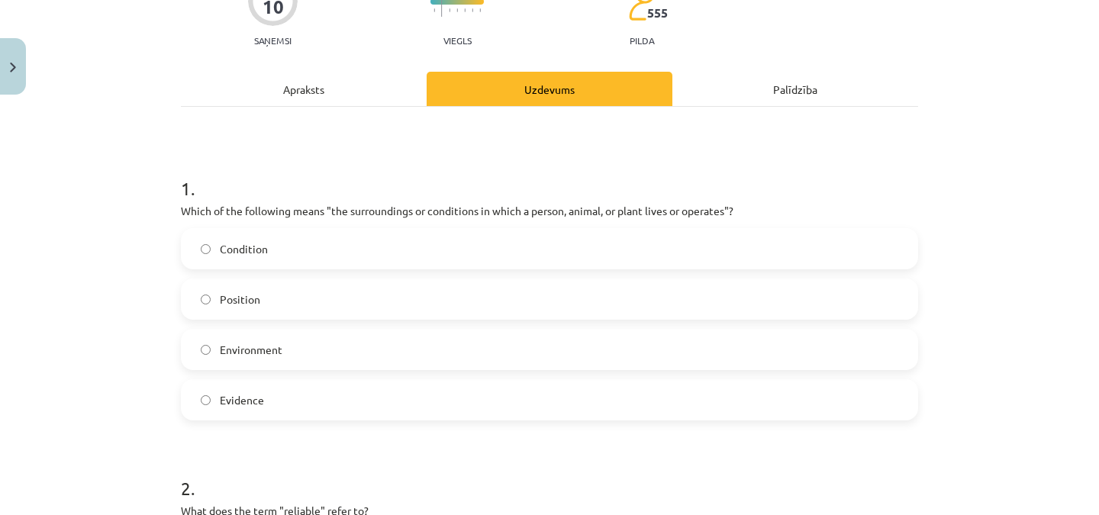
click at [406, 342] on label "Environment" at bounding box center [549, 349] width 734 height 38
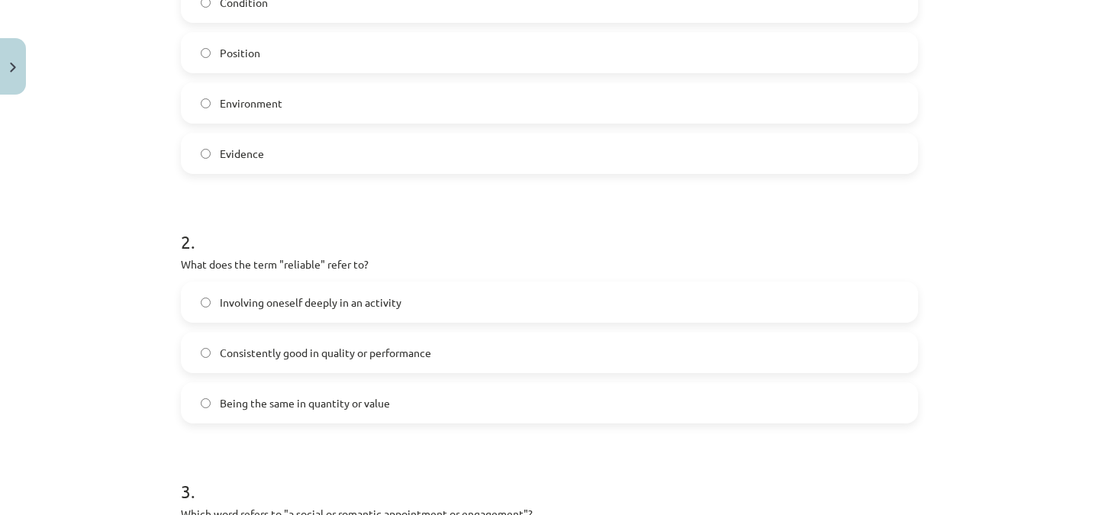
scroll to position [433, 0]
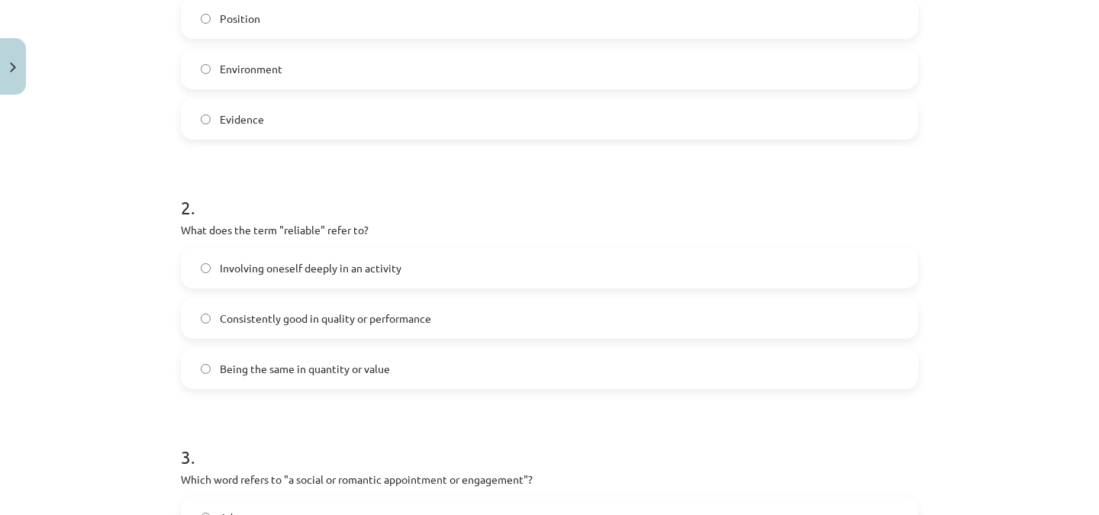
click at [358, 272] on span "Involving oneself deeply in an activity" at bounding box center [311, 268] width 182 height 16
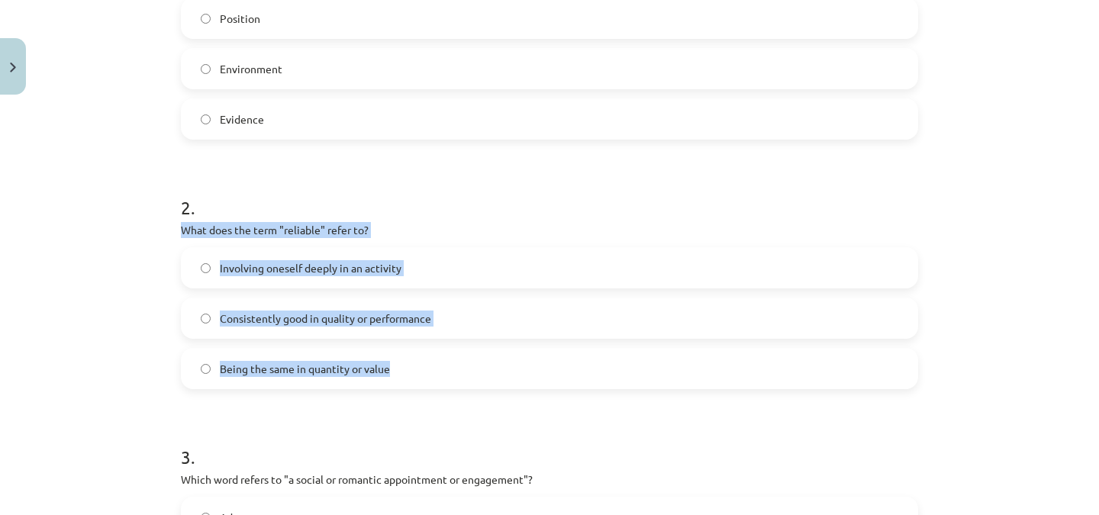
drag, startPoint x: 173, startPoint y: 230, endPoint x: 395, endPoint y: 383, distance: 269.8
click at [395, 383] on div "10 XP Saņemsi Viegls 555 pilda Apraksts Uzdevums Palīdzība 1 . Which of the fol…" at bounding box center [549, 472] width 755 height 1608
click at [407, 315] on span "Consistently good in quality or performance" at bounding box center [325, 319] width 211 height 16
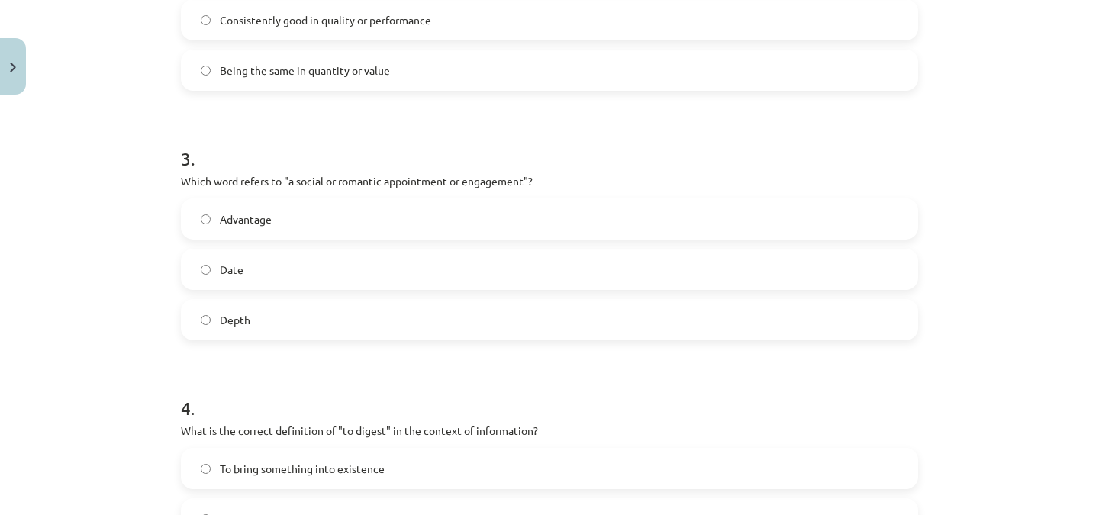
scroll to position [735, 0]
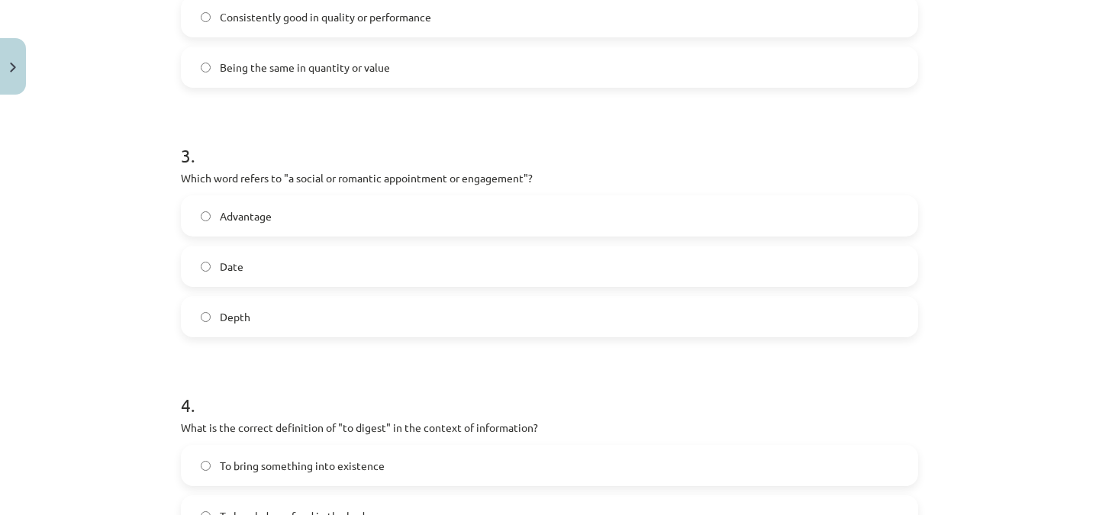
click at [307, 273] on label "Date" at bounding box center [549, 266] width 734 height 38
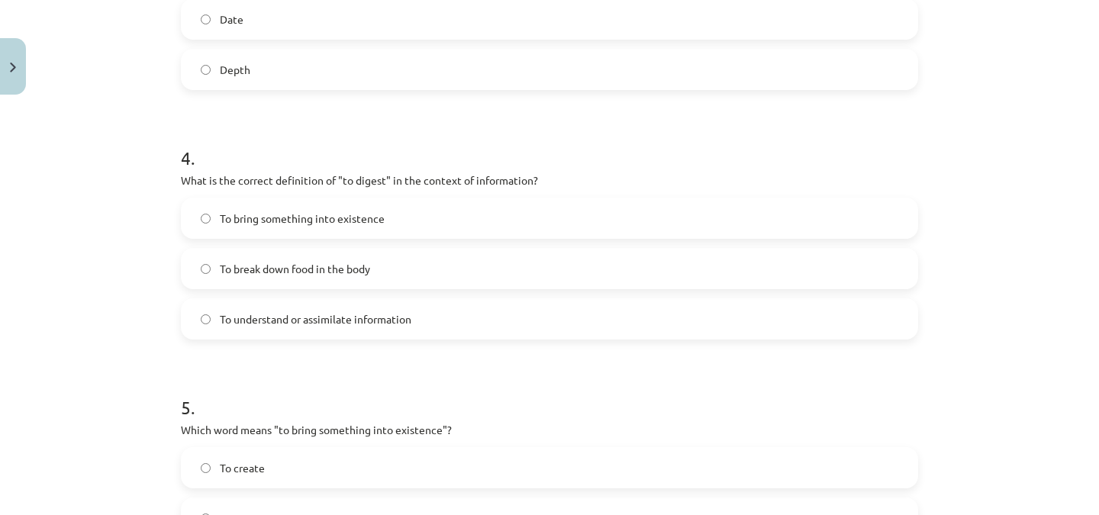
scroll to position [985, 0]
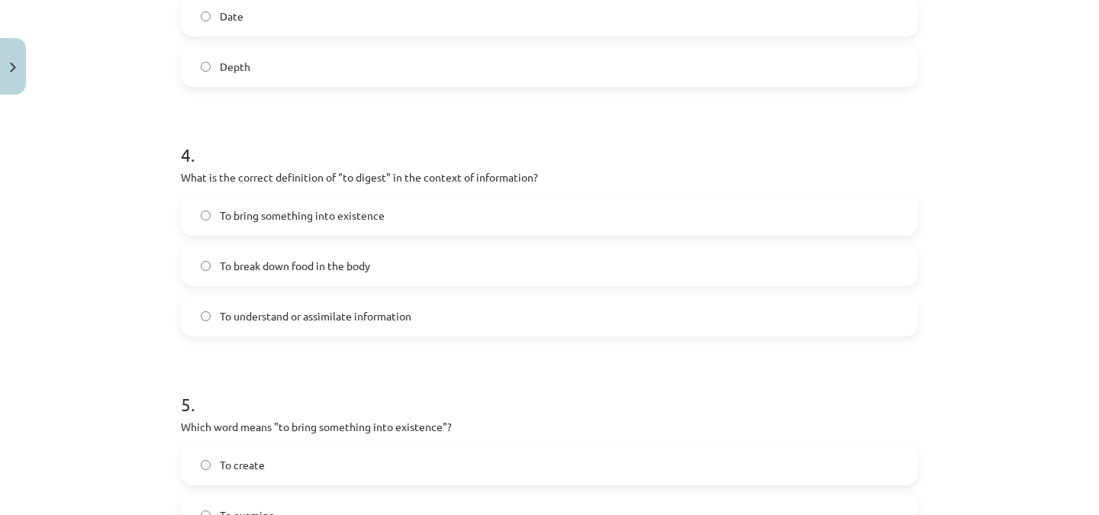
click at [533, 270] on label "To break down food in the body" at bounding box center [549, 265] width 734 height 38
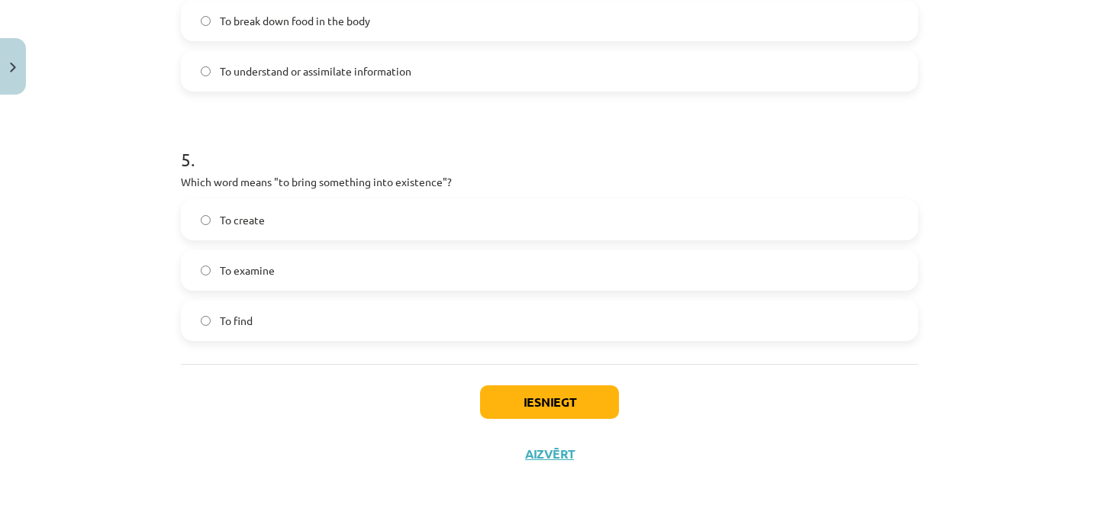
scroll to position [1233, 0]
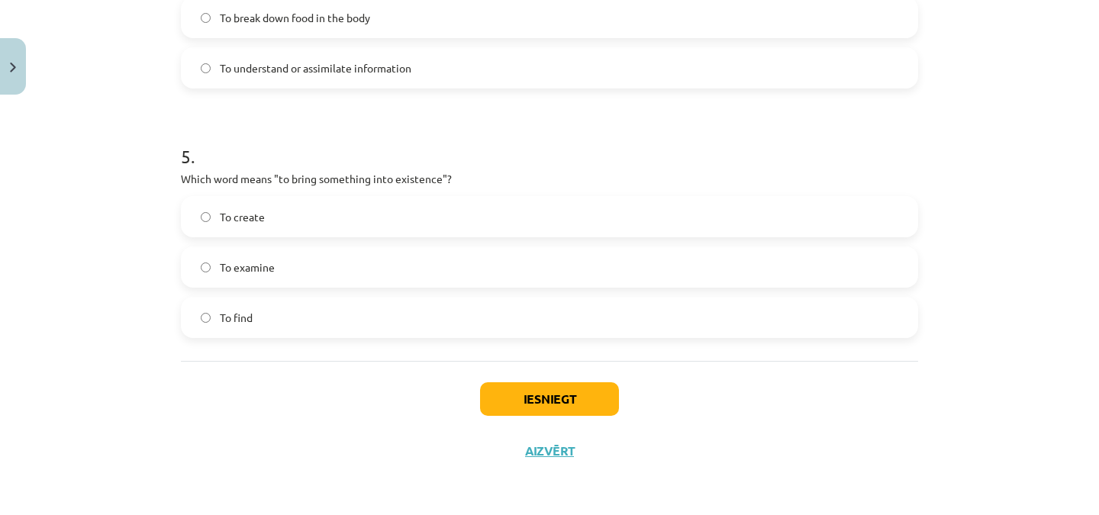
click at [402, 198] on label "To create" at bounding box center [549, 217] width 734 height 38
click at [572, 401] on button "Iesniegt" at bounding box center [549, 399] width 139 height 34
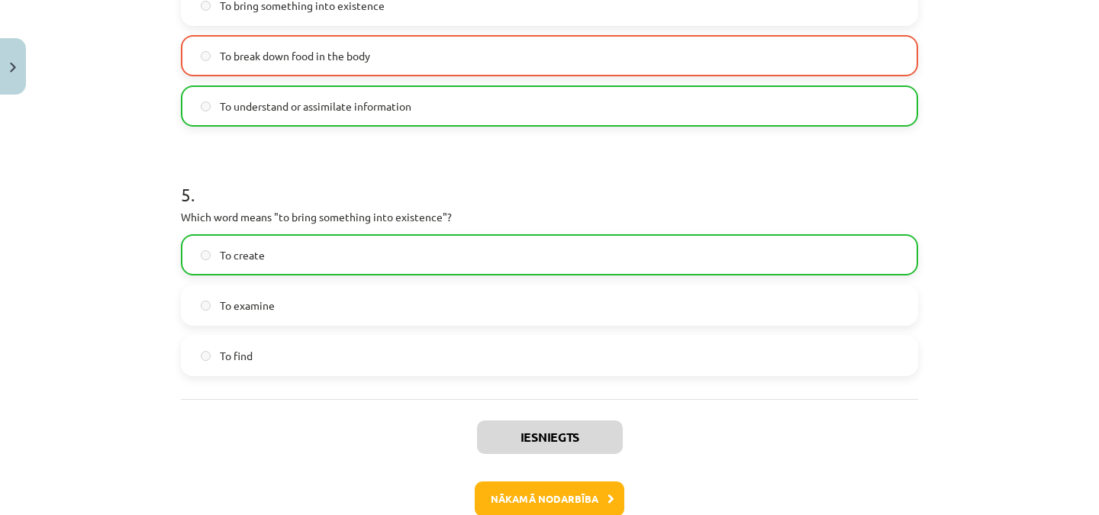
scroll to position [1281, 0]
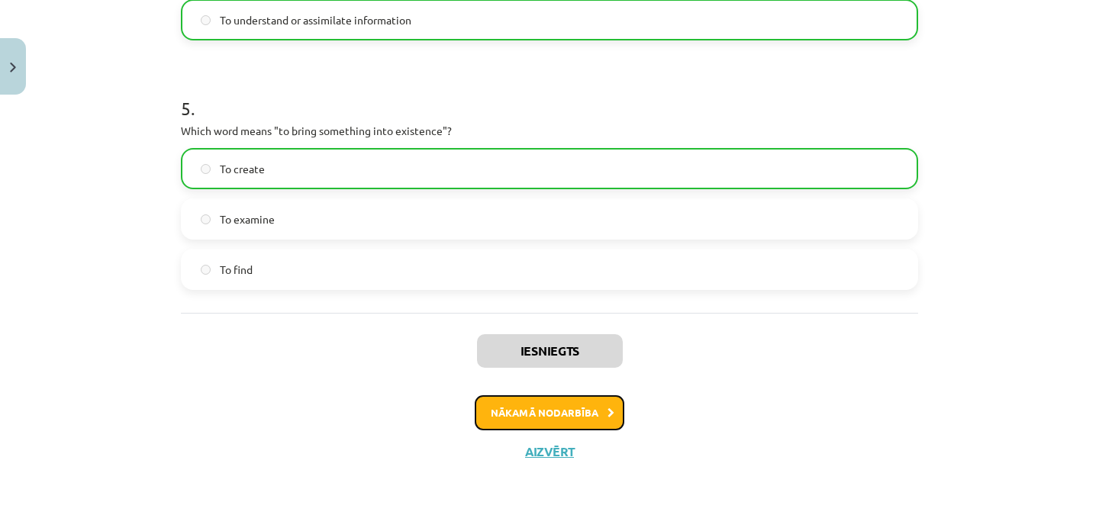
click at [570, 409] on button "Nākamā nodarbība" at bounding box center [550, 412] width 150 height 35
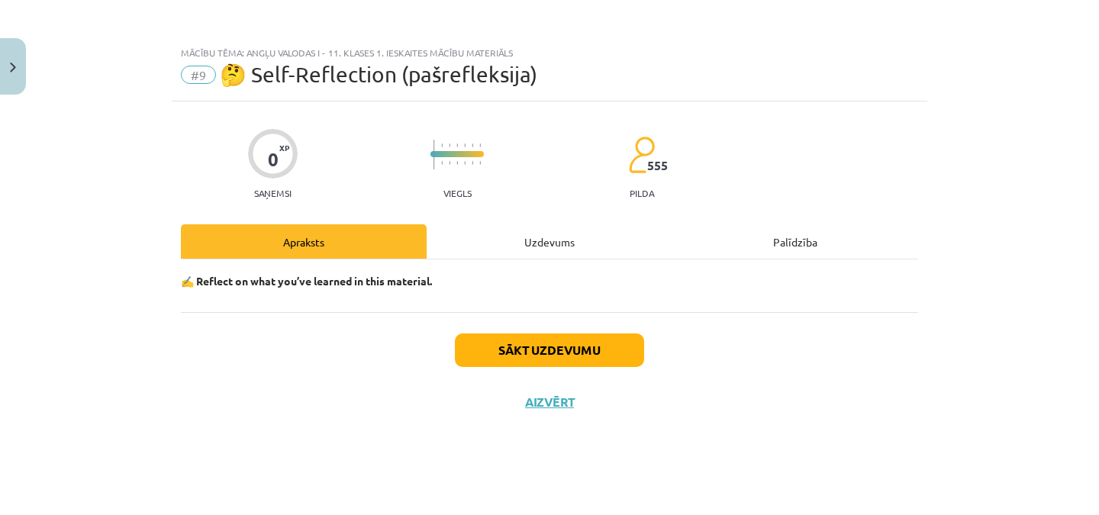
scroll to position [0, 0]
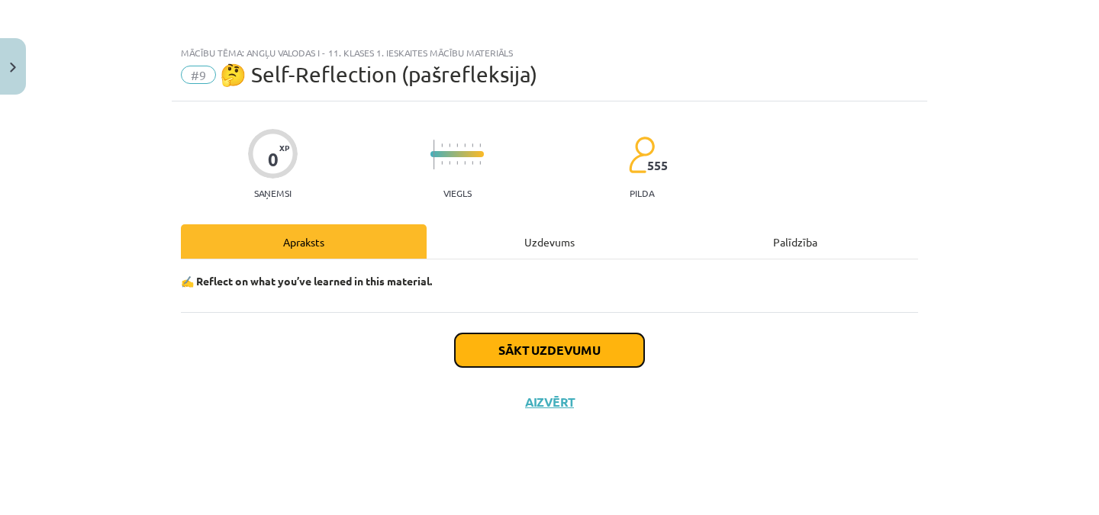
click at [581, 339] on button "Sākt uzdevumu" at bounding box center [549, 350] width 189 height 34
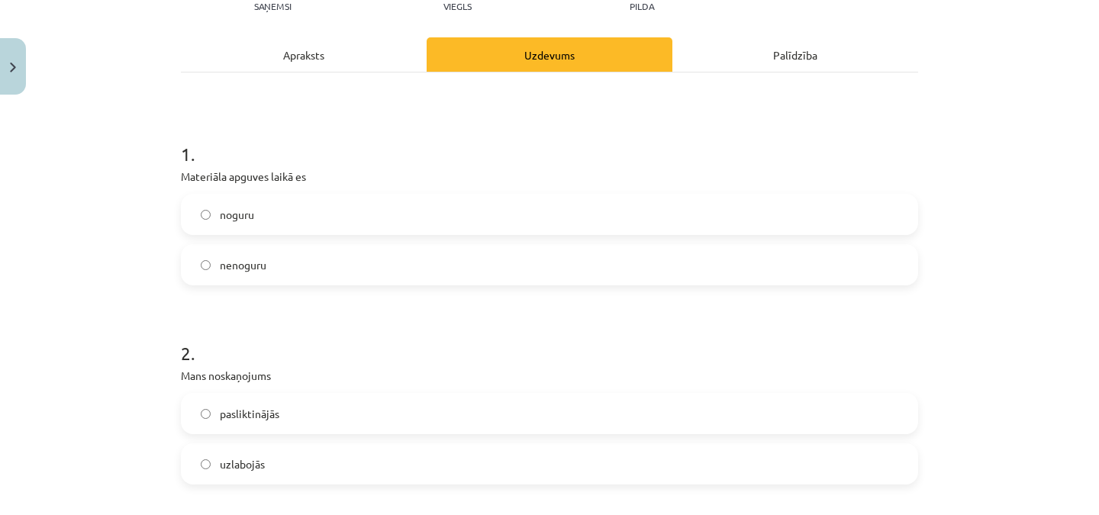
scroll to position [185, 0]
click at [259, 462] on span "uzlabojās" at bounding box center [242, 467] width 45 height 16
click at [326, 216] on label "noguru" at bounding box center [549, 217] width 734 height 38
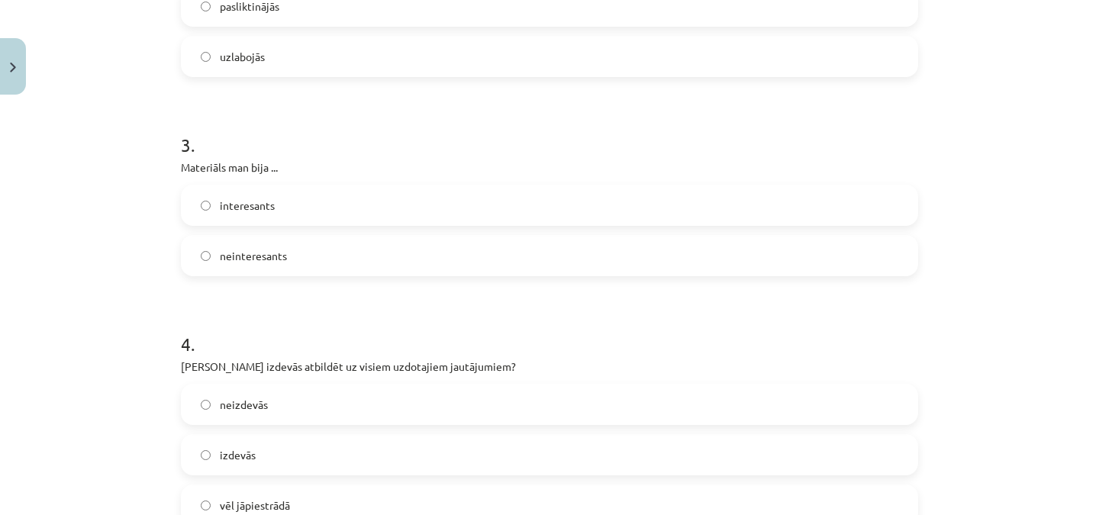
scroll to position [597, 0]
click at [684, 244] on label "neinteresants" at bounding box center [549, 253] width 734 height 38
click at [409, 490] on label "vēl jāpiestrādā" at bounding box center [549, 503] width 734 height 38
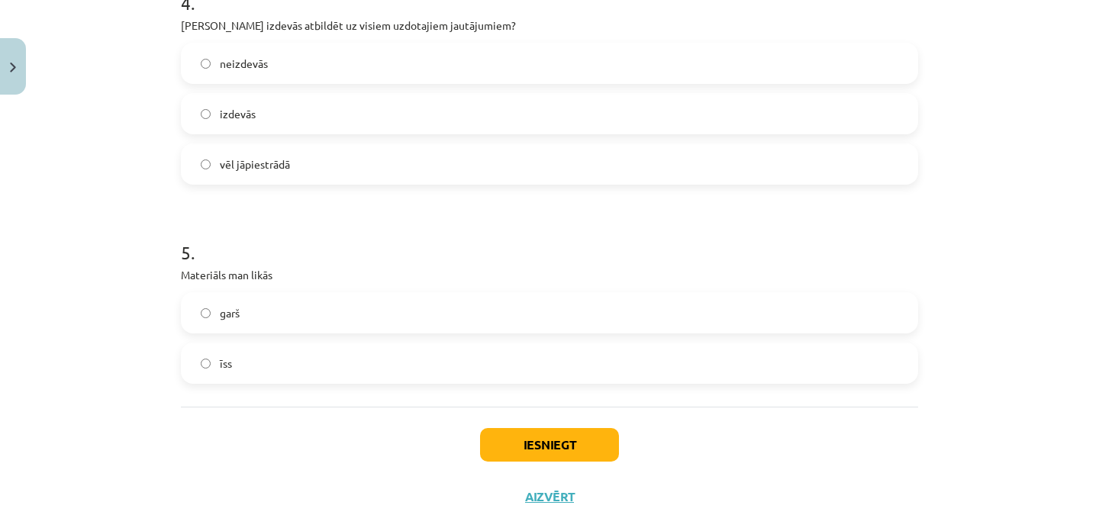
scroll to position [948, 0]
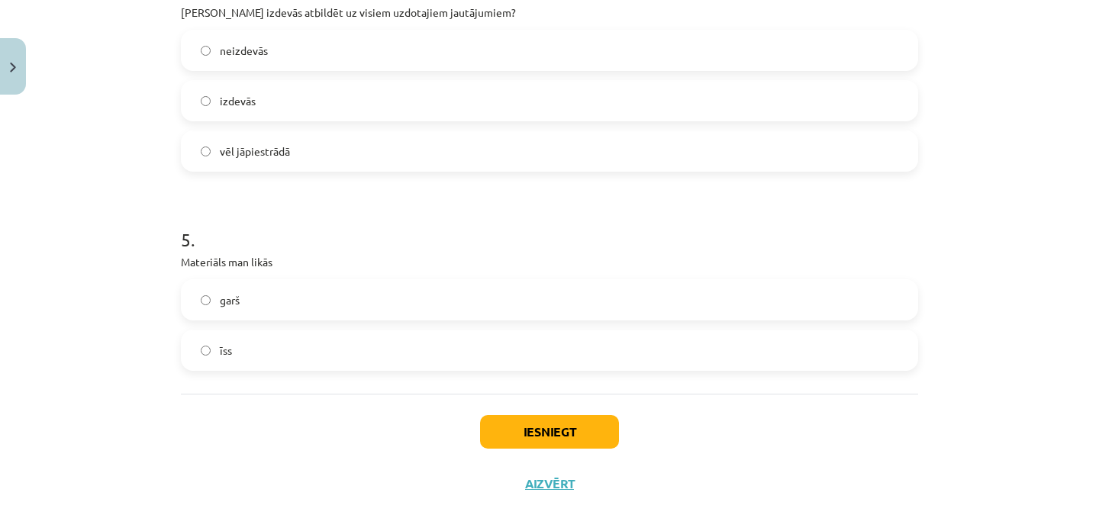
click at [544, 299] on label "garš" at bounding box center [549, 300] width 734 height 38
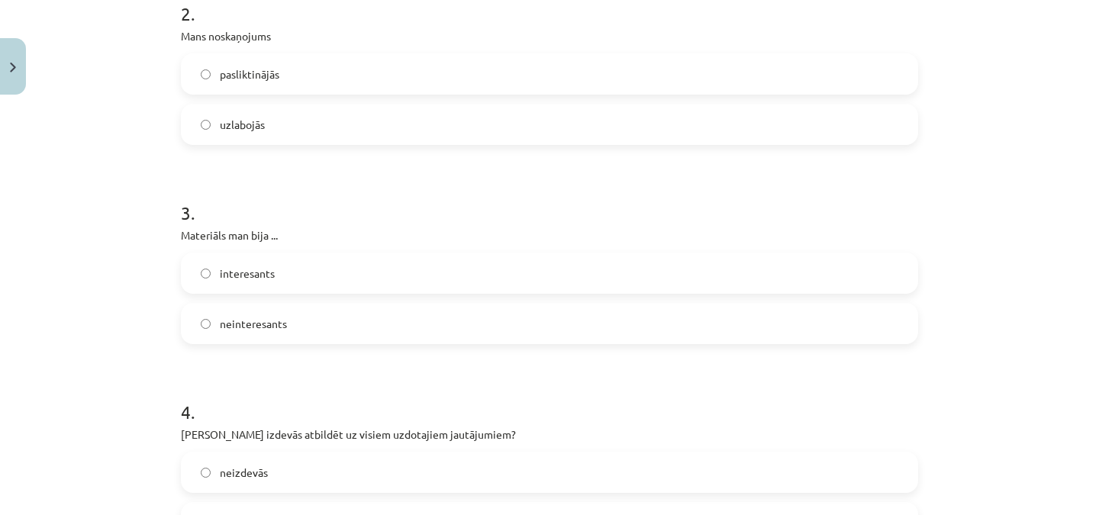
scroll to position [508, 0]
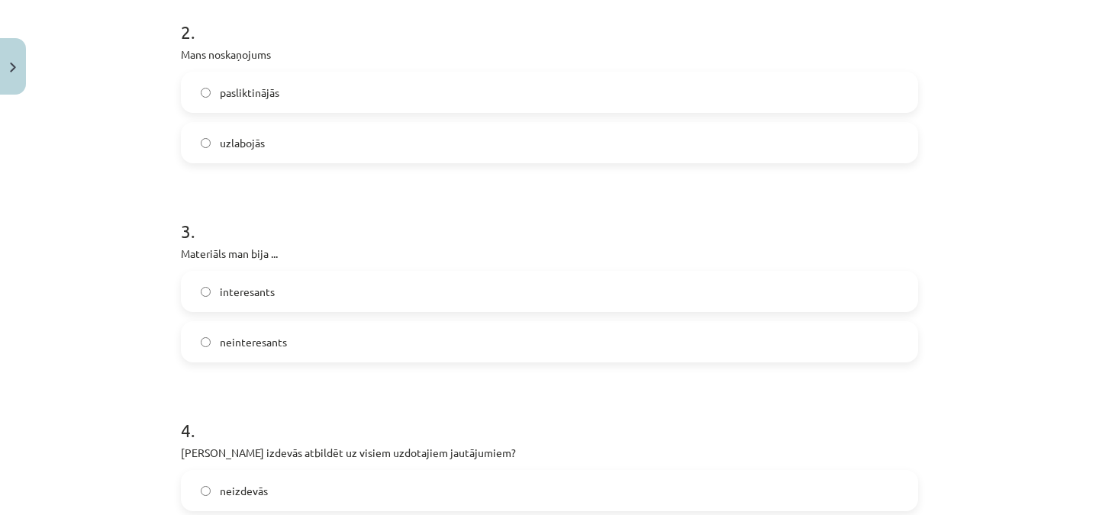
click at [658, 292] on label "interesants" at bounding box center [549, 291] width 734 height 38
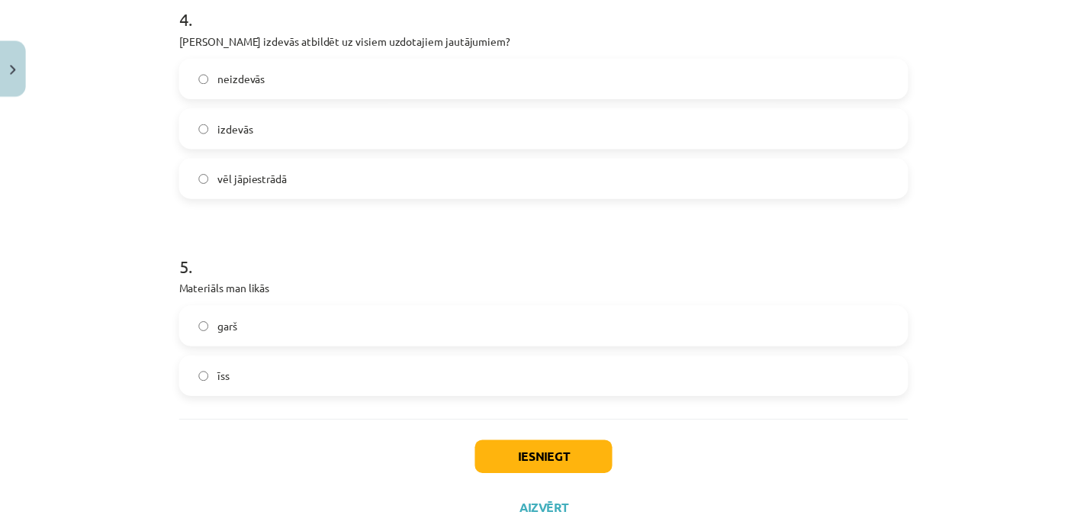
scroll to position [981, 0]
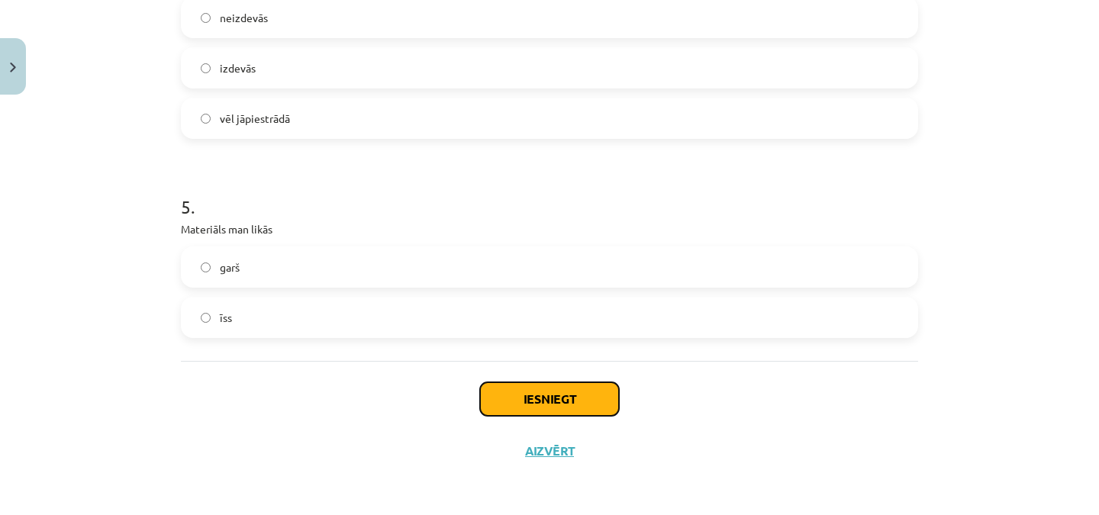
click at [583, 394] on button "Iesniegt" at bounding box center [549, 399] width 139 height 34
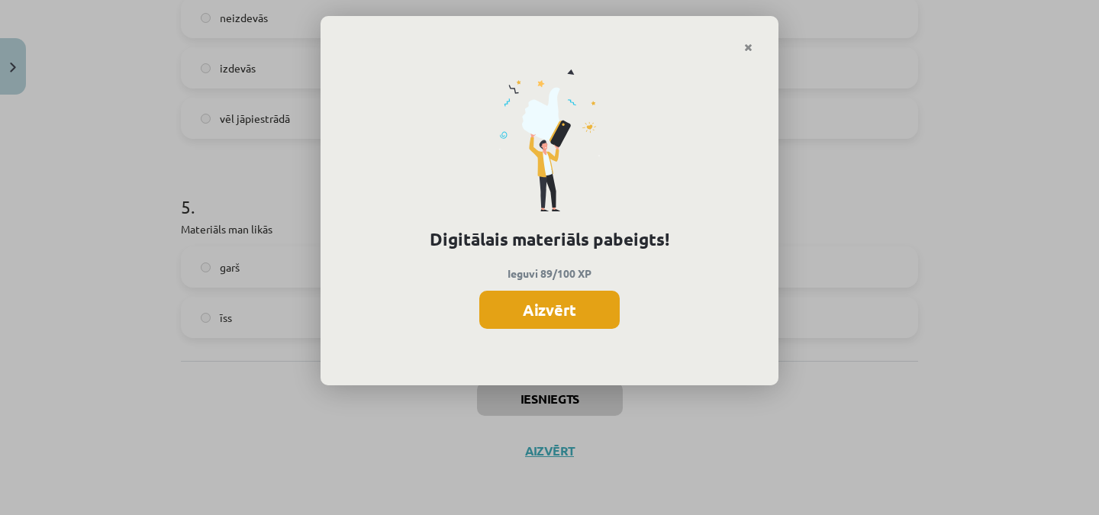
click at [568, 304] on button "Aizvērt" at bounding box center [549, 310] width 140 height 38
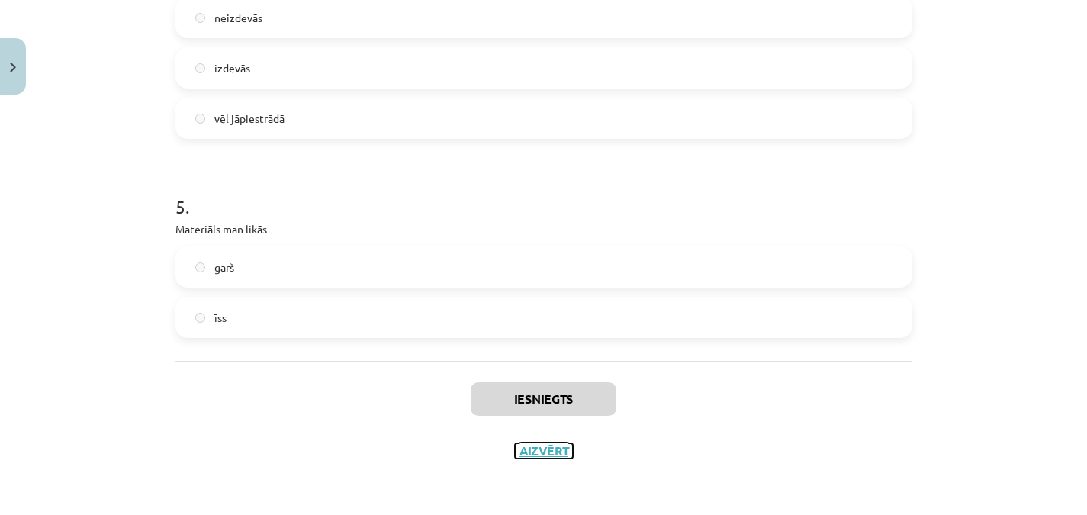
click at [549, 449] on button "Aizvērt" at bounding box center [544, 450] width 58 height 15
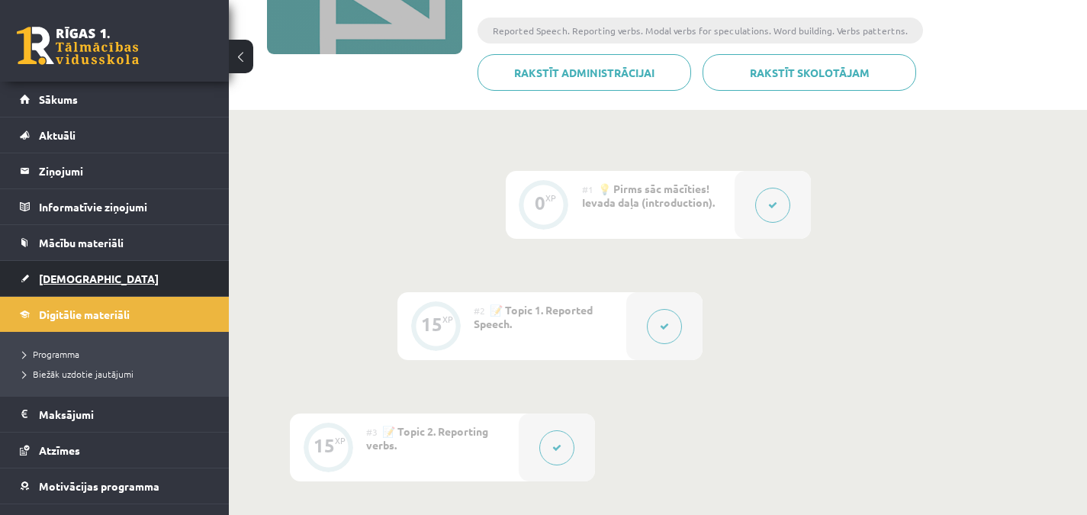
click at [80, 277] on span "[DEMOGRAPHIC_DATA]" at bounding box center [99, 279] width 120 height 14
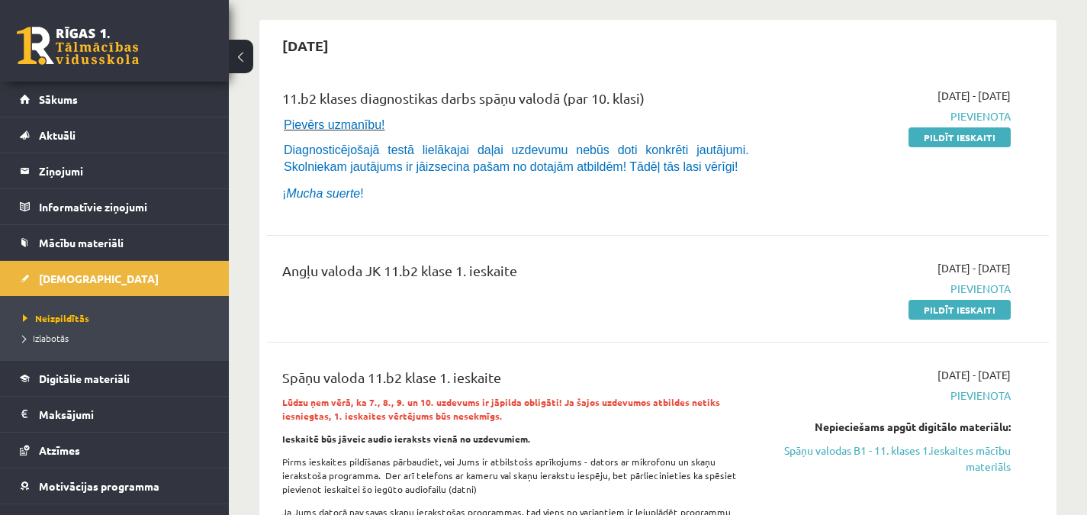
scroll to position [121, 0]
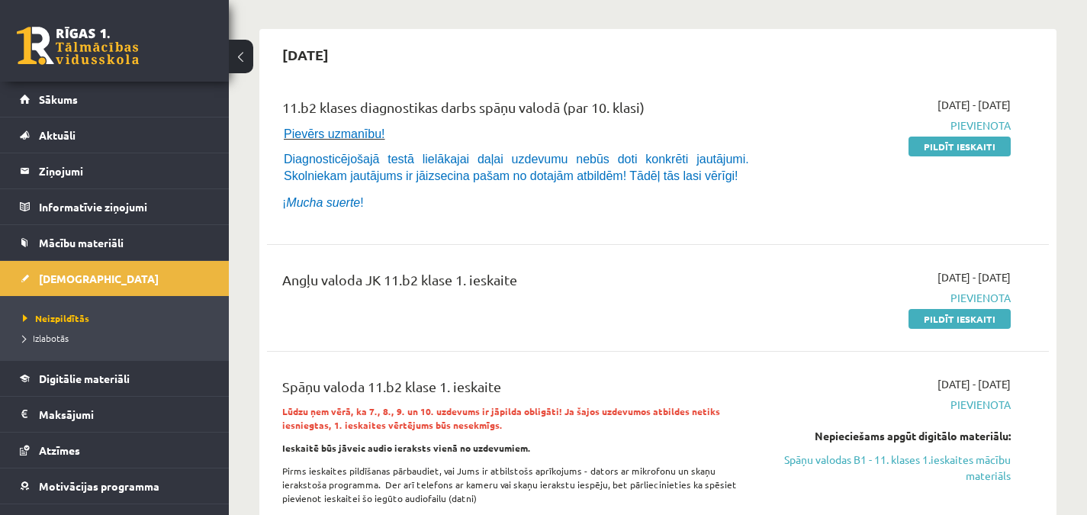
click at [750, 64] on div "[DATE]" at bounding box center [658, 55] width 782 height 36
